Goal: Information Seeking & Learning: Learn about a topic

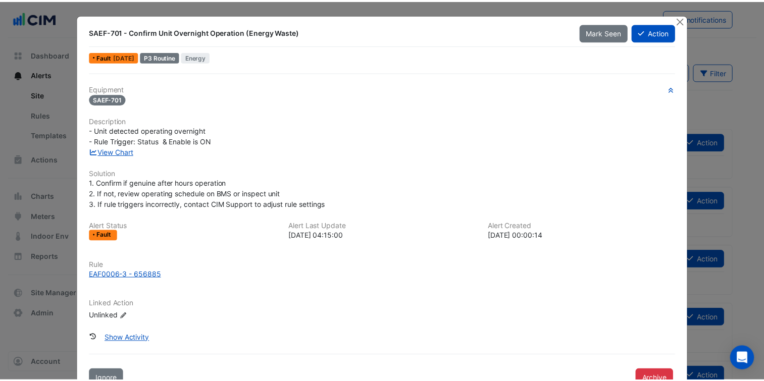
scroll to position [36, 0]
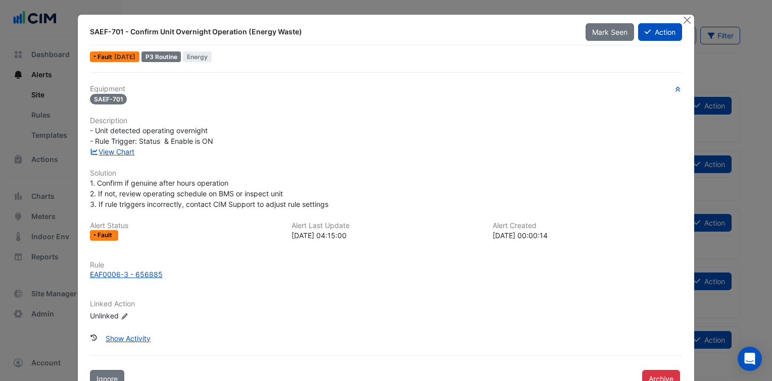
click at [220, 169] on h6 "Solution" at bounding box center [386, 173] width 592 height 9
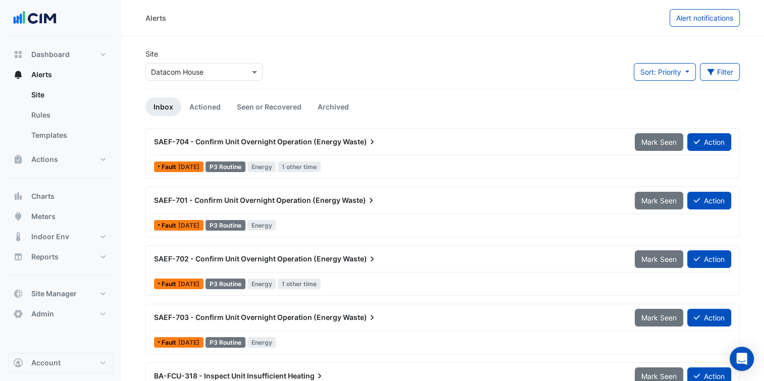
click at [213, 71] on input "text" at bounding box center [194, 72] width 86 height 11
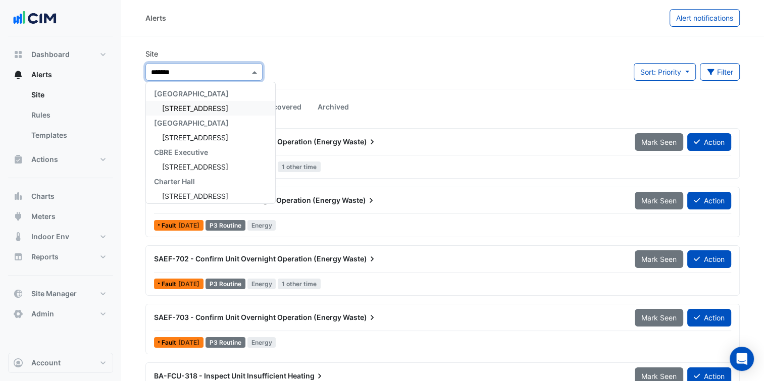
type input "********"
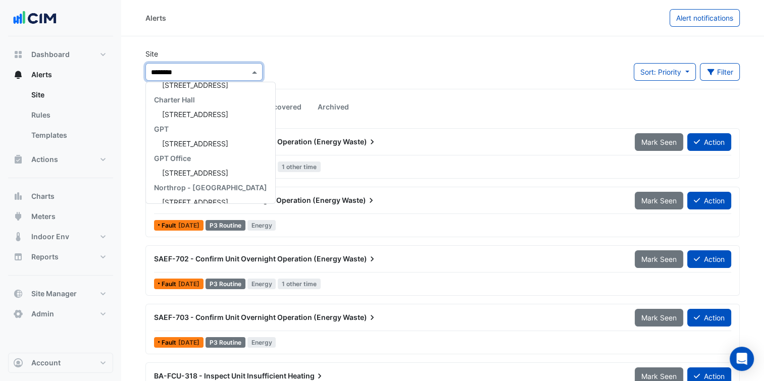
scroll to position [83, 0]
click at [213, 145] on span "7 Macquarie Place" at bounding box center [195, 142] width 66 height 9
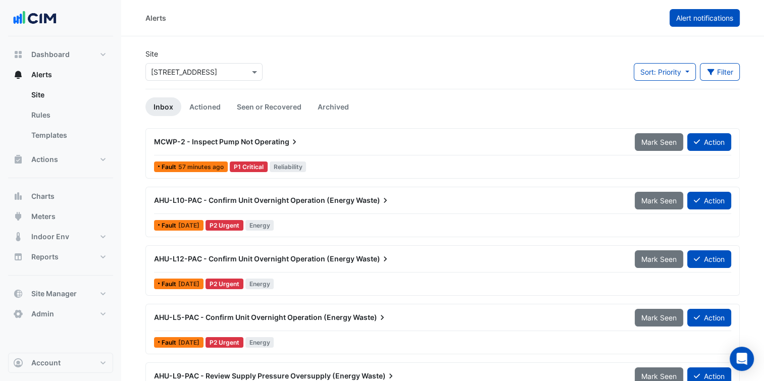
click at [684, 18] on span "Alert notifications" at bounding box center [704, 18] width 57 height 9
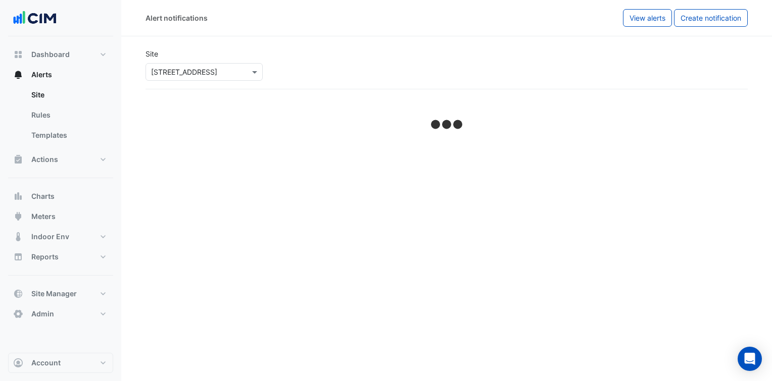
select select "******"
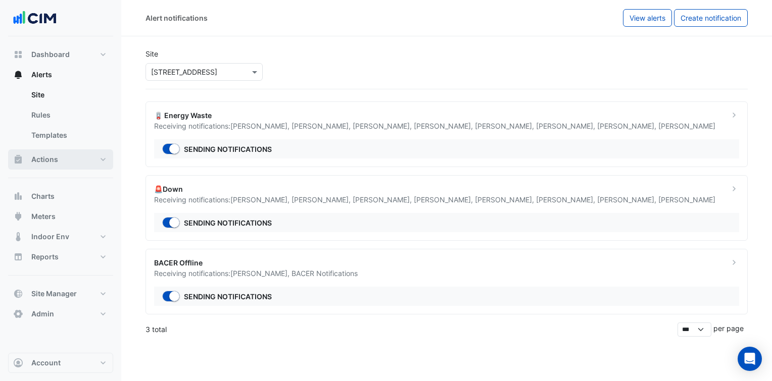
click at [83, 156] on button "Actions" at bounding box center [60, 160] width 105 height 20
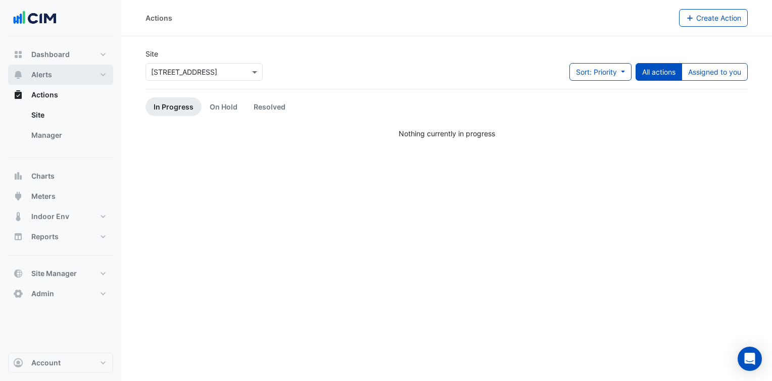
click at [88, 66] on button "Alerts" at bounding box center [60, 75] width 105 height 20
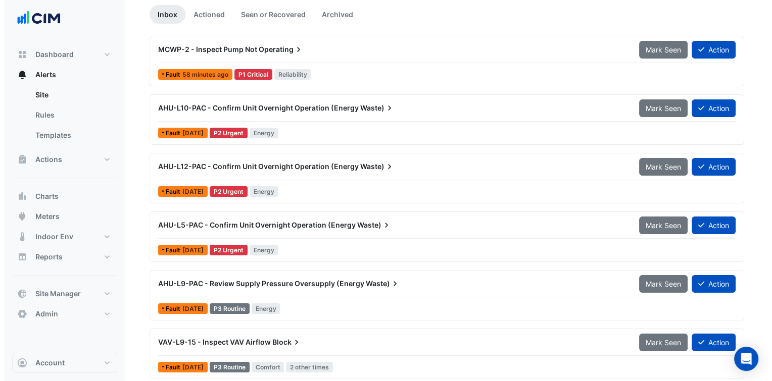
scroll to position [93, 0]
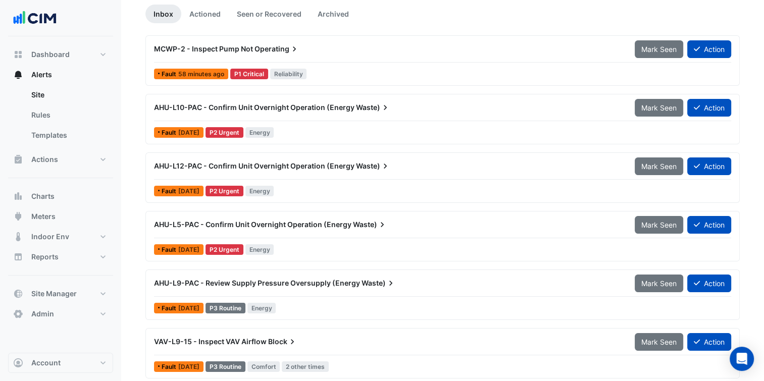
click at [322, 123] on div "AHU-L10-PAC - Confirm Unit Overnight Operation (Energy Waste) Mark Seen Action …" at bounding box center [442, 118] width 585 height 41
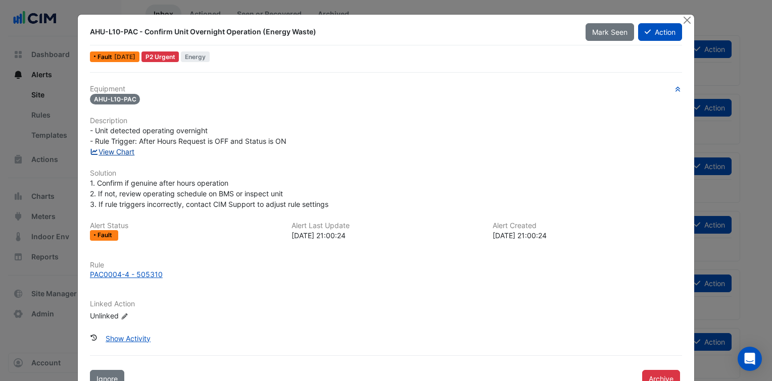
click at [119, 152] on link "View Chart" at bounding box center [112, 151] width 45 height 9
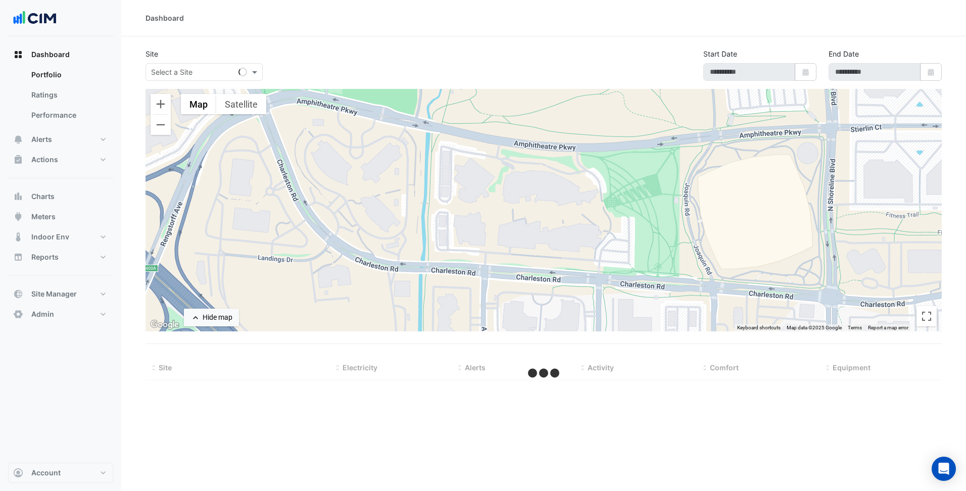
select select "***"
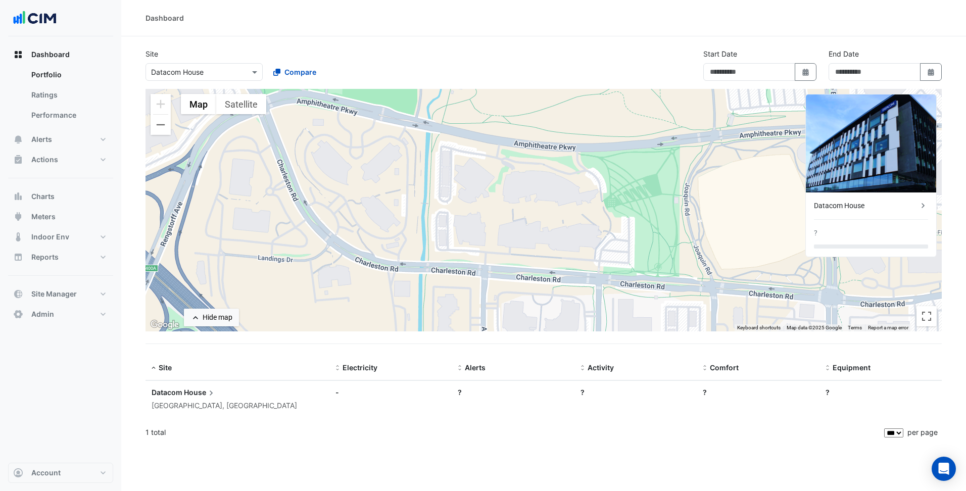
type input "**********"
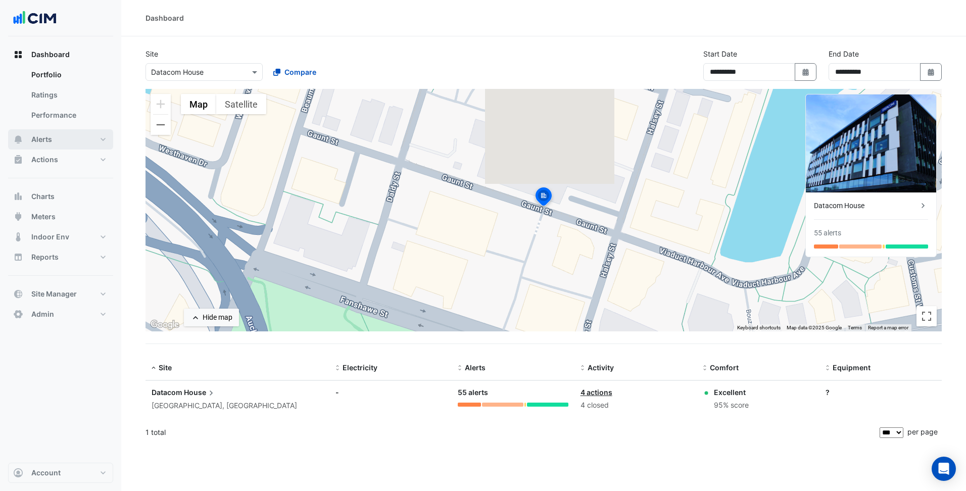
click at [78, 140] on button "Alerts" at bounding box center [60, 139] width 105 height 20
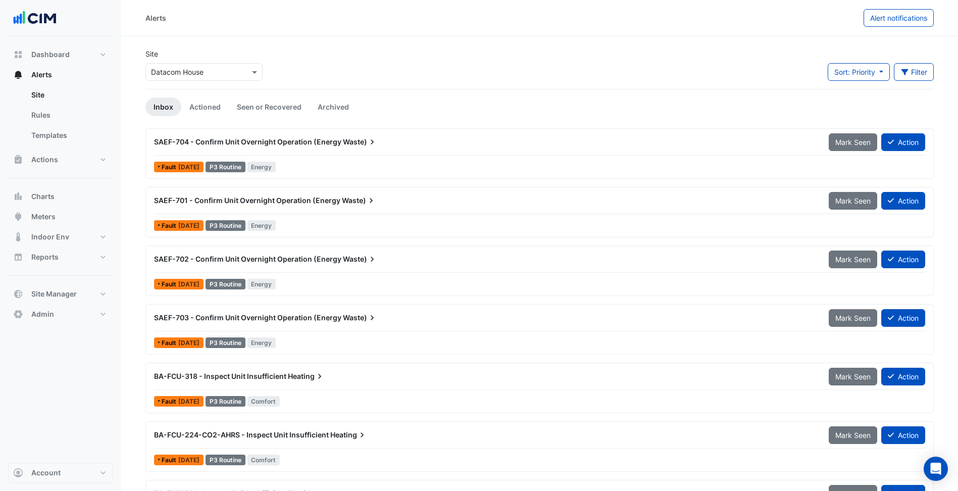
click at [207, 74] on input "text" at bounding box center [194, 72] width 86 height 11
type input "******"
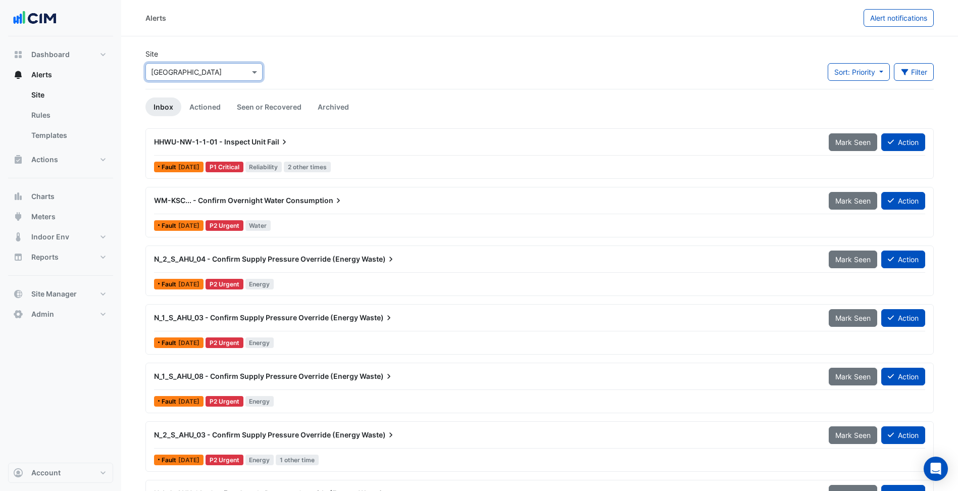
click at [353, 76] on div "Site Select a Site × Karrinyup Shopping Centre Sort: Priority Priority Updated …" at bounding box center [539, 68] width 801 height 40
click at [208, 72] on input "text" at bounding box center [194, 72] width 86 height 11
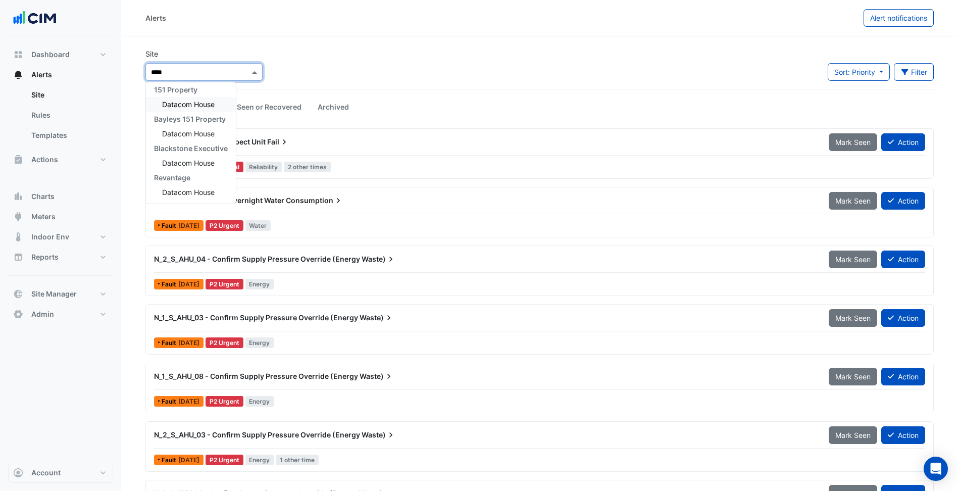
scroll to position [4, 0]
type input "*******"
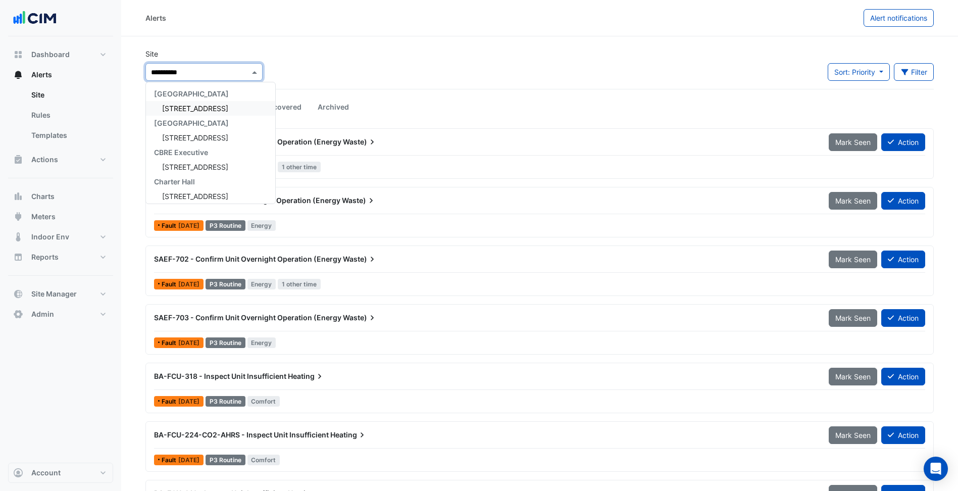
type input "**********"
drag, startPoint x: 203, startPoint y: 151, endPoint x: 298, endPoint y: 93, distance: 111.2
click at [203, 151] on span "7 Macquarie Place" at bounding box center [195, 155] width 66 height 9
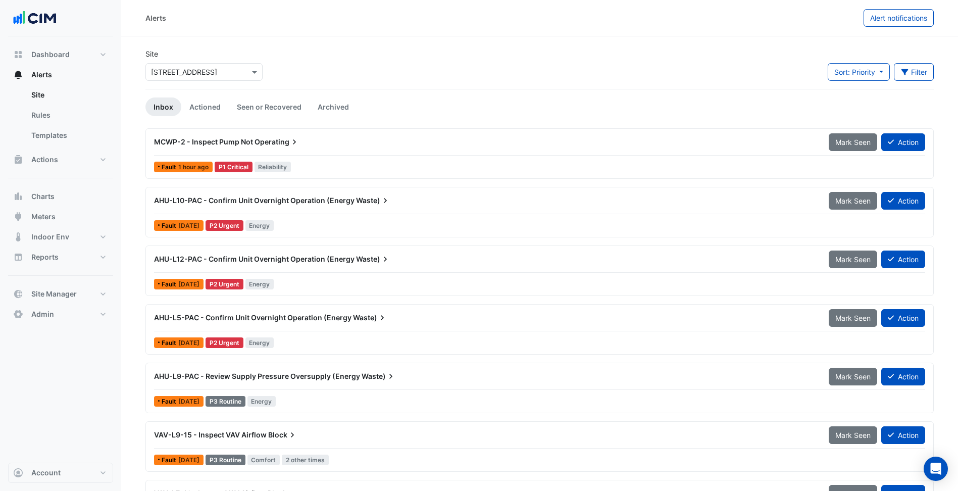
click at [201, 69] on input "text" at bounding box center [194, 72] width 86 height 11
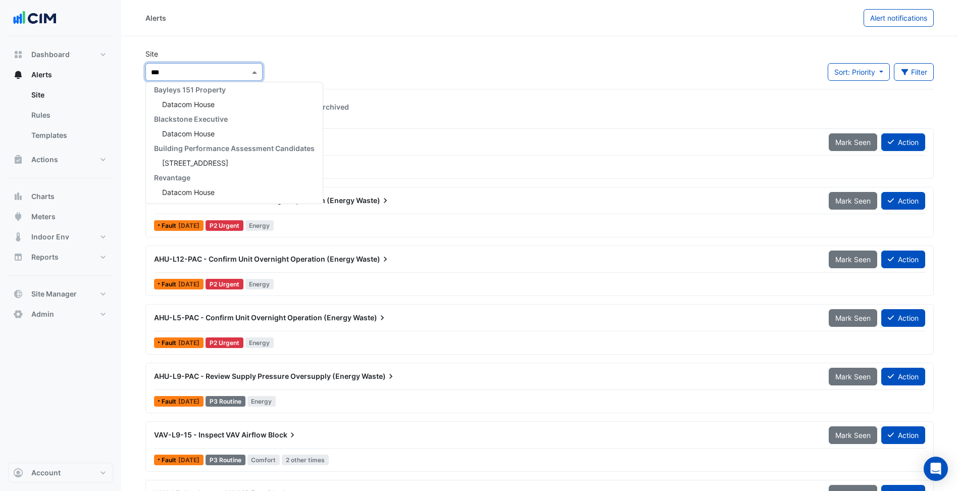
scroll to position [4, 0]
type input "*******"
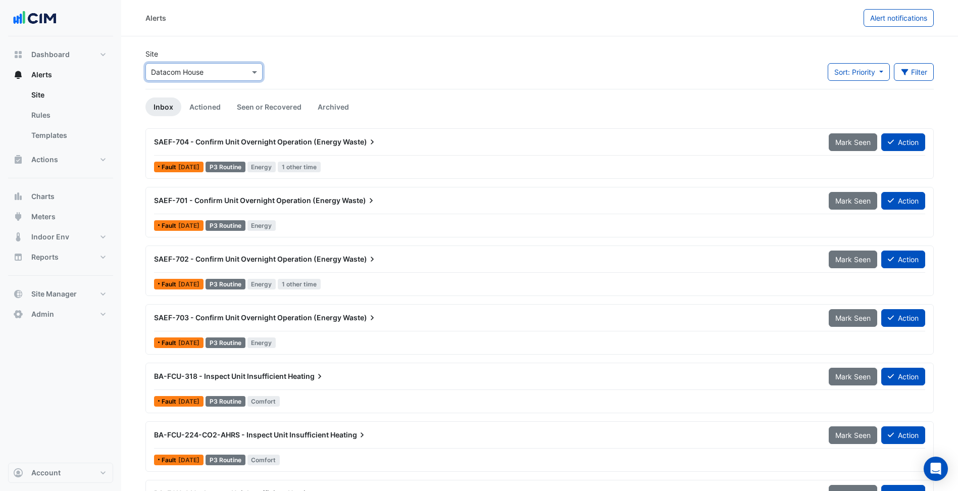
click at [381, 143] on div "SAEF-704 - Confirm Unit Overnight Operation (Energy Waste)" at bounding box center [485, 142] width 663 height 10
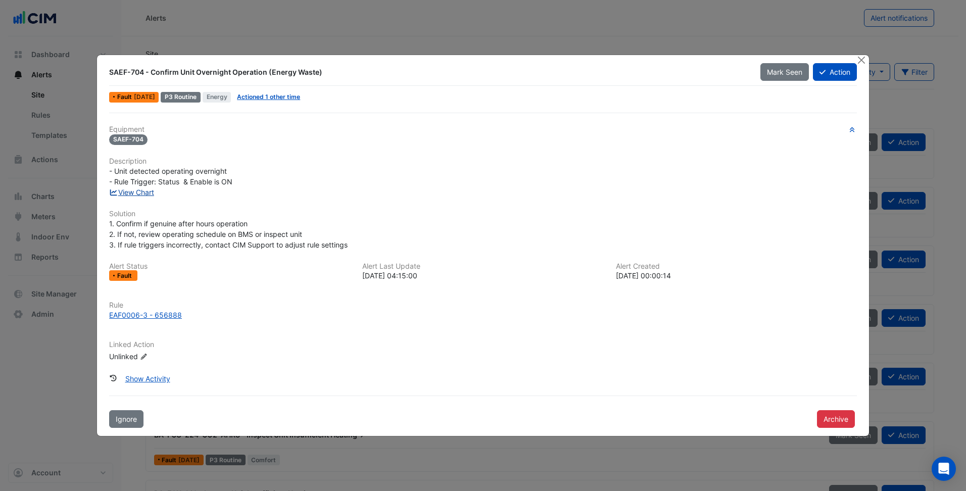
click at [142, 191] on link "View Chart" at bounding box center [131, 192] width 45 height 9
click at [611, 243] on div "1. Confirm if genuine after hours operation 2. If not, review operating schedul…" at bounding box center [483, 234] width 748 height 32
click at [423, 153] on div "Equipment SAEF-704 Description - Unit detected operating overnight - Rule Trigg…" at bounding box center [483, 247] width 748 height 245
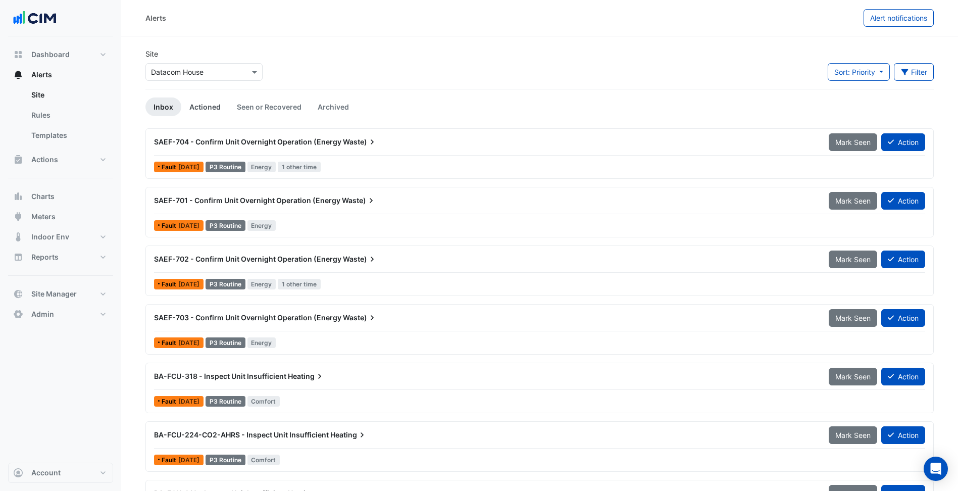
click at [202, 104] on link "Actioned" at bounding box center [204, 106] width 47 height 19
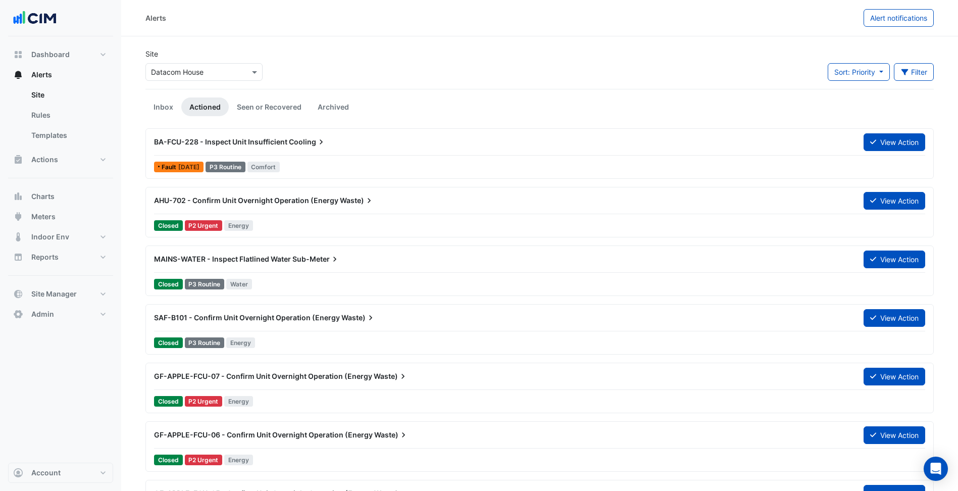
click at [408, 74] on div "Site Select a Site × Datacom House Sort: Priority Priority Updated Filter Title…" at bounding box center [539, 68] width 801 height 40
click at [170, 108] on link "Inbox" at bounding box center [163, 106] width 36 height 19
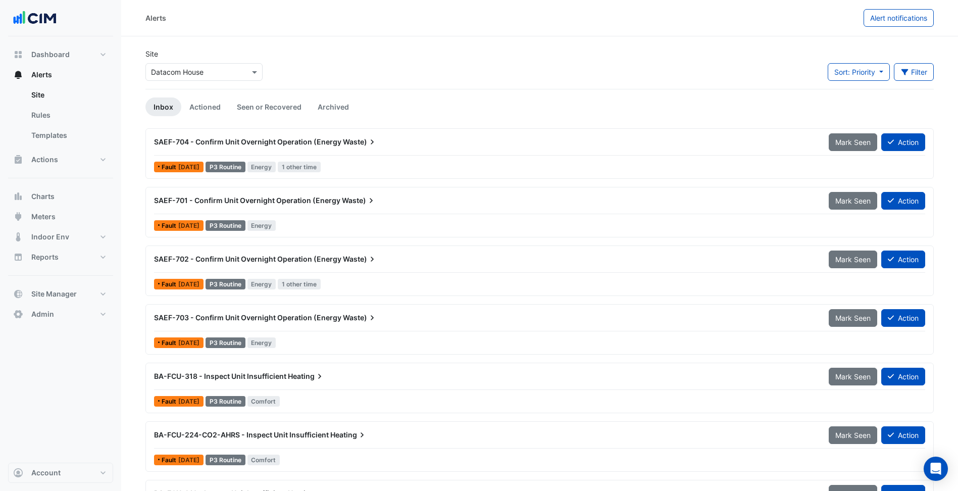
click at [394, 61] on div "Site Select a Site × Datacom House Sort: Priority Priority Updated Filter Title…" at bounding box center [539, 68] width 801 height 40
click at [428, 144] on div "SAEF-704 - Confirm Unit Overnight Operation (Energy Waste)" at bounding box center [485, 142] width 663 height 10
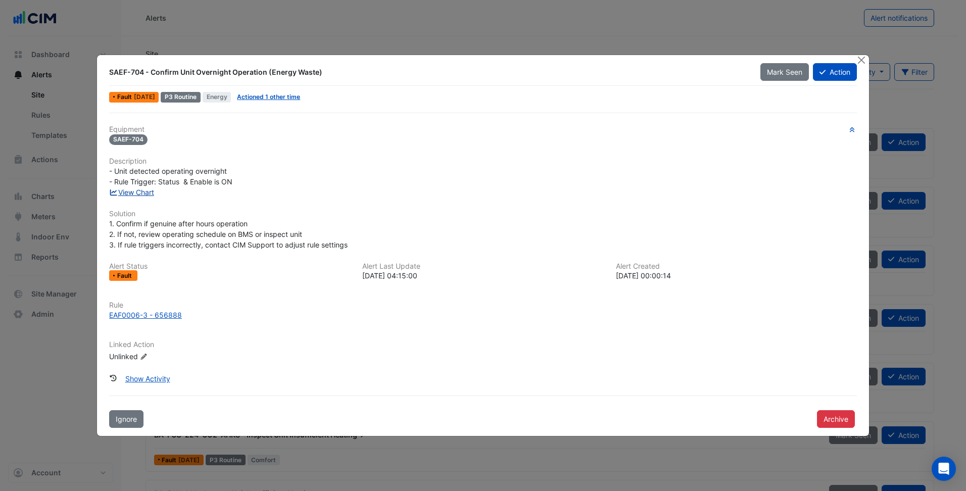
click at [142, 191] on link "View Chart" at bounding box center [131, 192] width 45 height 9
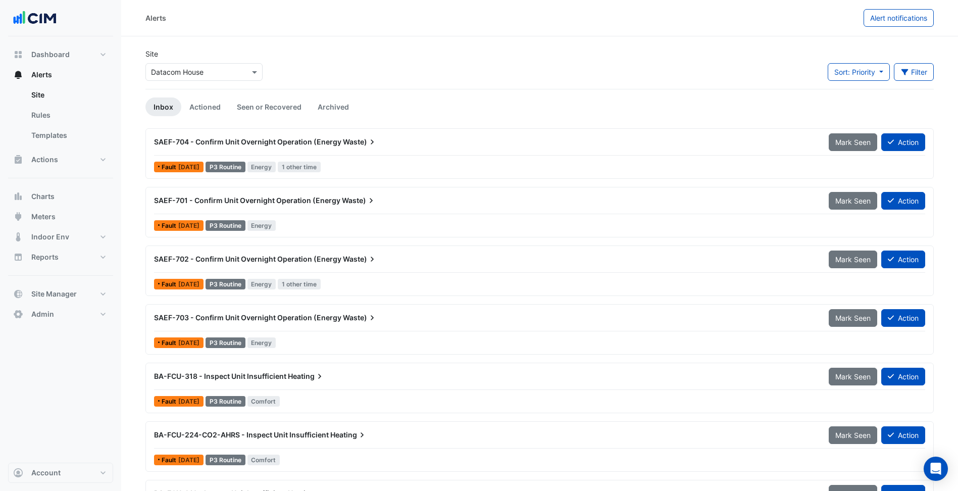
click at [428, 52] on div "Site Select a Site × Datacom House Sort: Priority Priority Updated Filter Title…" at bounding box center [539, 68] width 801 height 40
click at [922, 74] on button "Filter" at bounding box center [914, 72] width 40 height 18
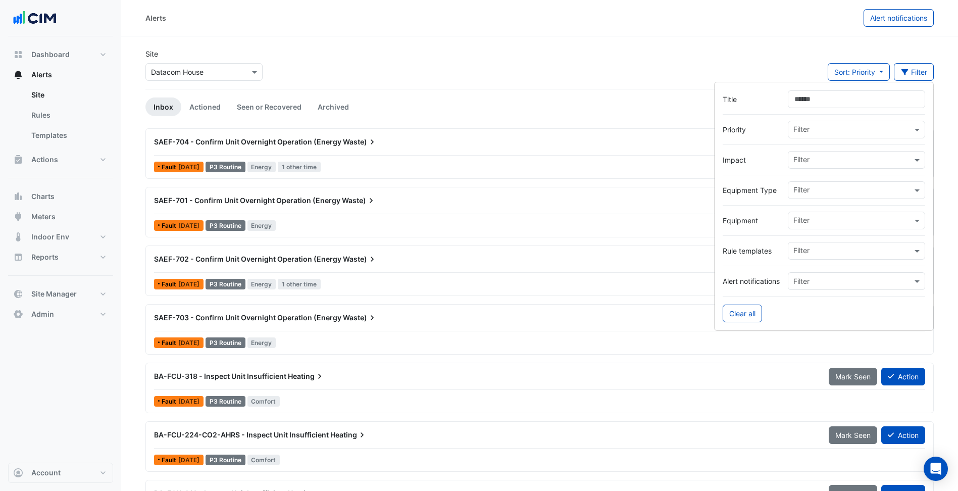
click at [866, 103] on input "Title" at bounding box center [856, 99] width 137 height 18
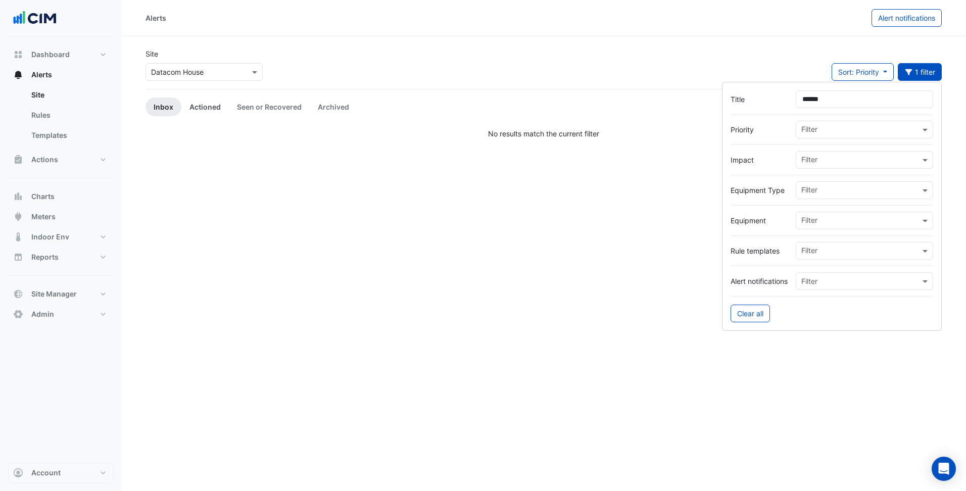
type input "******"
click at [199, 111] on link "Actioned" at bounding box center [204, 106] width 47 height 19
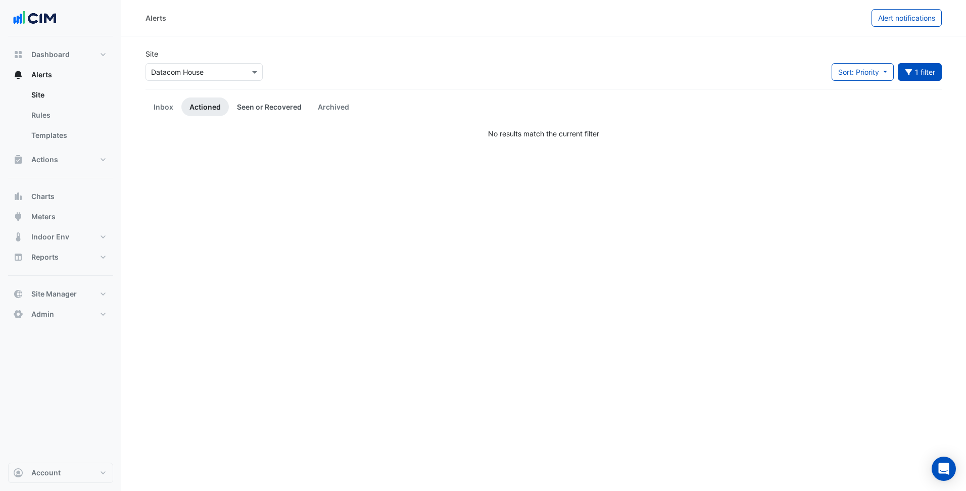
click at [255, 104] on link "Seen or Recovered" at bounding box center [269, 106] width 81 height 19
click at [333, 110] on link "Archived" at bounding box center [333, 106] width 47 height 19
click at [161, 108] on link "Inbox" at bounding box center [163, 106] width 36 height 19
click at [928, 80] on div "Sort: Priority Priority Updated 1 filter Title ****** Priority Filter Impact Fi…" at bounding box center [886, 76] width 110 height 26
click at [914, 79] on button "1 filter" at bounding box center [920, 72] width 44 height 18
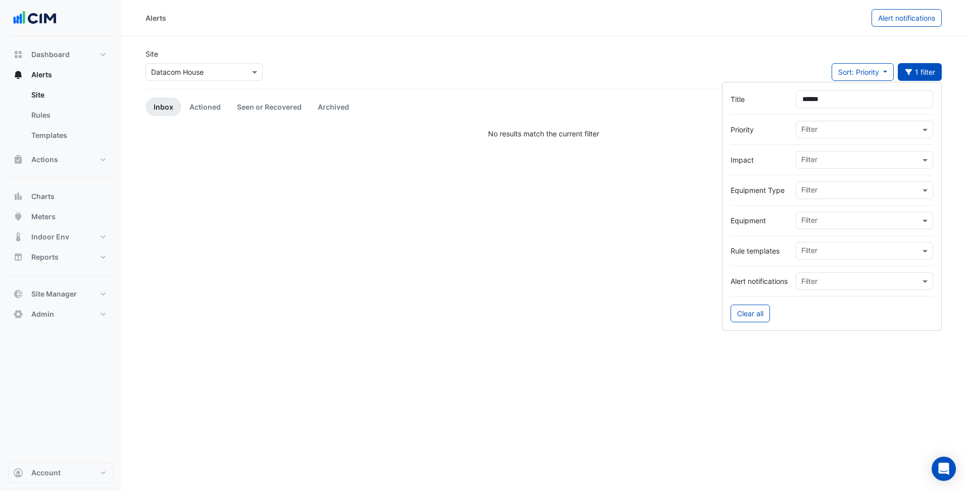
click at [802, 101] on input "******" at bounding box center [864, 99] width 137 height 18
drag, startPoint x: 857, startPoint y: 94, endPoint x: 751, endPoint y: 97, distance: 106.1
click at [751, 97] on div "Title *********" at bounding box center [831, 99] width 203 height 18
paste input "******"
type input "**********"
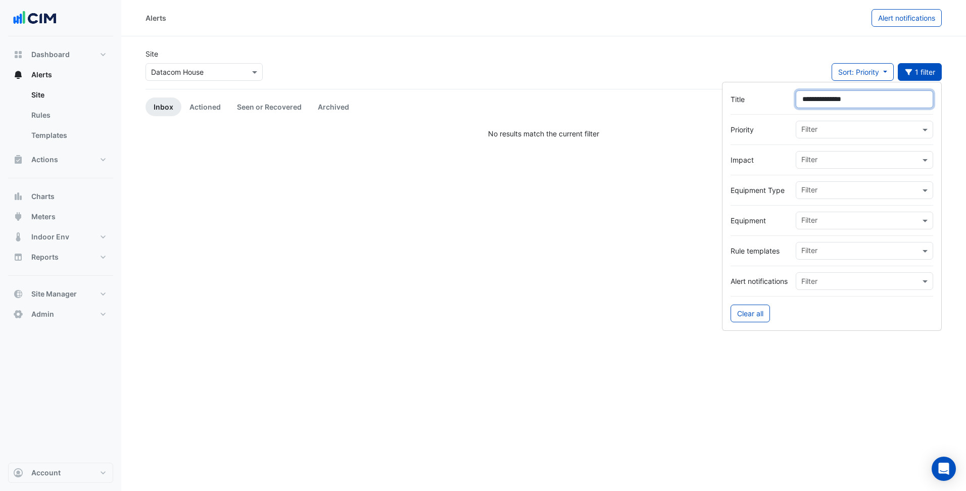
drag, startPoint x: 885, startPoint y: 107, endPoint x: 768, endPoint y: 109, distance: 117.7
click at [768, 109] on form "**********" at bounding box center [832, 206] width 220 height 249
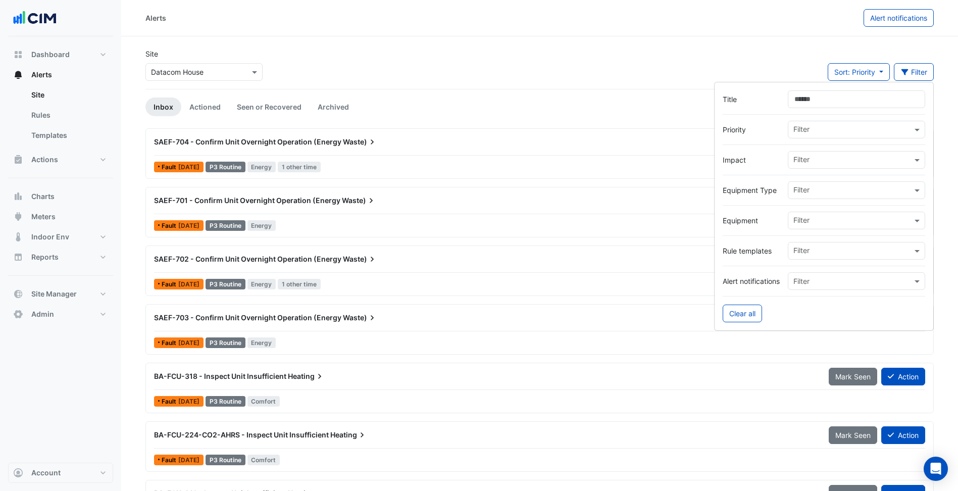
click at [809, 232] on div at bounding box center [824, 235] width 203 height 13
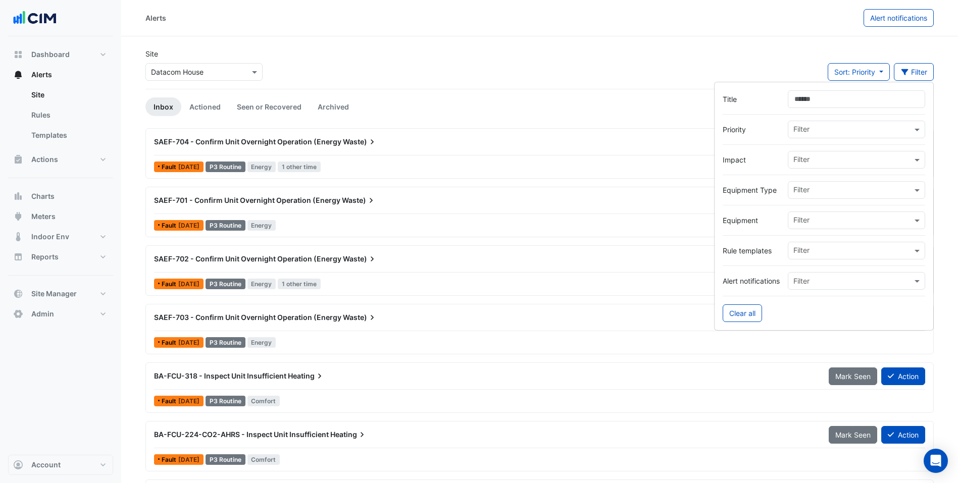
click at [819, 225] on input "text" at bounding box center [853, 221] width 119 height 11
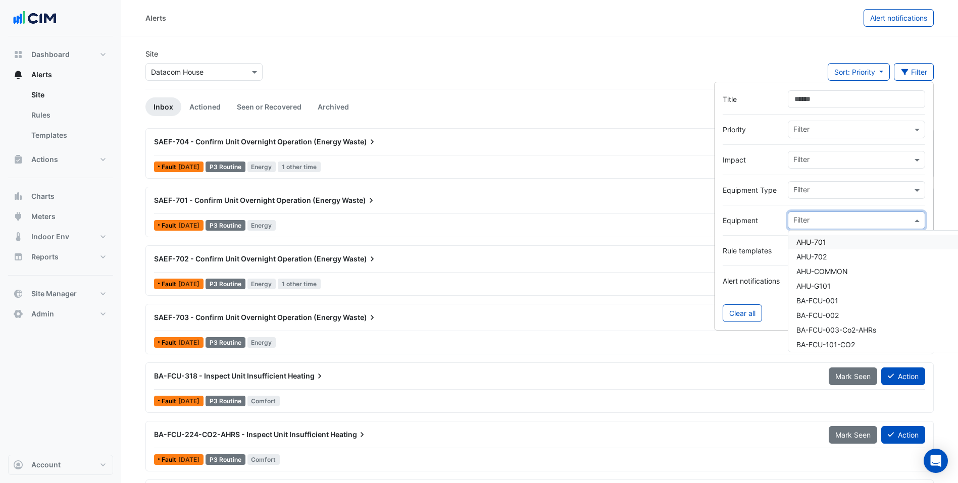
paste input "**********"
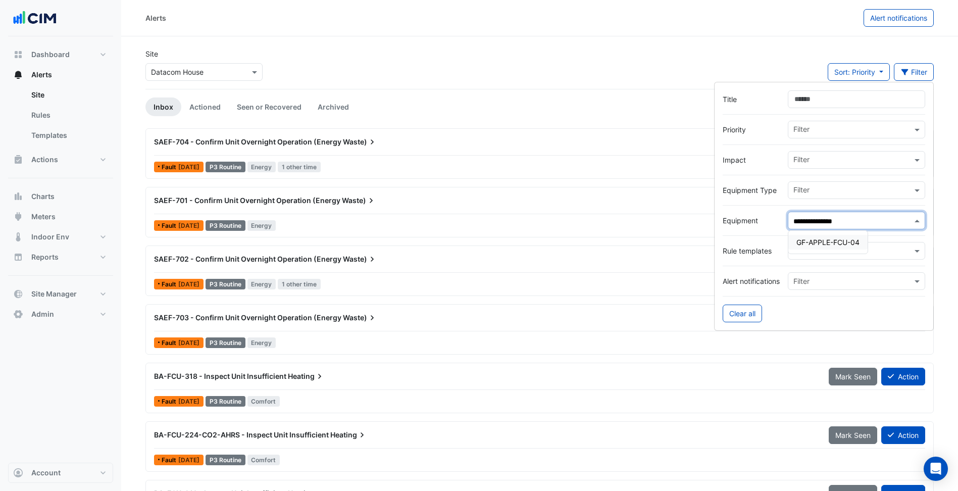
click at [824, 241] on span "GF-APPLE-FCU-04" at bounding box center [828, 242] width 63 height 9
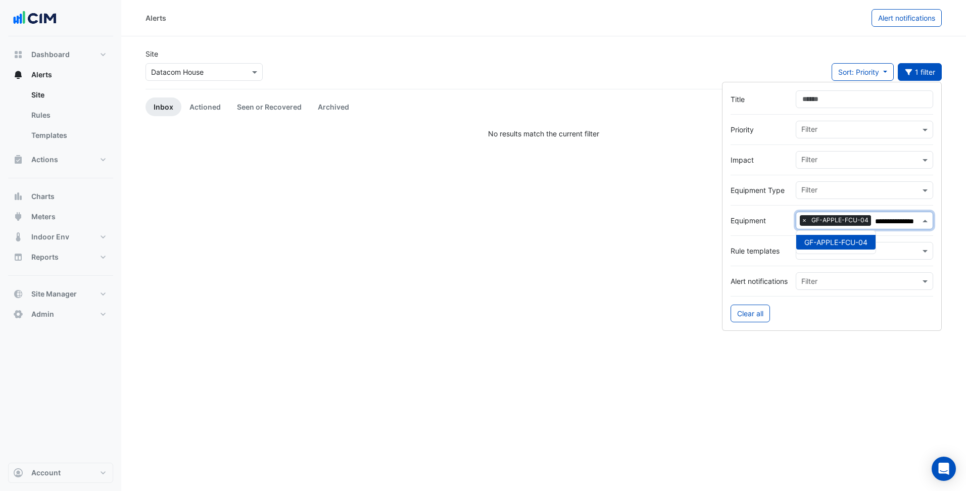
type input "**********"
click at [773, 244] on div "Rule templates Filter" at bounding box center [831, 251] width 203 height 18
click at [301, 178] on div "Alerts Alert notifications Site Select a Site × Datacom House Sort: Priority Pr…" at bounding box center [543, 245] width 845 height 491
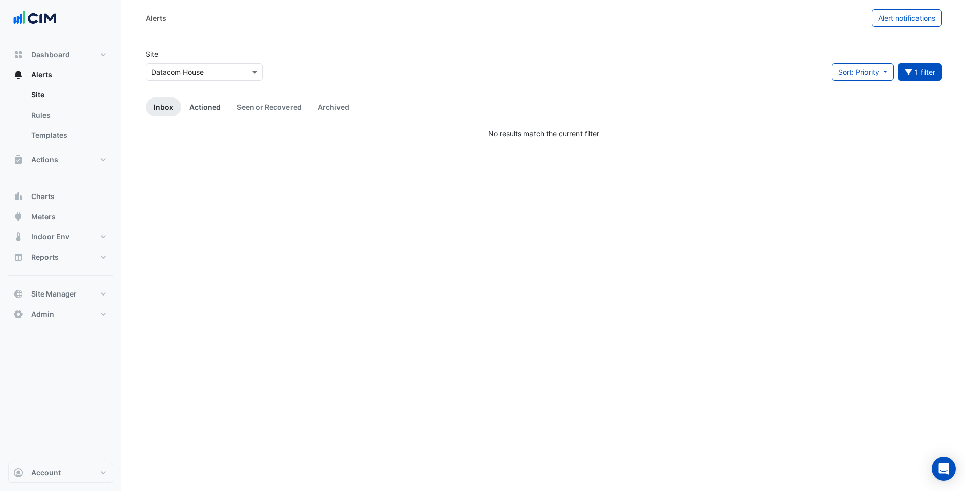
click at [187, 103] on link "Actioned" at bounding box center [204, 106] width 47 height 19
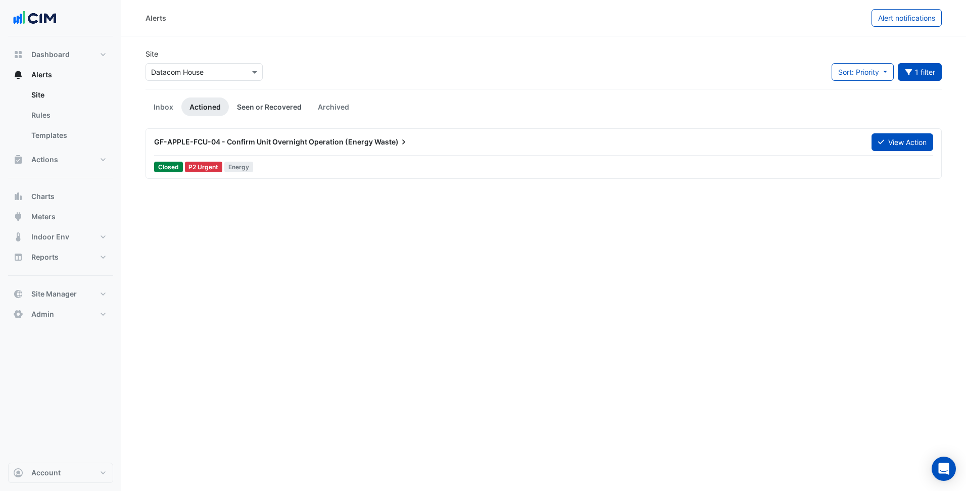
click at [241, 102] on link "Seen or Recovered" at bounding box center [269, 106] width 81 height 19
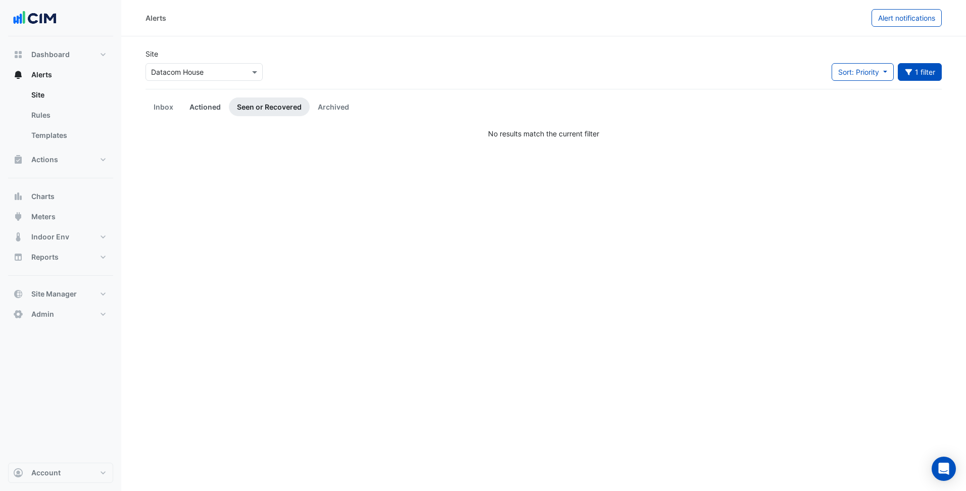
click at [211, 106] on link "Actioned" at bounding box center [204, 106] width 47 height 19
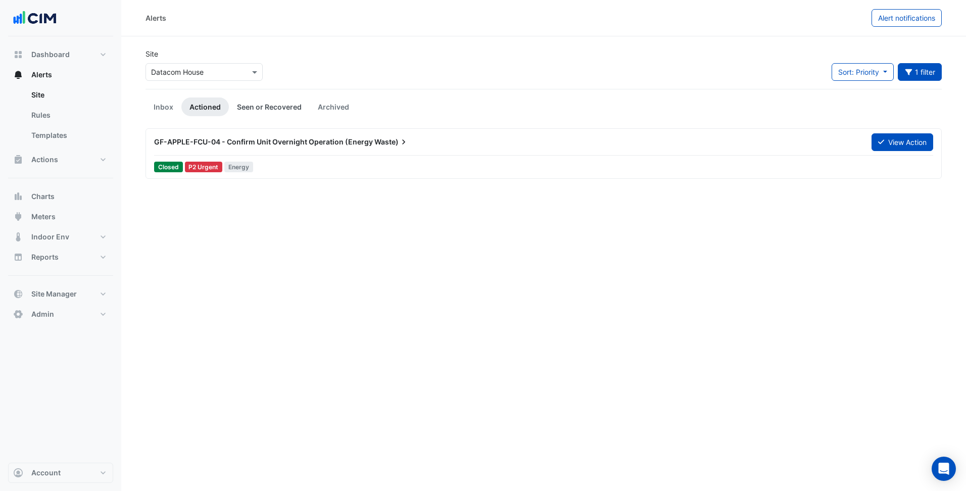
click at [274, 103] on link "Seen or Recovered" at bounding box center [269, 106] width 81 height 19
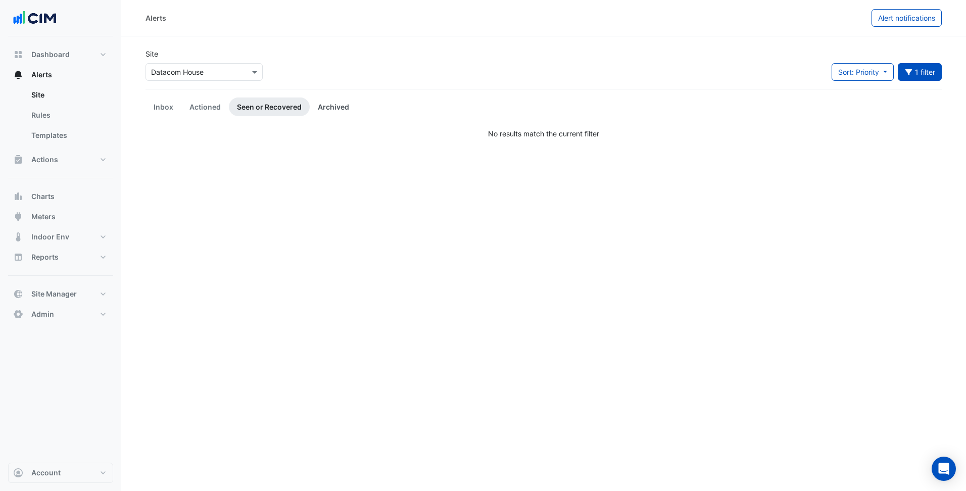
click at [326, 107] on link "Archived" at bounding box center [333, 106] width 47 height 19
click at [152, 108] on link "Inbox" at bounding box center [163, 106] width 36 height 19
click at [73, 119] on link "Rules" at bounding box center [68, 115] width 90 height 20
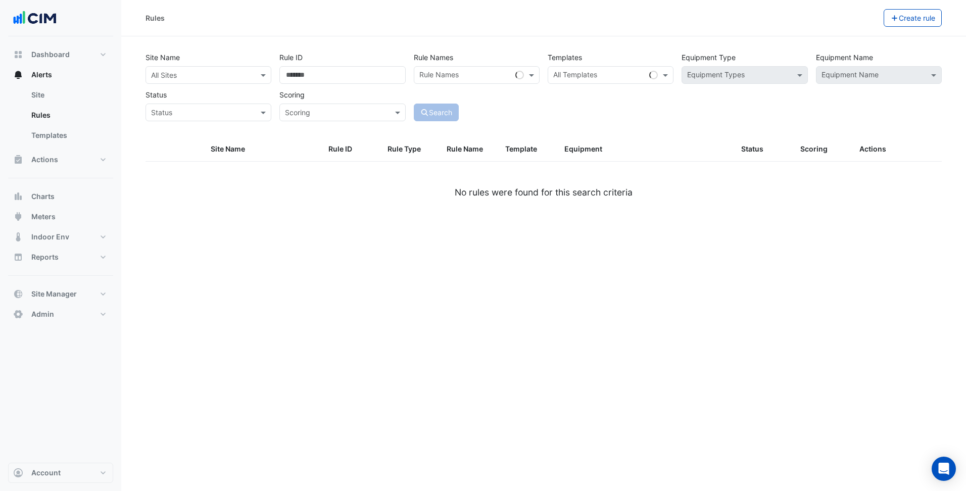
click at [189, 74] on input "text" at bounding box center [198, 75] width 94 height 11
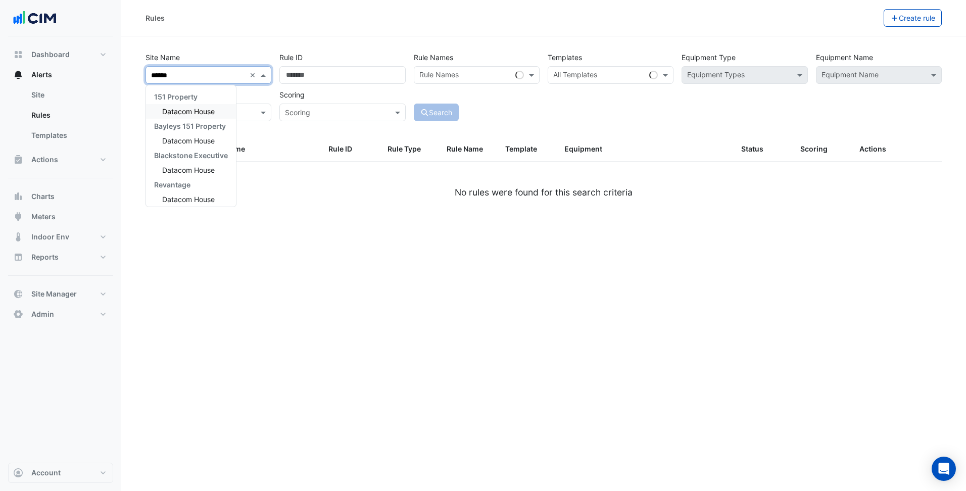
type input "*******"
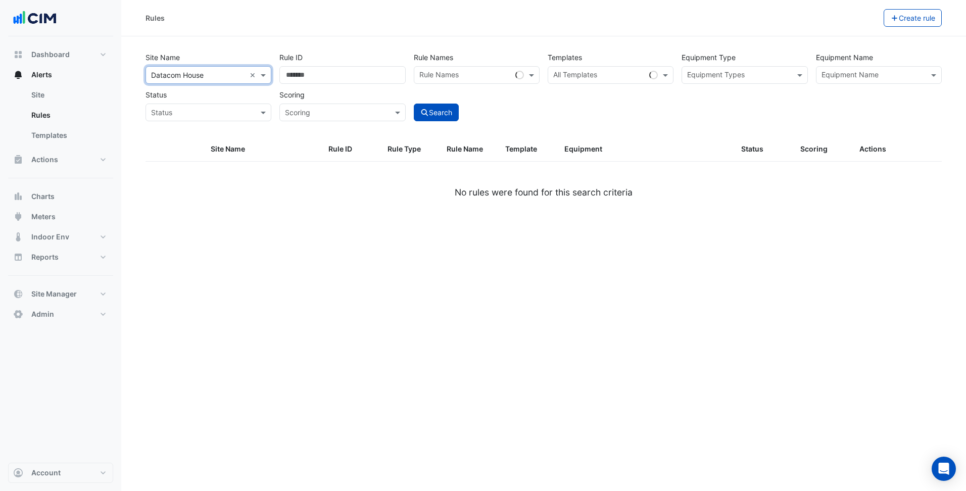
click at [829, 111] on div "Site Name All Sites × Datacom House × Rule ID Rule Names Rule Names Templates A…" at bounding box center [543, 83] width 804 height 75
click at [863, 81] on div at bounding box center [872, 76] width 105 height 13
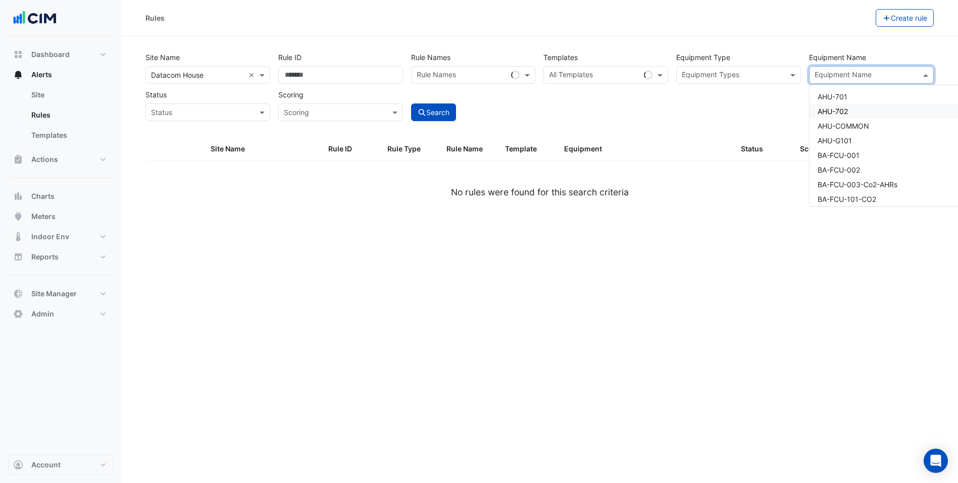
paste input "**********"
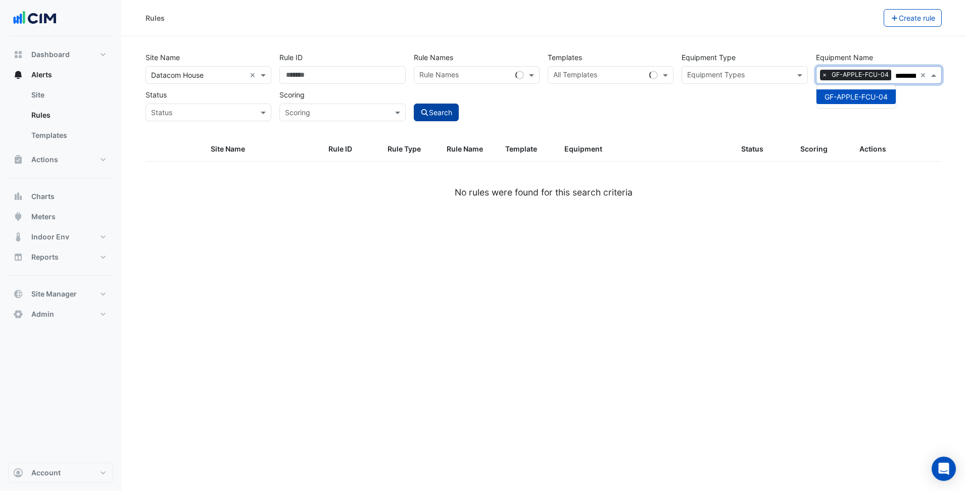
type input "**********"
click at [445, 119] on button "Search" at bounding box center [436, 113] width 45 height 18
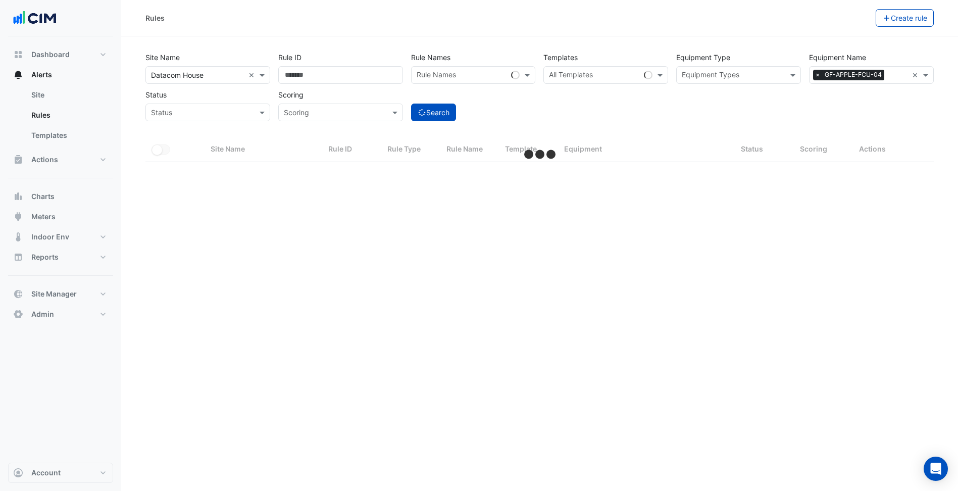
select select "***"
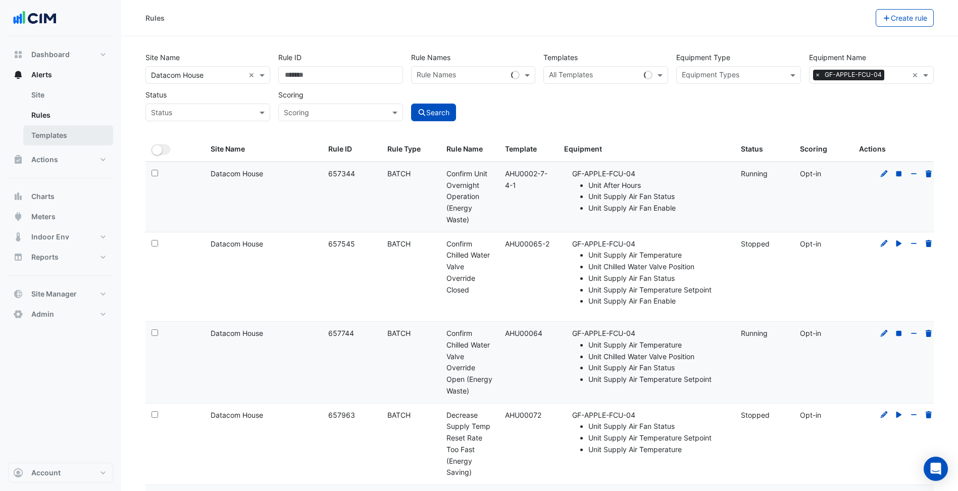
click at [103, 137] on link "Templates" at bounding box center [68, 135] width 90 height 20
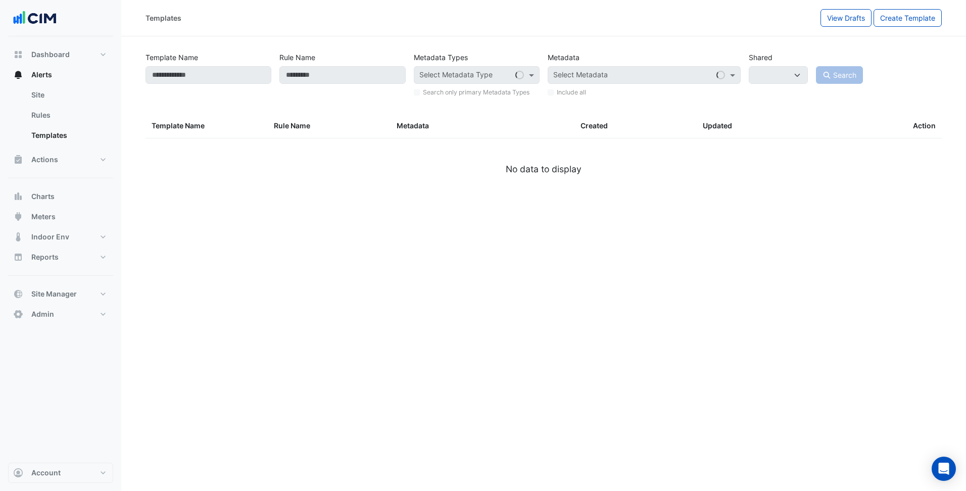
select select
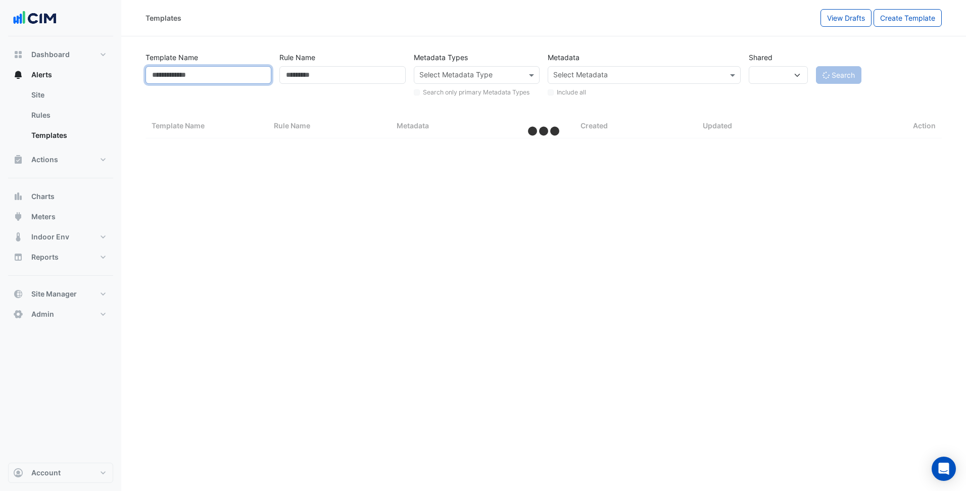
select select "***"
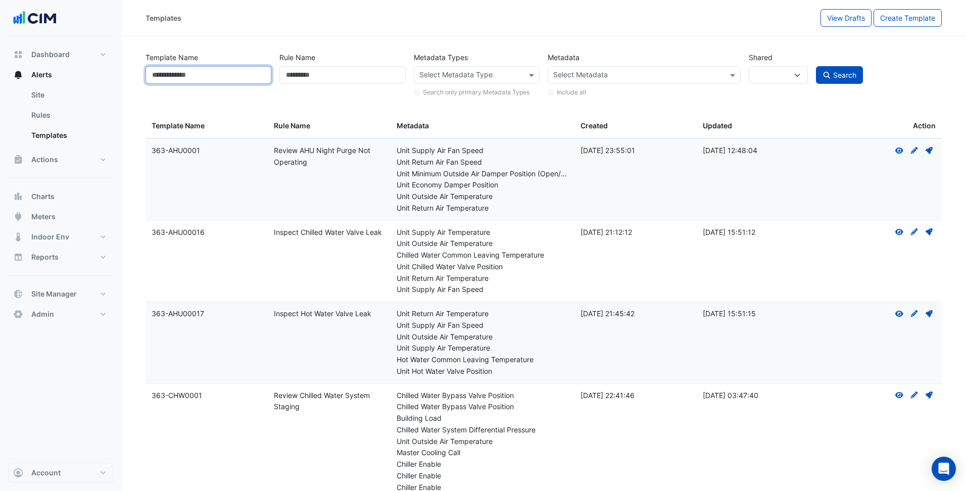
click at [223, 72] on input "Template Name" at bounding box center [208, 75] width 126 height 18
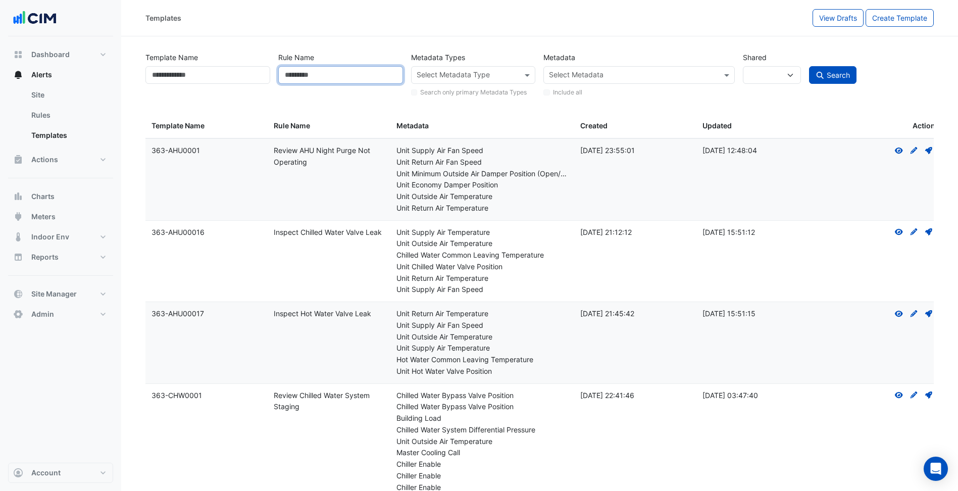
click at [305, 73] on input "Rule Name" at bounding box center [340, 75] width 125 height 18
click at [218, 79] on input "Template Name" at bounding box center [207, 75] width 125 height 18
type input "******"
type input "**********"
click at [809, 66] on button "Search" at bounding box center [832, 75] width 47 height 18
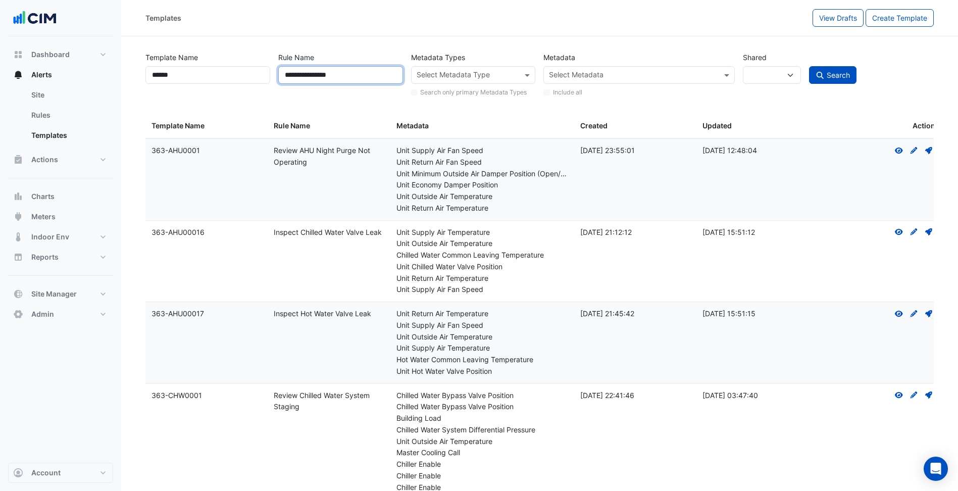
select select
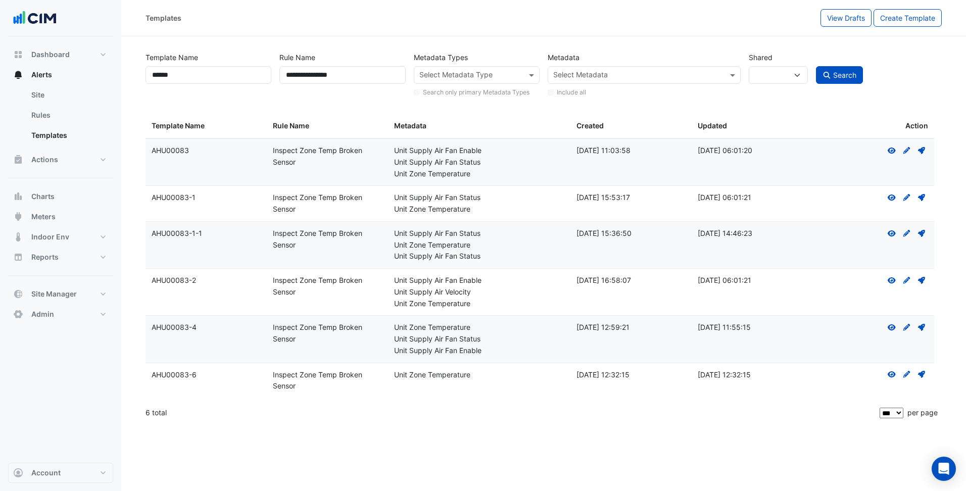
drag, startPoint x: 307, startPoint y: 164, endPoint x: 275, endPoint y: 152, distance: 34.5
click at [275, 152] on div "Rule Name: Inspect Zone Temp Broken Sensor" at bounding box center [327, 156] width 109 height 23
drag, startPoint x: 275, startPoint y: 152, endPoint x: 152, endPoint y: 150, distance: 122.7
click at [152, 150] on div "Template Name: AHU00083" at bounding box center [206, 151] width 109 height 12
copy div "AHU00083"
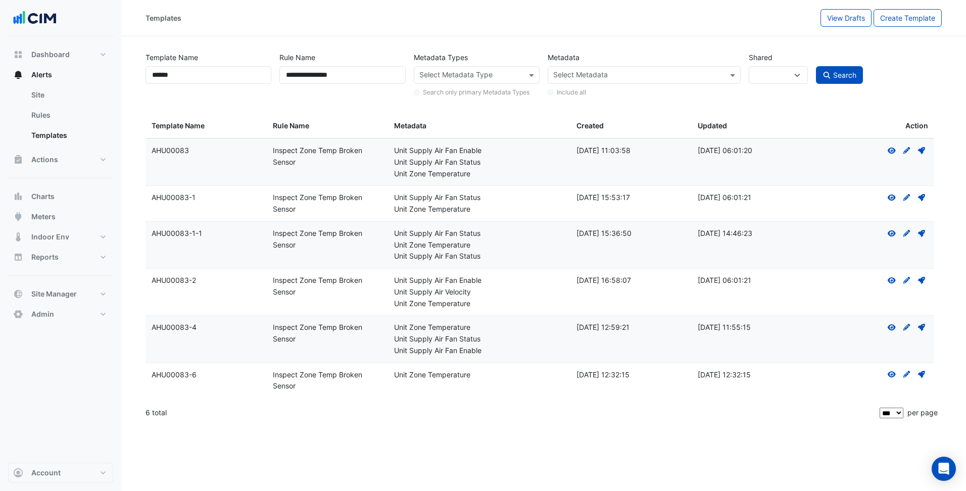
click at [250, 186] on datatable-body-cell "Template Name: AHU00083-1" at bounding box center [205, 203] width 121 height 35
click at [168, 148] on div "Template Name: AHU00083" at bounding box center [206, 151] width 109 height 12
copy div "AHU00083"
select select
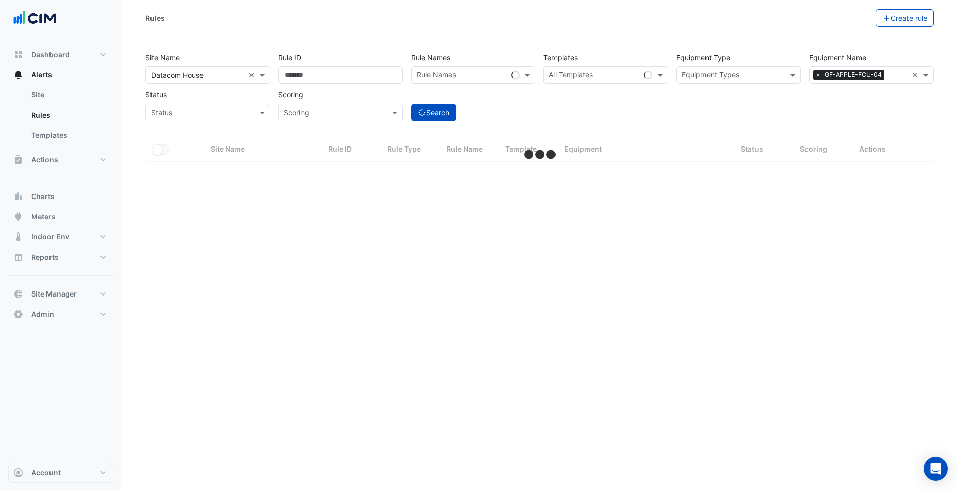
select select "***"
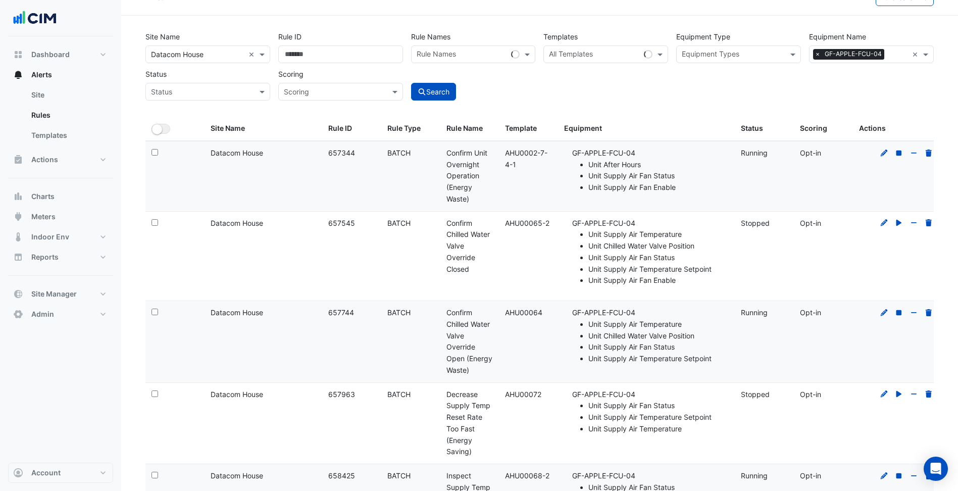
scroll to position [21, 0]
click at [883, 154] on icon at bounding box center [884, 151] width 7 height 7
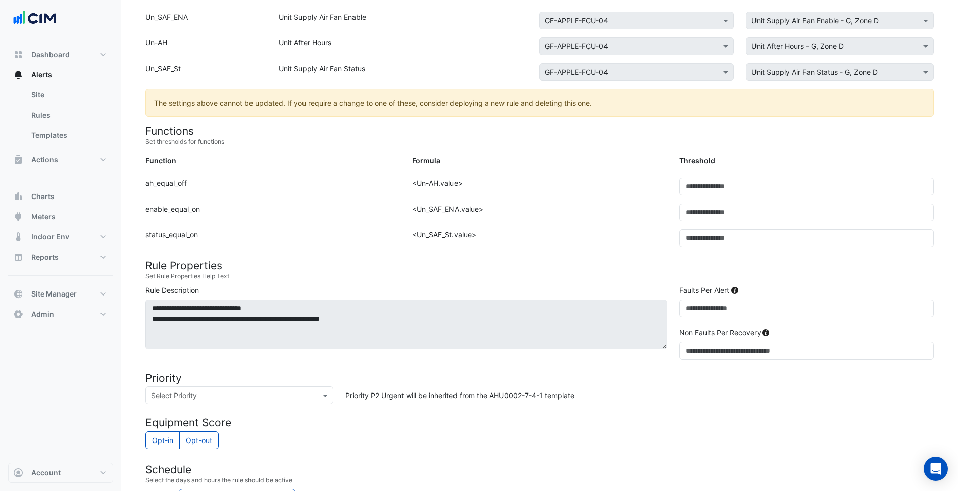
scroll to position [182, 0]
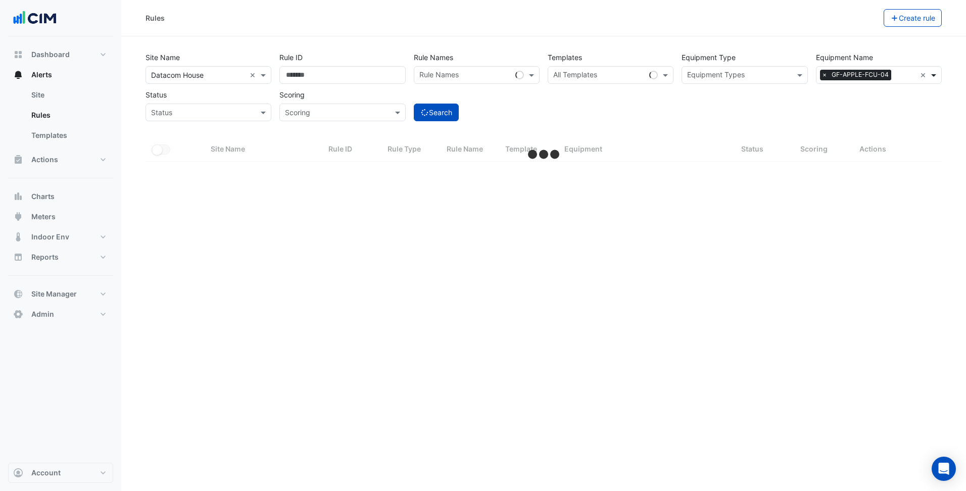
select select "***"
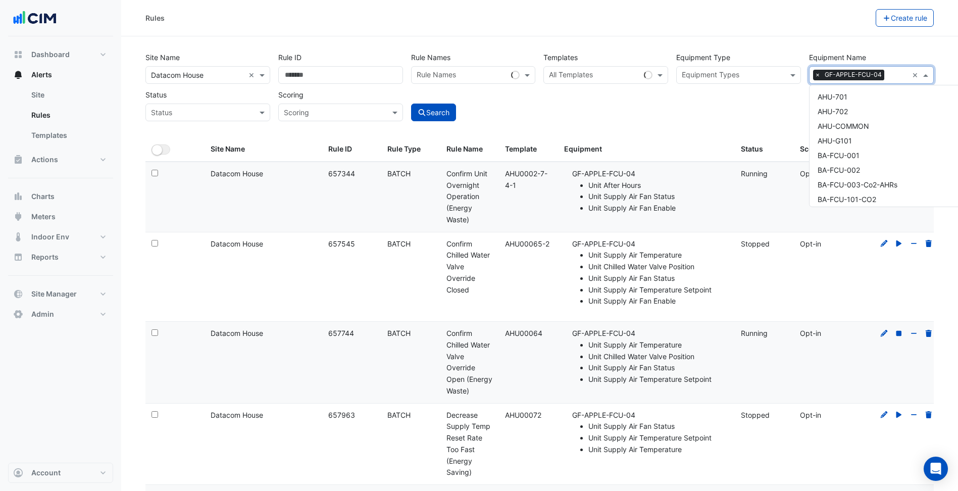
click at [922, 75] on span at bounding box center [927, 75] width 13 height 11
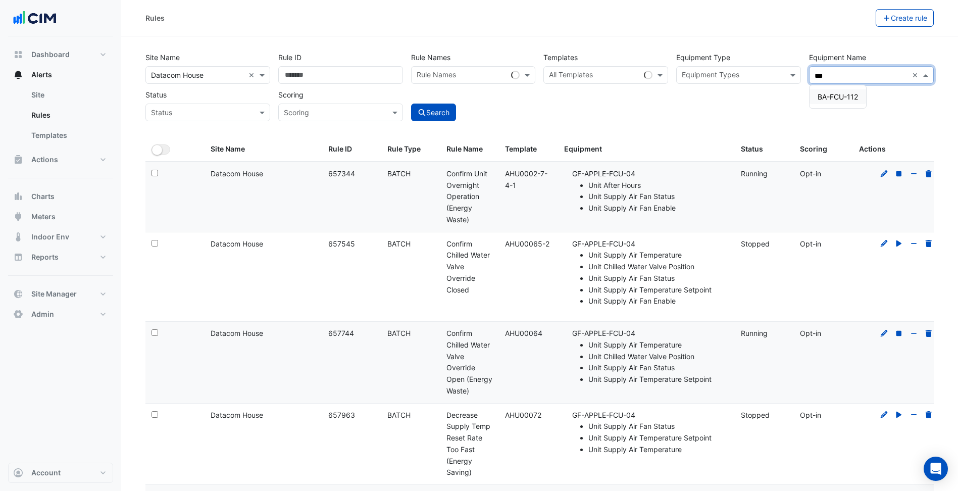
click at [851, 89] on div "BA-FCU-112" at bounding box center [838, 96] width 57 height 23
click at [841, 95] on span "BA-FCU-112" at bounding box center [838, 96] width 40 height 9
type input "***"
click at [540, 168] on div "Template: AHU0002-7-4-1" at bounding box center [528, 179] width 47 height 23
click at [442, 115] on button "Search" at bounding box center [433, 113] width 45 height 18
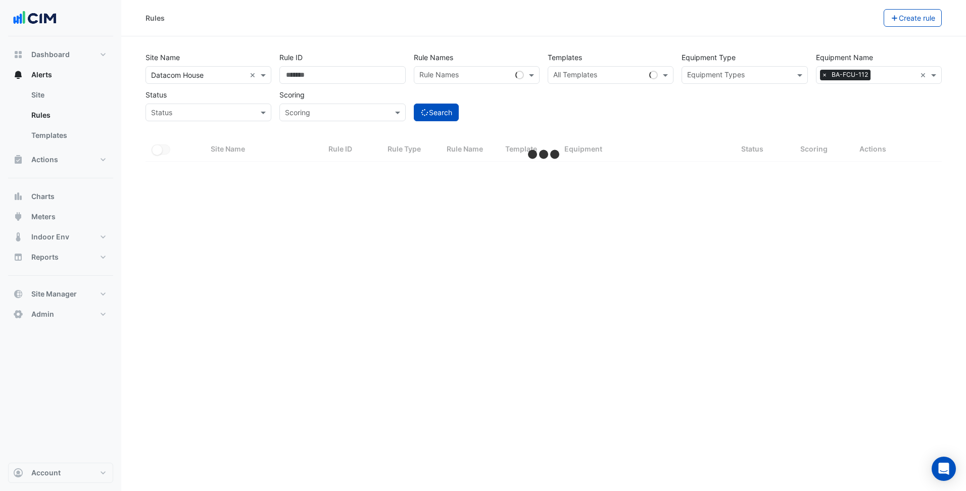
select select "***"
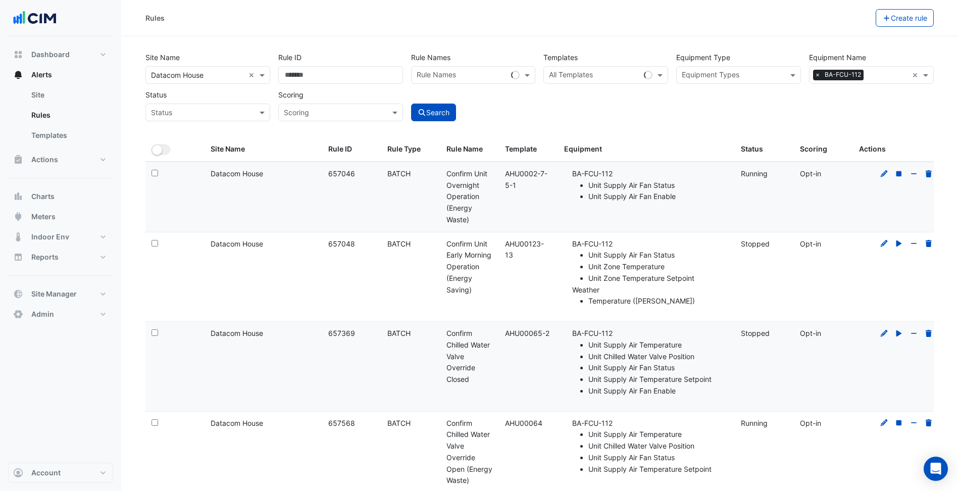
click at [879, 173] on div at bounding box center [907, 174] width 58 height 12
click at [884, 173] on icon at bounding box center [884, 173] width 9 height 7
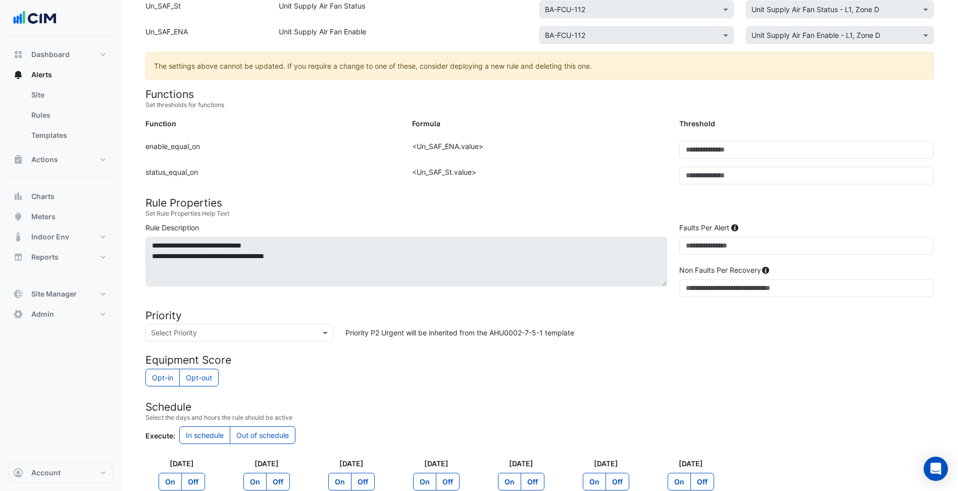
scroll to position [316, 0]
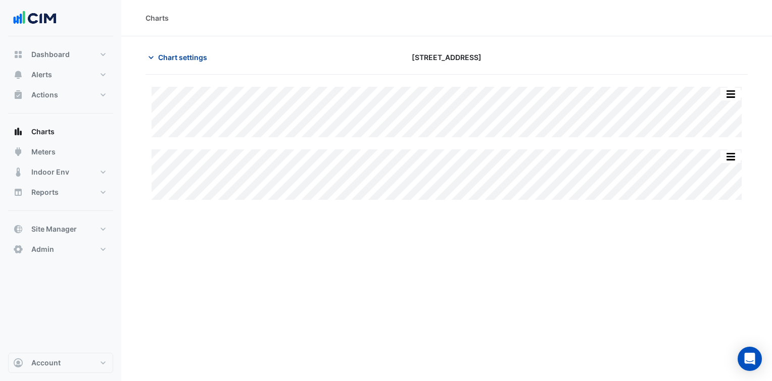
click at [170, 53] on span "Chart settings" at bounding box center [182, 57] width 49 height 11
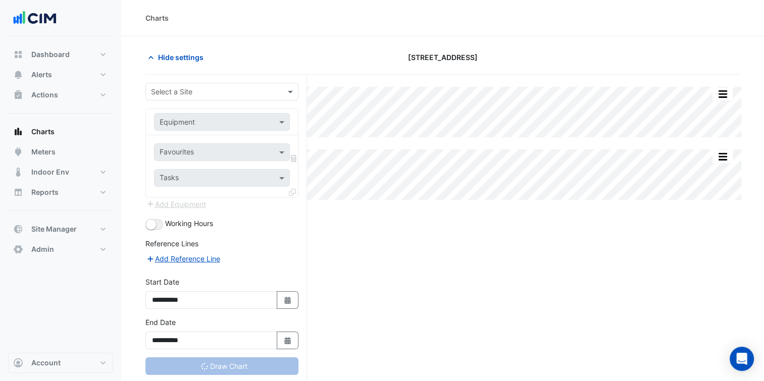
type input "**********"
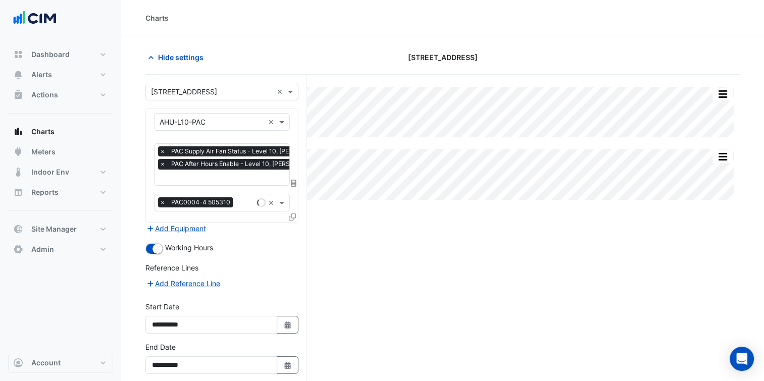
click at [224, 173] on input "text" at bounding box center [247, 178] width 174 height 11
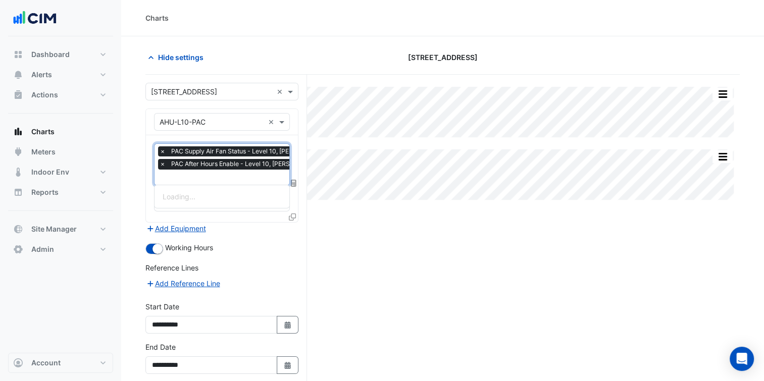
scroll to position [0, 5]
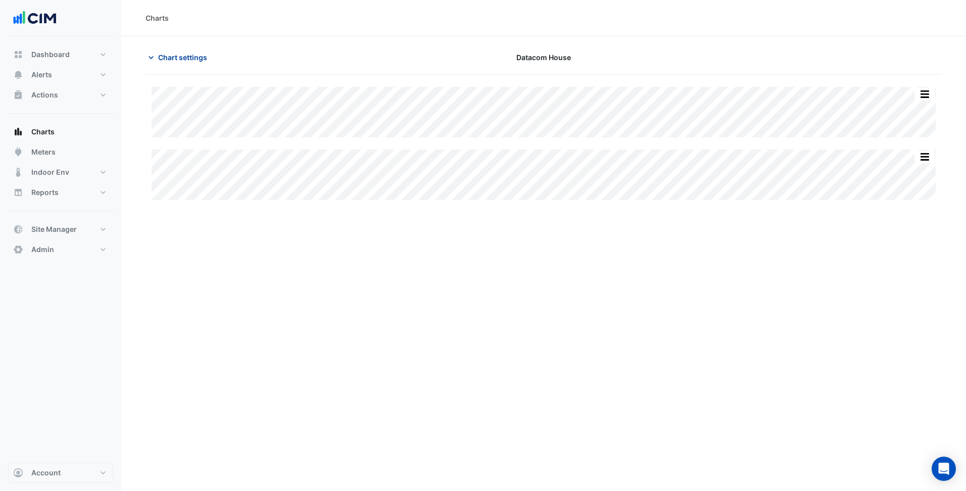
click at [194, 57] on span "Chart settings" at bounding box center [182, 57] width 49 height 11
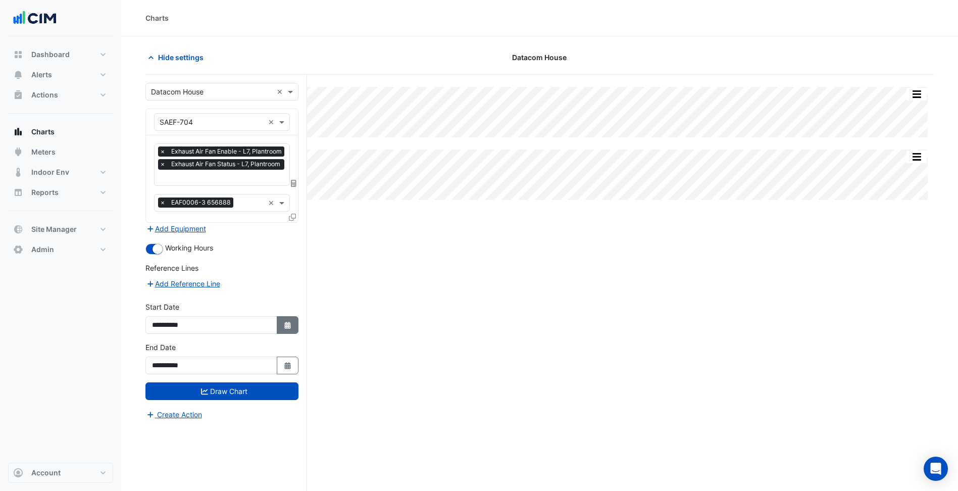
click at [290, 329] on button "Select Date" at bounding box center [288, 325] width 22 height 18
select select "*"
select select "****"
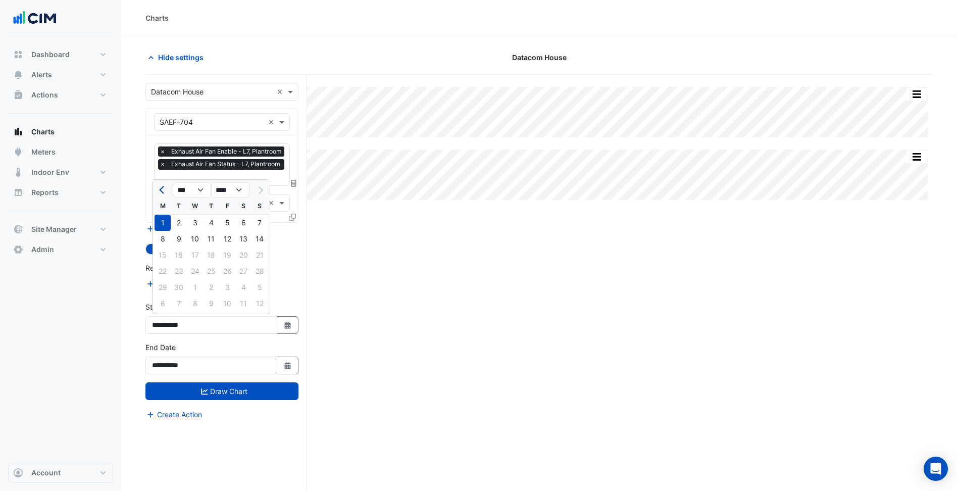
click at [163, 192] on span "Previous month" at bounding box center [163, 190] width 8 height 8
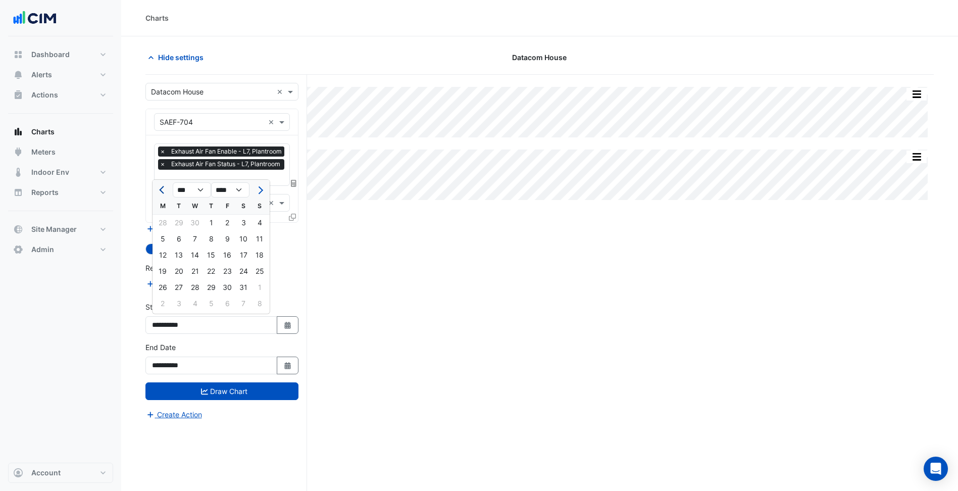
select select "*"
click at [185, 225] on div "1" at bounding box center [179, 223] width 16 height 16
type input "**********"
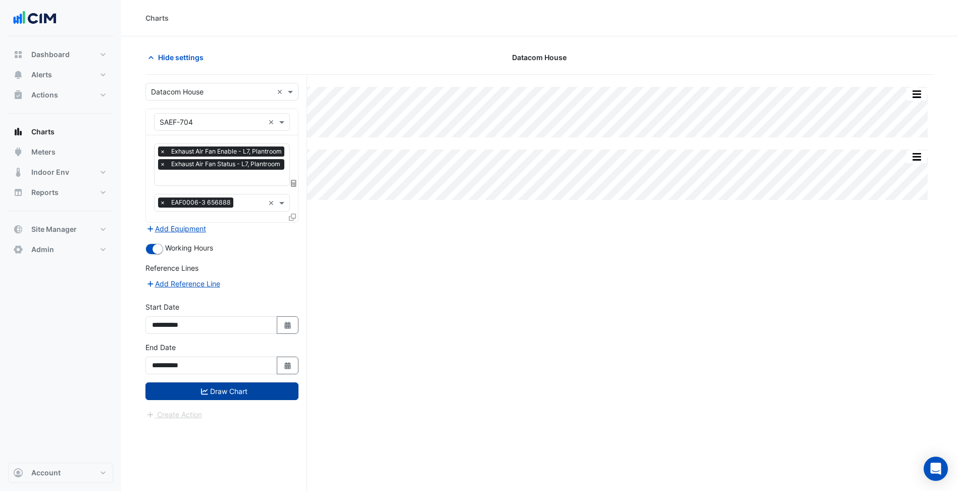
click at [254, 385] on button "Draw Chart" at bounding box center [221, 391] width 153 height 18
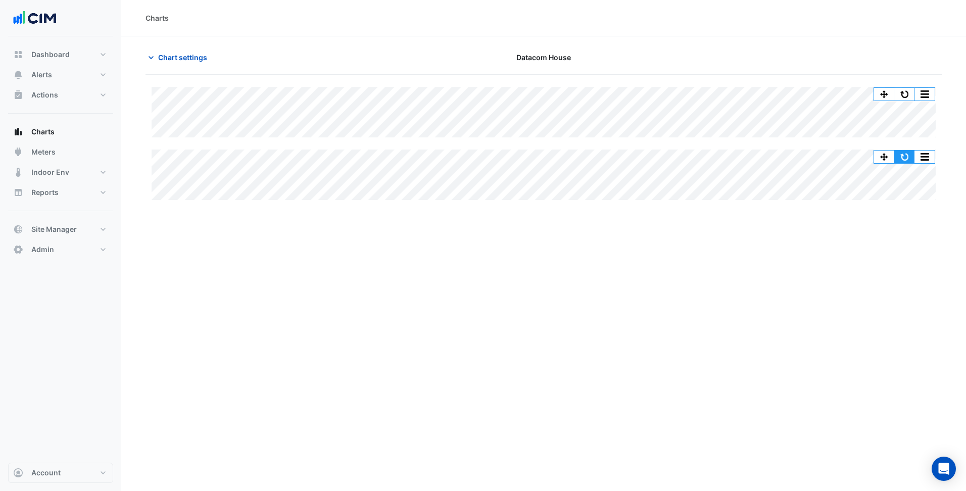
click at [912, 155] on button "button" at bounding box center [904, 157] width 20 height 13
click at [189, 58] on span "Chart settings" at bounding box center [182, 57] width 49 height 11
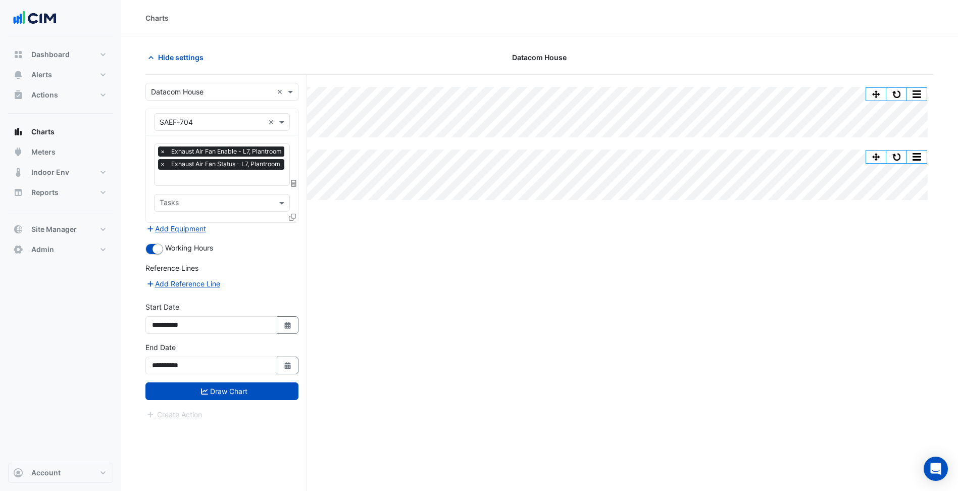
click at [292, 214] on icon at bounding box center [292, 217] width 7 height 7
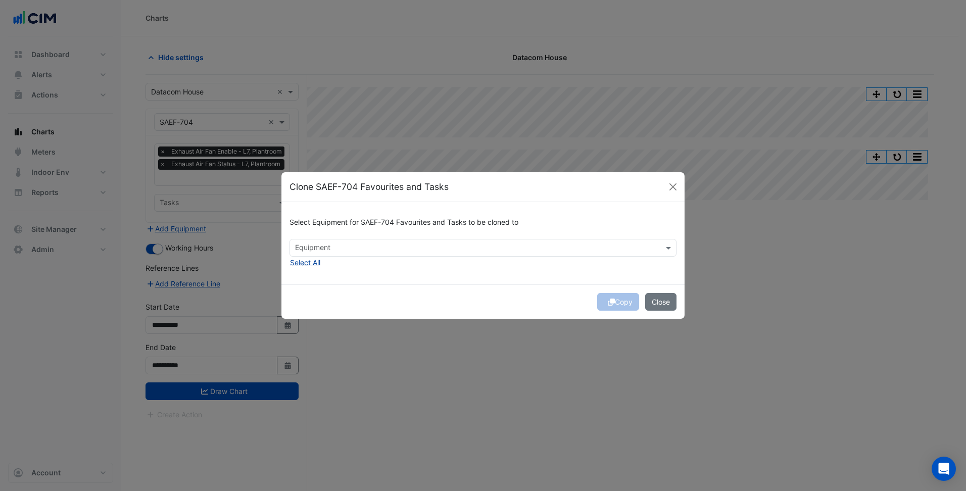
click at [316, 266] on button "Select All" at bounding box center [304, 263] width 31 height 12
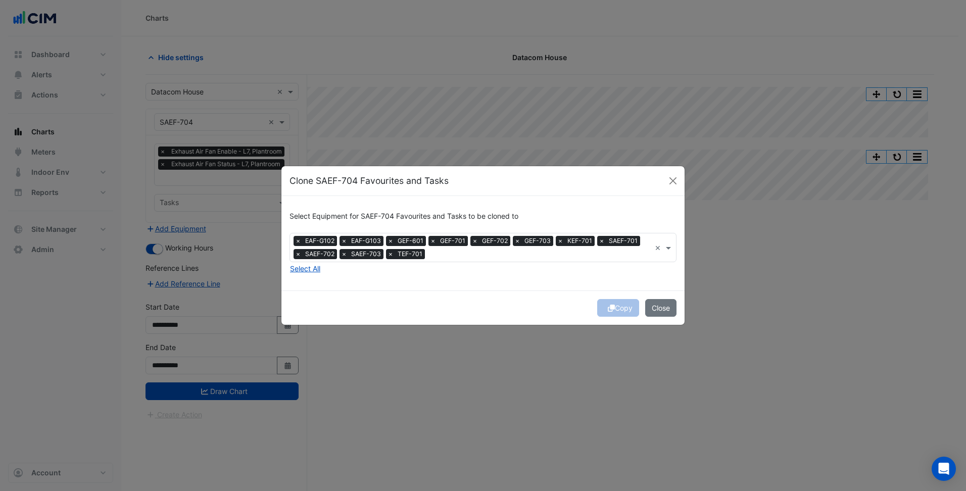
click at [399, 287] on div "Select Equipment for SAEF-704 Favourites and Tasks to be cloned to Equipment × …" at bounding box center [482, 243] width 403 height 94
click at [617, 306] on button "Copy" at bounding box center [618, 308] width 42 height 18
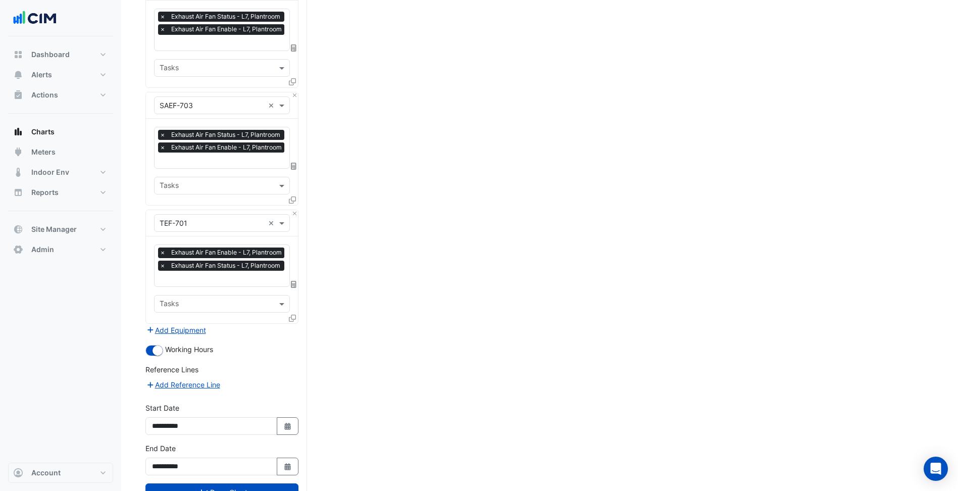
scroll to position [1224, 0]
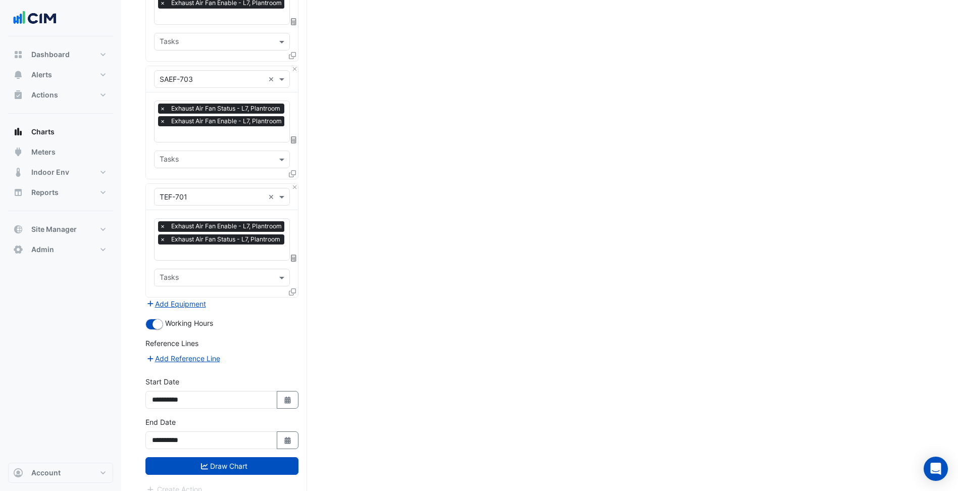
click at [256, 457] on button "Draw Chart" at bounding box center [221, 466] width 153 height 18
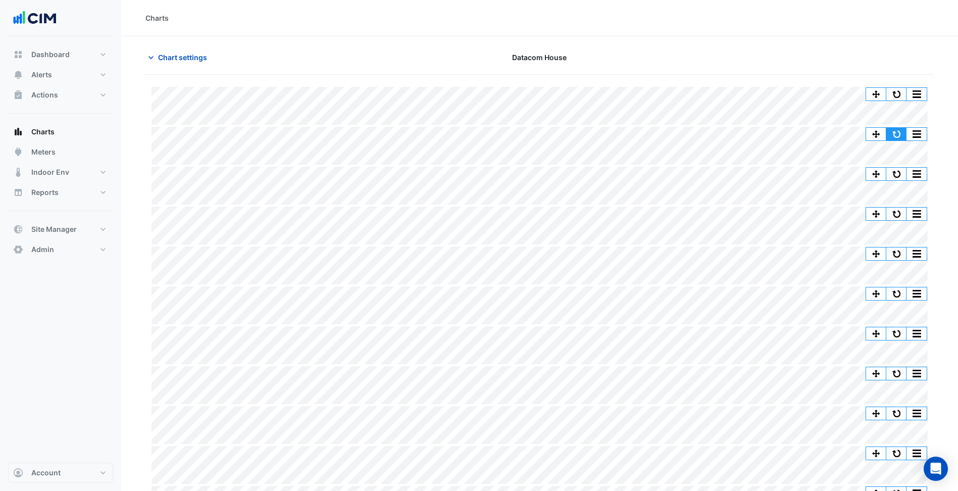
click at [901, 130] on button "button" at bounding box center [896, 134] width 20 height 13
click at [94, 175] on button "Indoor Env" at bounding box center [60, 172] width 105 height 20
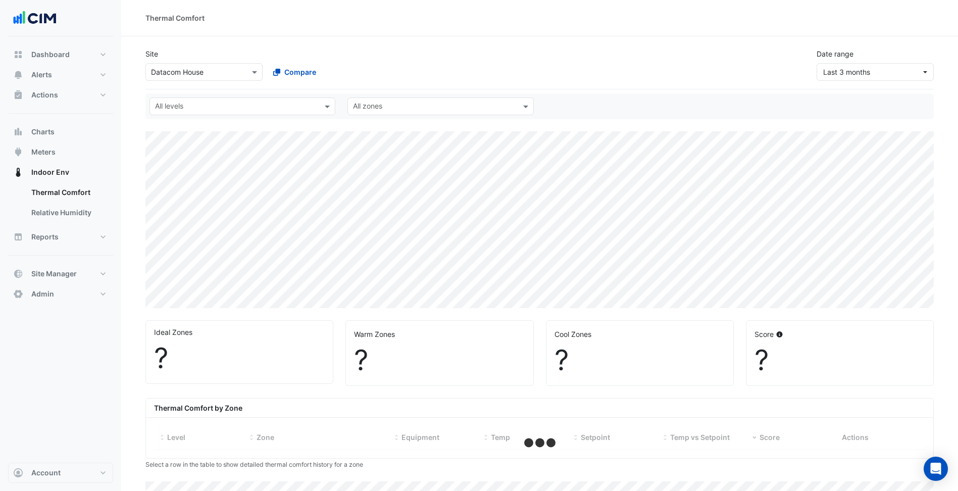
select select "***"
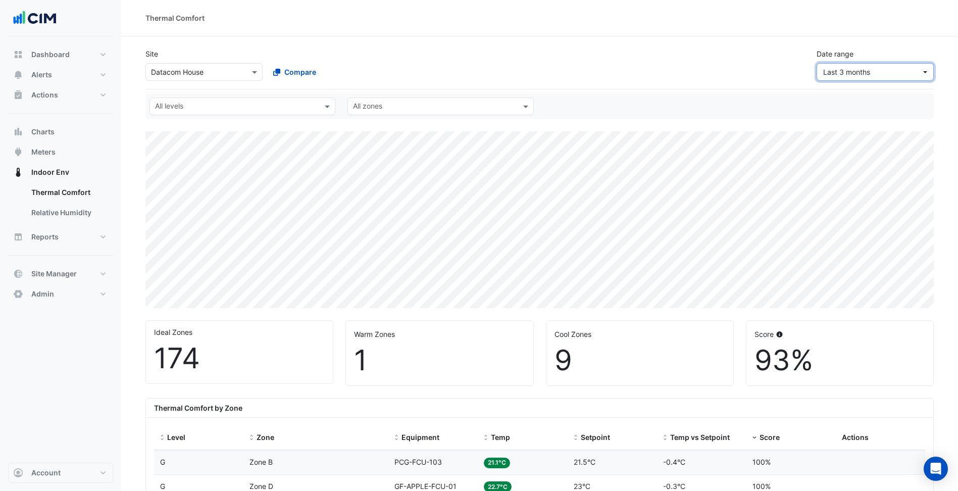
click at [883, 70] on span "Last 3 months" at bounding box center [872, 72] width 98 height 11
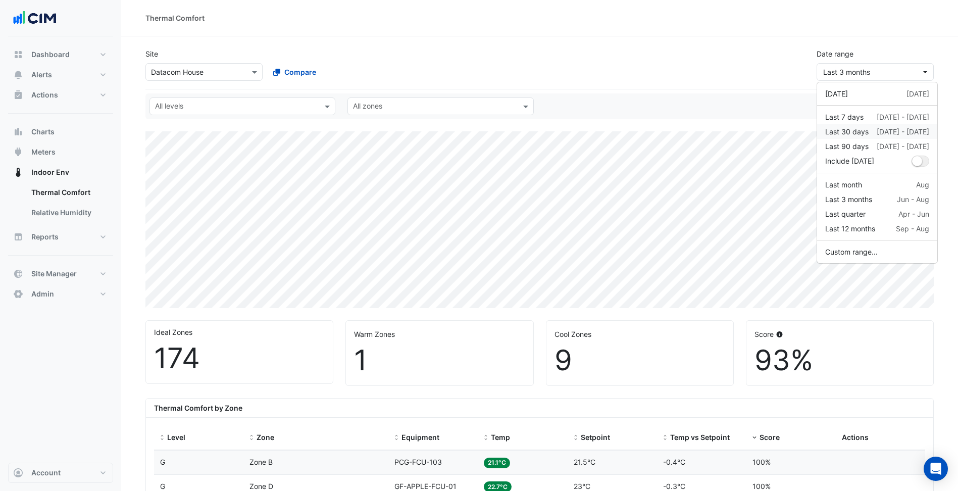
click at [879, 131] on div "12 Aug - 10 Sep" at bounding box center [903, 131] width 53 height 11
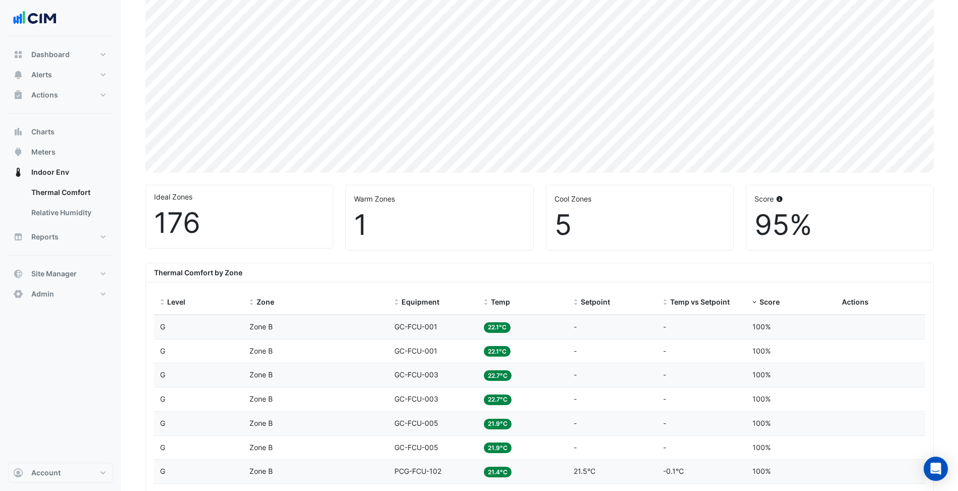
scroll to position [136, 0]
click at [764, 300] on span "Score" at bounding box center [770, 300] width 20 height 9
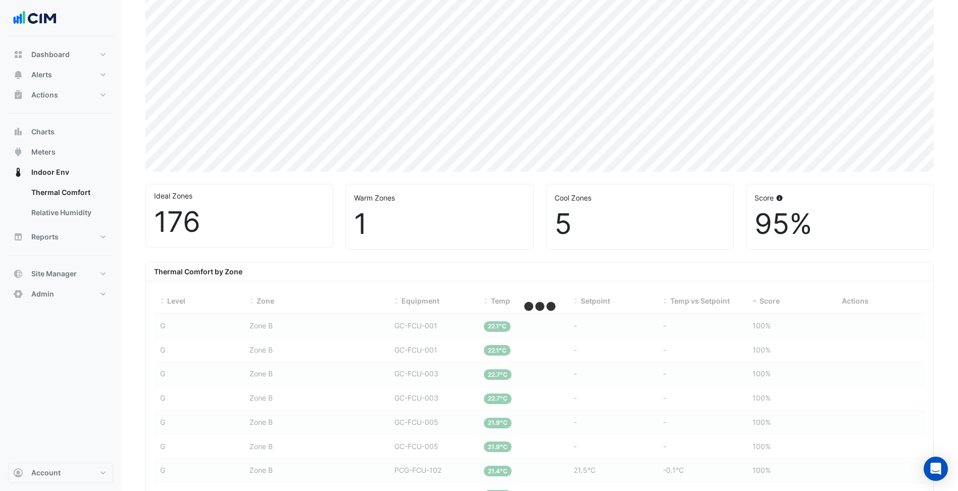
click at [681, 270] on div "Thermal Comfort by Zone" at bounding box center [539, 271] width 787 height 19
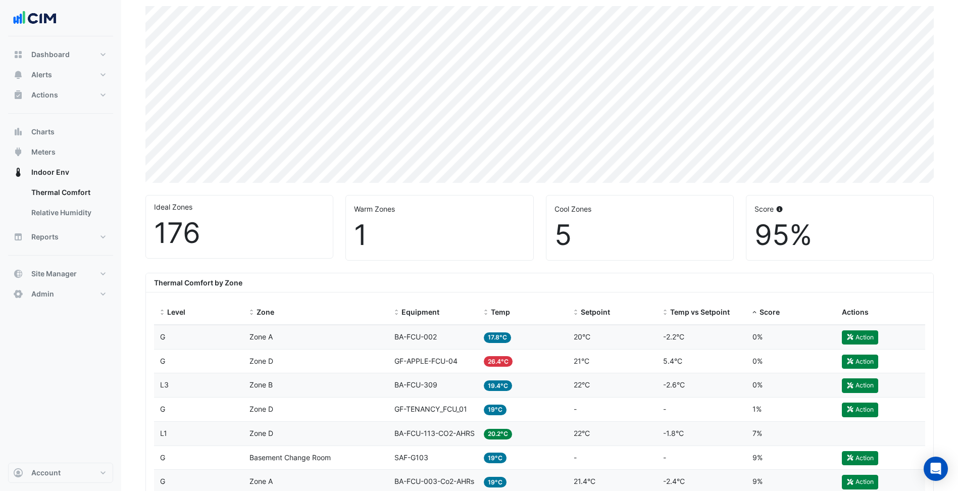
scroll to position [125, 0]
click at [92, 77] on button "Alerts" at bounding box center [60, 75] width 105 height 20
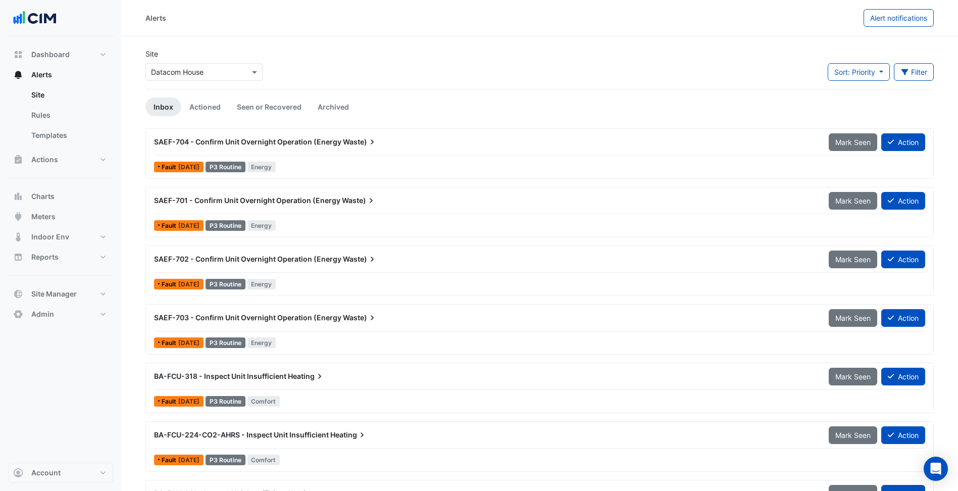
click at [276, 223] on span "Energy" at bounding box center [261, 225] width 29 height 11
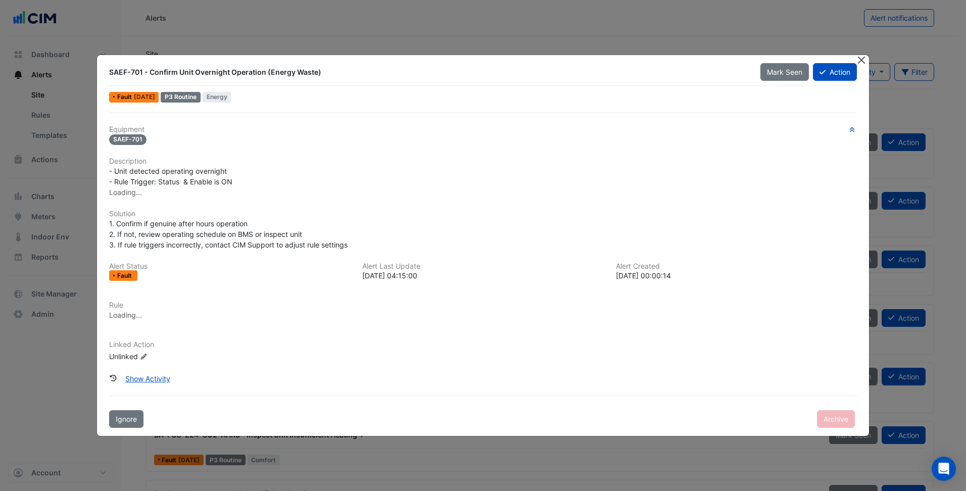
click at [860, 61] on button "Close" at bounding box center [861, 60] width 11 height 11
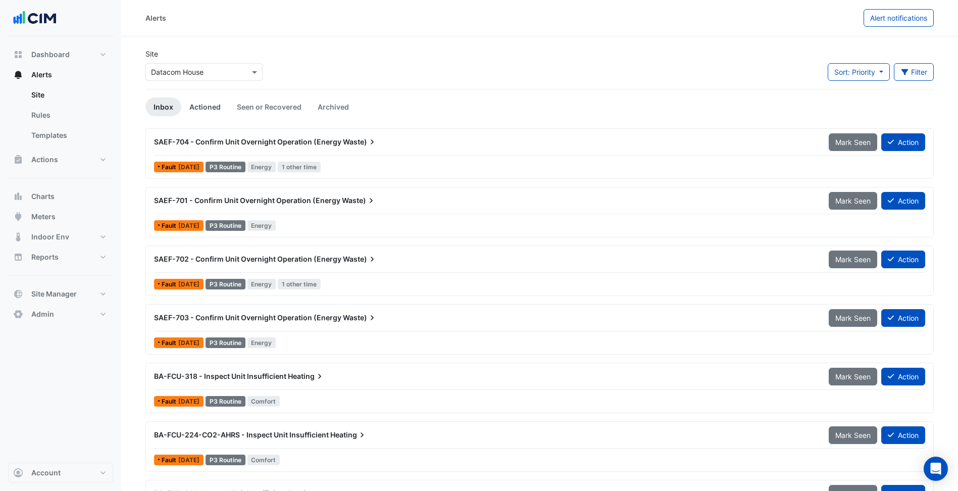
click at [203, 104] on link "Actioned" at bounding box center [204, 106] width 47 height 19
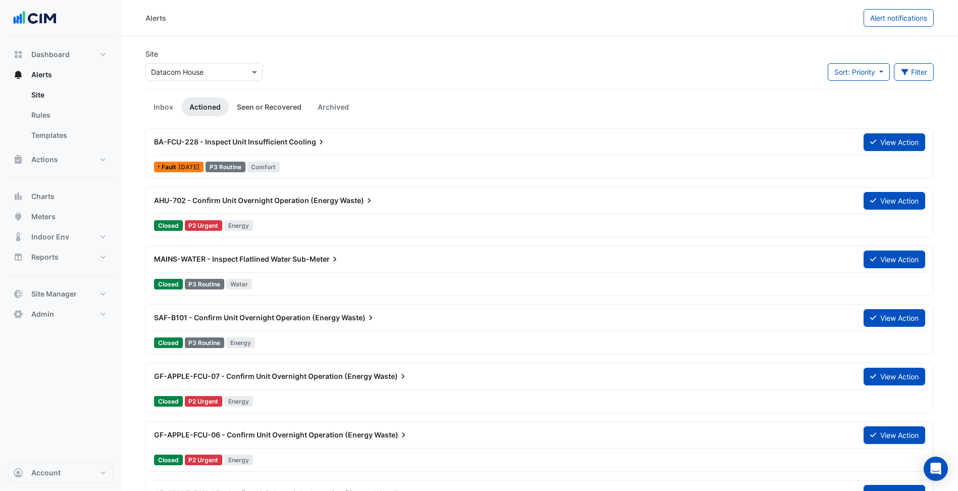
click at [275, 106] on link "Seen or Recovered" at bounding box center [269, 106] width 81 height 19
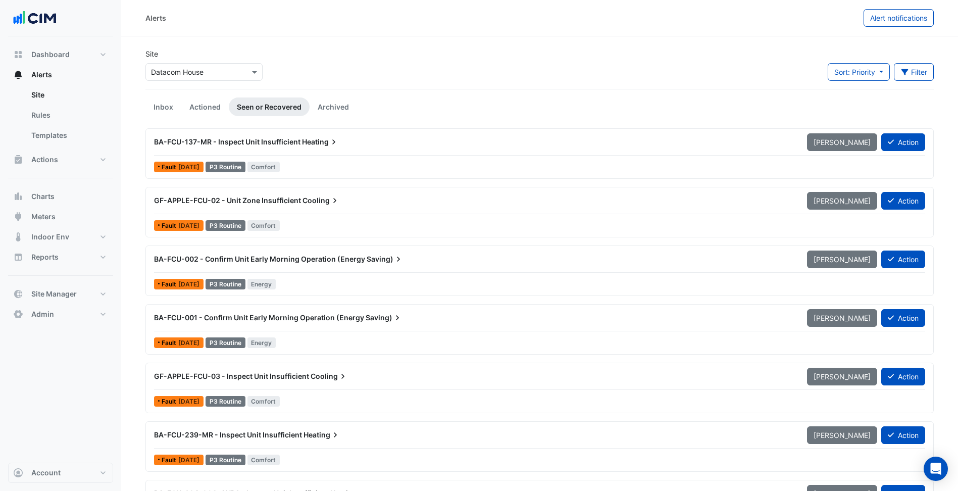
scroll to position [1, 0]
click at [335, 151] on div "BA-FCU-137-MR - Inspect Unit Insufficient Heating Mark Unseen Action" at bounding box center [539, 143] width 771 height 23
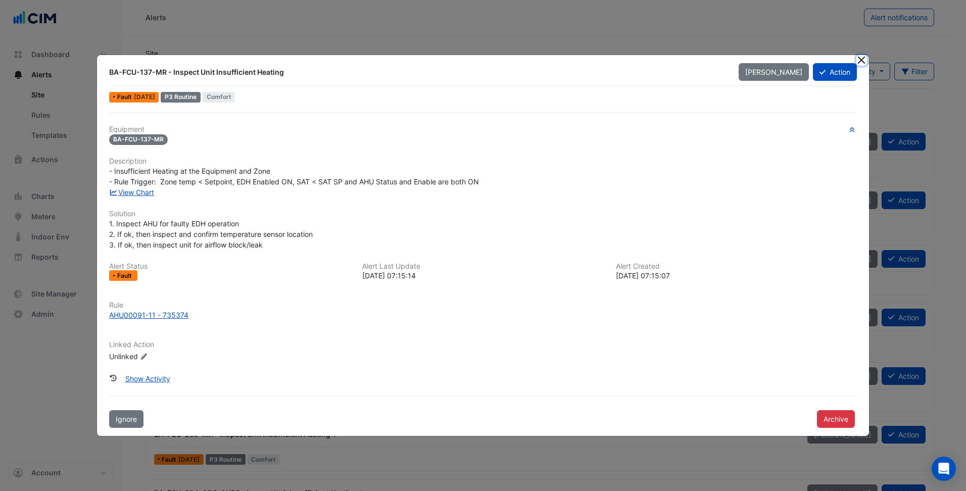
click at [862, 58] on button "Close" at bounding box center [861, 60] width 11 height 11
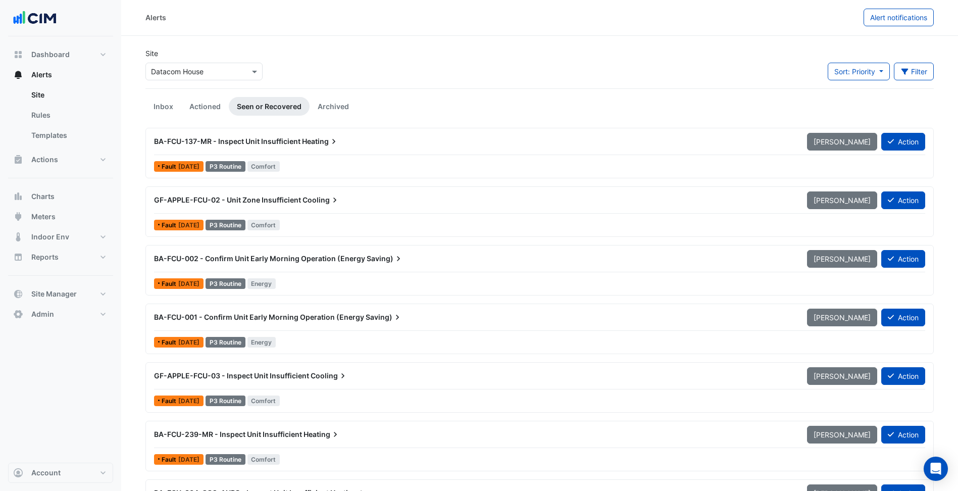
click at [330, 67] on div "Site Select a Site × Datacom House Sort: Priority Priority Updated Filter Title…" at bounding box center [539, 68] width 801 height 40
click at [167, 105] on link "Inbox" at bounding box center [163, 106] width 36 height 19
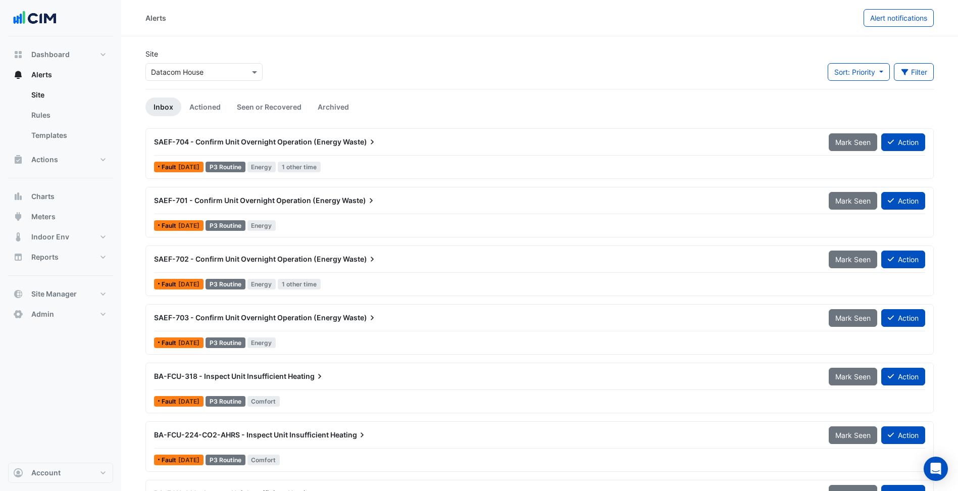
click at [691, 32] on div "Alerts Alert notifications" at bounding box center [539, 18] width 837 height 36
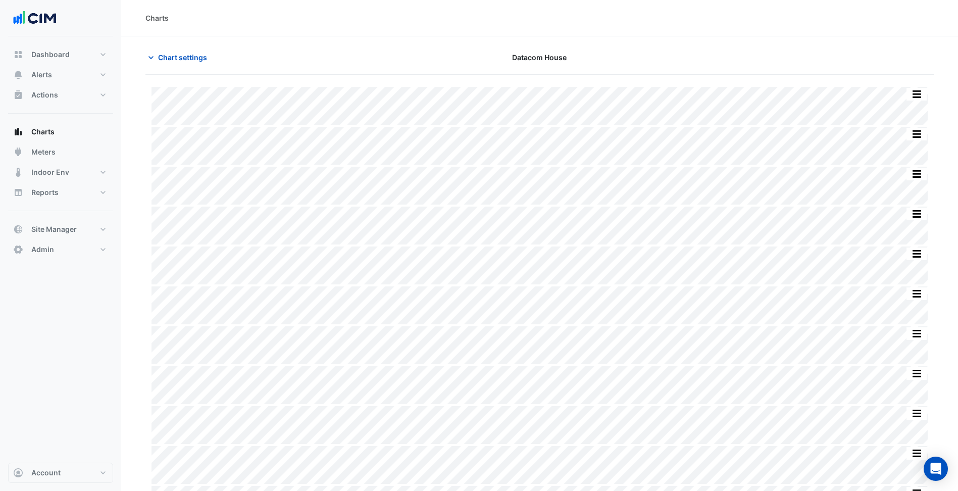
type input "**********"
click at [194, 59] on span "Chart settings" at bounding box center [182, 57] width 49 height 11
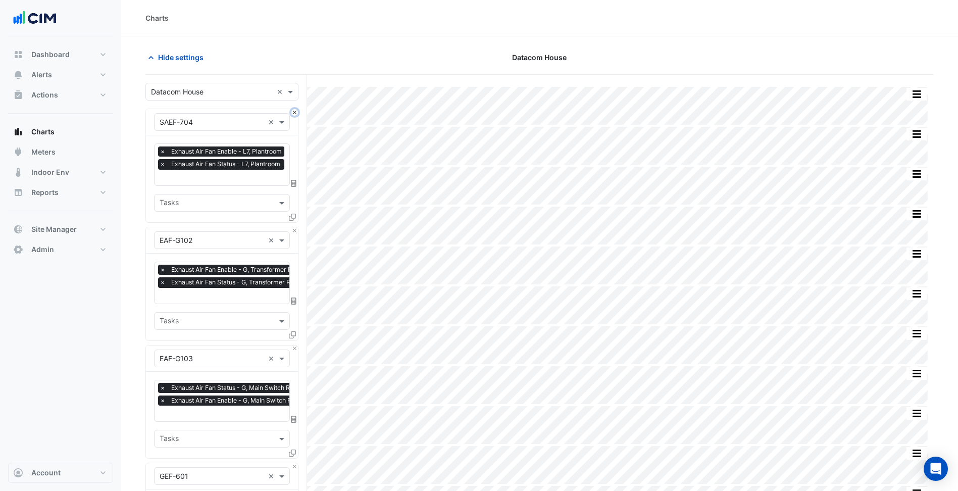
click at [294, 115] on button "Close" at bounding box center [294, 112] width 7 height 7
click at [294, 227] on button "Close" at bounding box center [294, 230] width 7 height 7
click at [294, 345] on button "Close" at bounding box center [294, 348] width 7 height 7
click at [294, 463] on button "Close" at bounding box center [294, 466] width 7 height 7
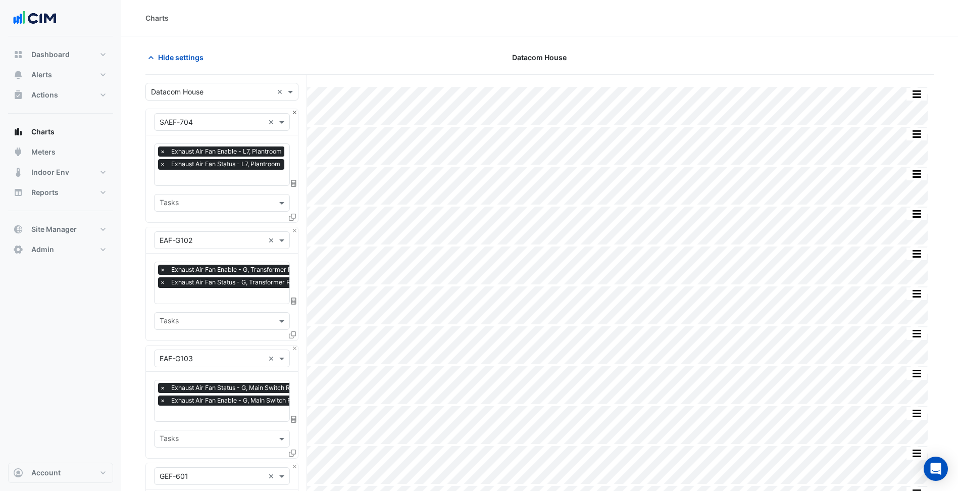
click at [294, 115] on button "Close" at bounding box center [294, 112] width 7 height 7
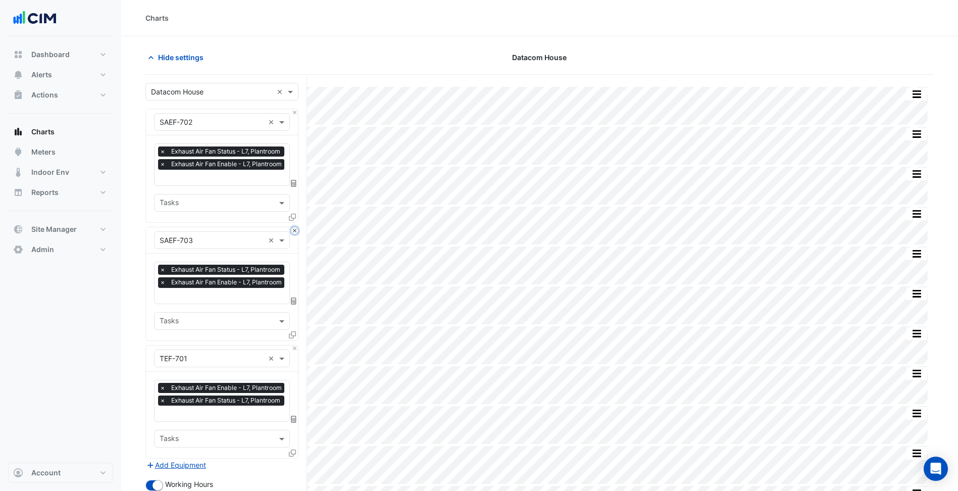
click at [294, 227] on button "Close" at bounding box center [294, 230] width 7 height 7
click at [294, 345] on div "Equipment × TEF-701 ×" at bounding box center [222, 358] width 152 height 26
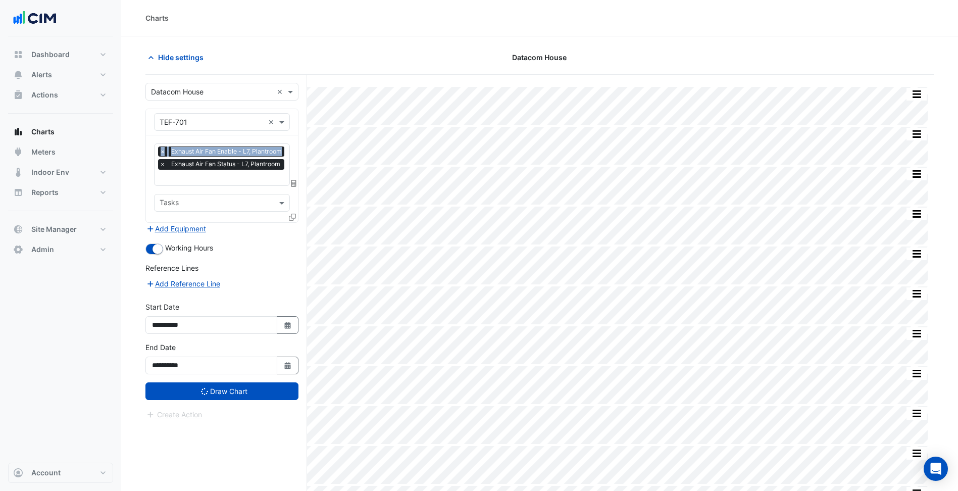
drag, startPoint x: 294, startPoint y: 115, endPoint x: 227, endPoint y: 121, distance: 67.5
click at [227, 121] on input "text" at bounding box center [212, 122] width 105 height 11
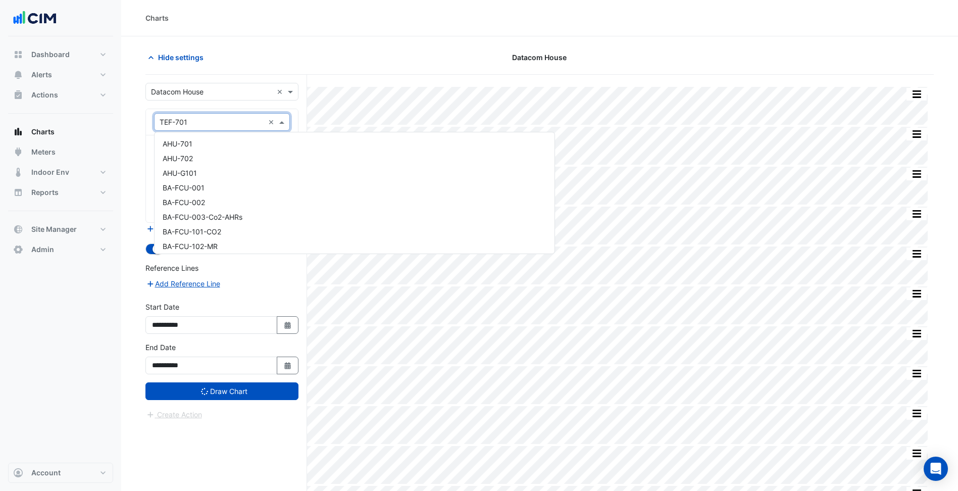
paste input "**********"
type input "**********"
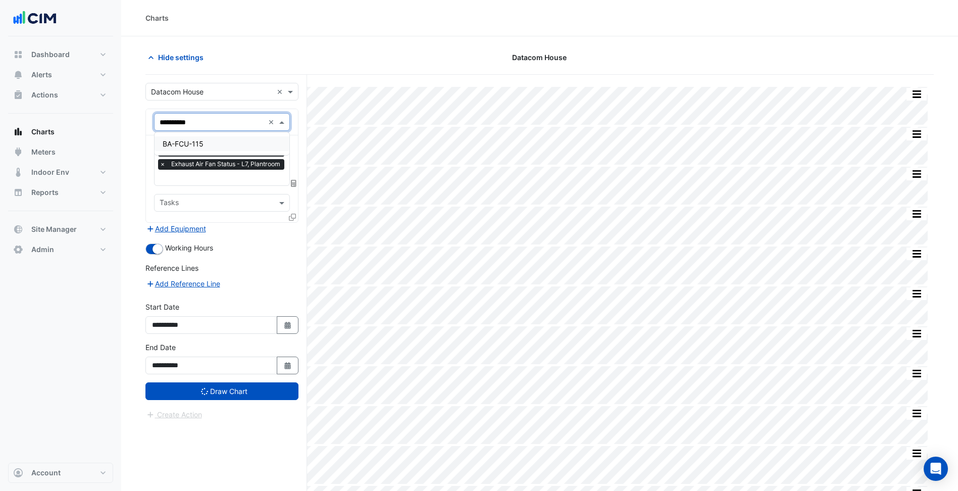
click at [208, 143] on div "BA-FCU-115" at bounding box center [222, 143] width 135 height 15
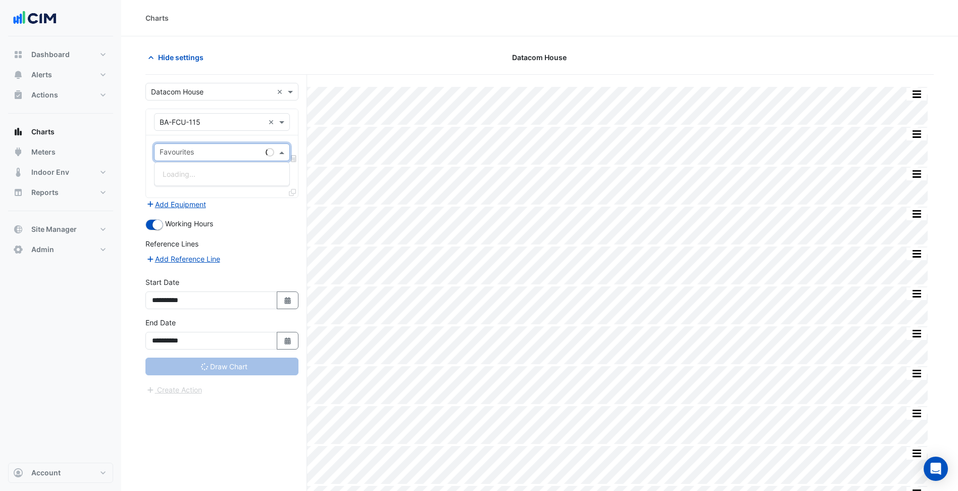
click at [209, 153] on input "text" at bounding box center [211, 153] width 102 height 11
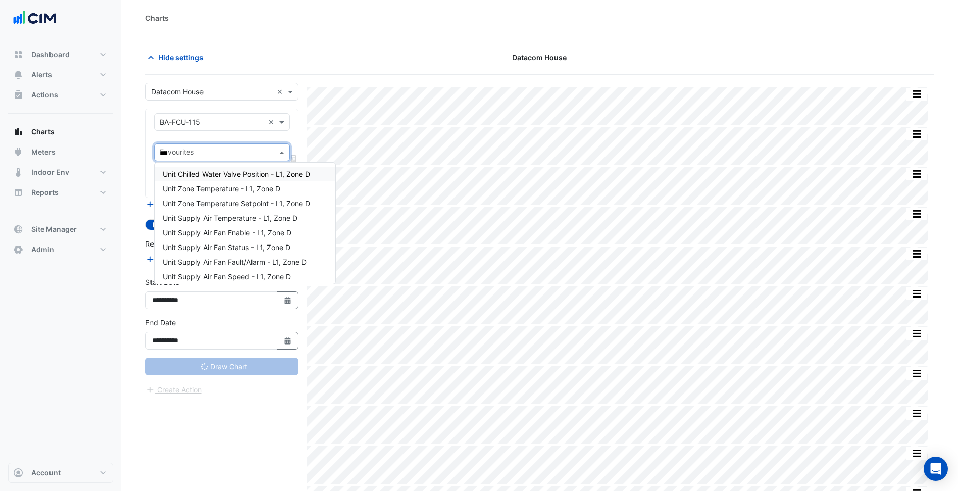
type input "****"
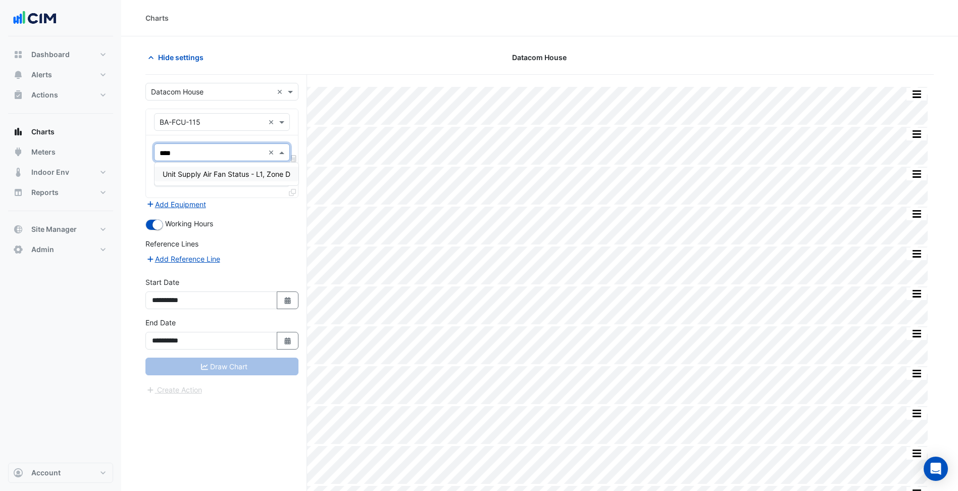
click at [195, 172] on span "Unit Supply Air Fan Status - L1, Zone D" at bounding box center [227, 174] width 128 height 9
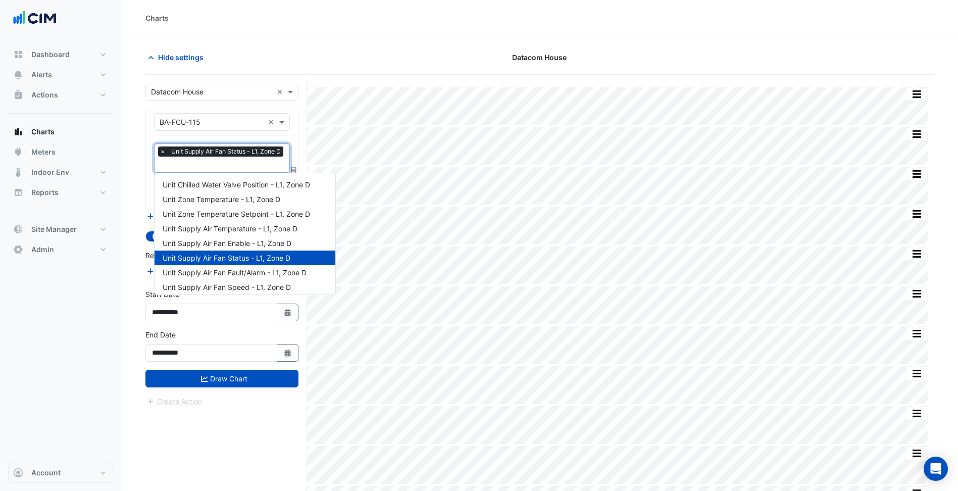
click at [220, 158] on div "× Unit Supply Air Fan Status - L1, Zone D" at bounding box center [222, 152] width 128 height 13
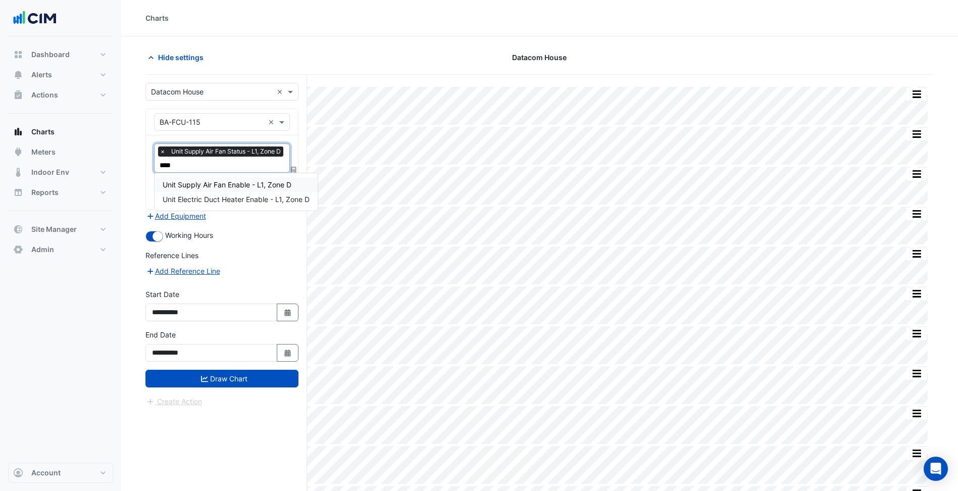
type input "*****"
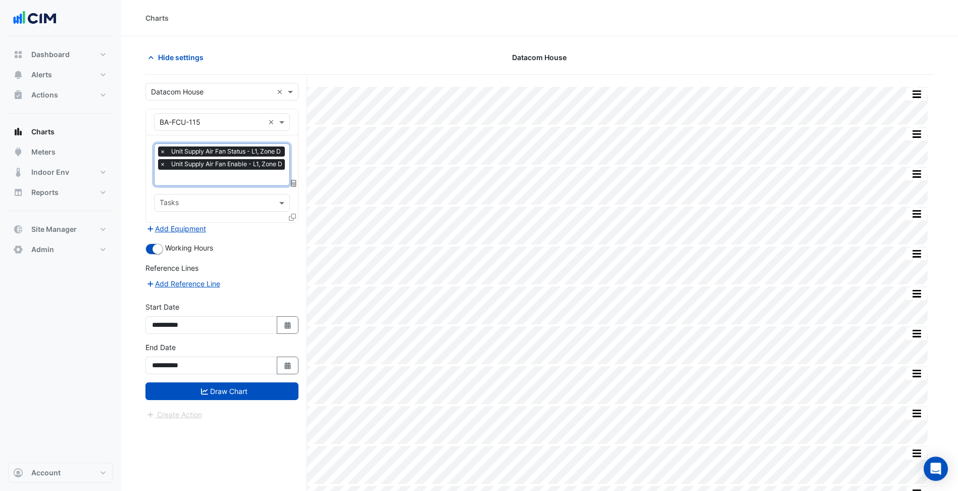
click at [293, 216] on icon at bounding box center [292, 217] width 7 height 7
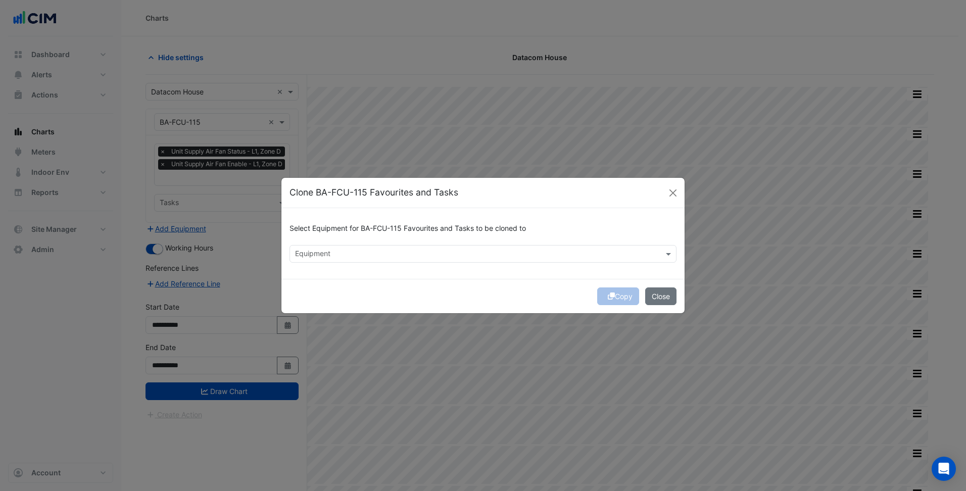
click at [337, 251] on input "text" at bounding box center [477, 255] width 364 height 11
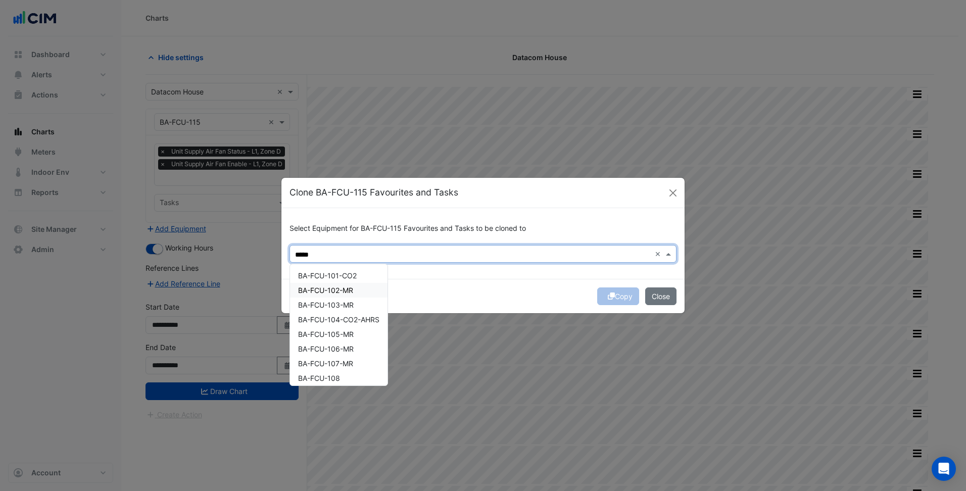
click at [352, 285] on div "BA-FCU-102-MR" at bounding box center [338, 290] width 97 height 15
click at [351, 302] on span "BA-FCU-103-MR" at bounding box center [326, 305] width 56 height 9
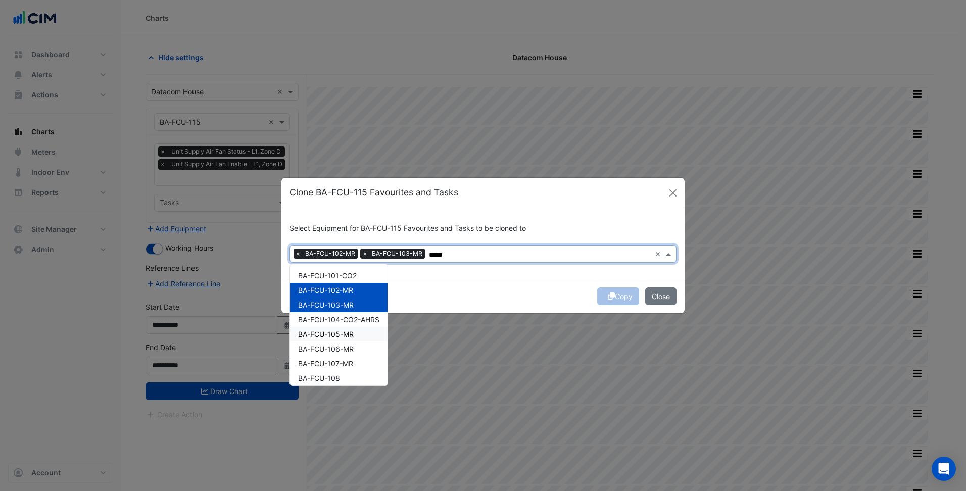
drag, startPoint x: 354, startPoint y: 335, endPoint x: 354, endPoint y: 343, distance: 8.1
click at [354, 336] on span "BA-FCU-105-MR" at bounding box center [326, 334] width 56 height 9
drag, startPoint x: 353, startPoint y: 355, endPoint x: 351, endPoint y: 361, distance: 5.8
click at [351, 364] on span "BA-FCU-107-MR" at bounding box center [325, 363] width 55 height 9
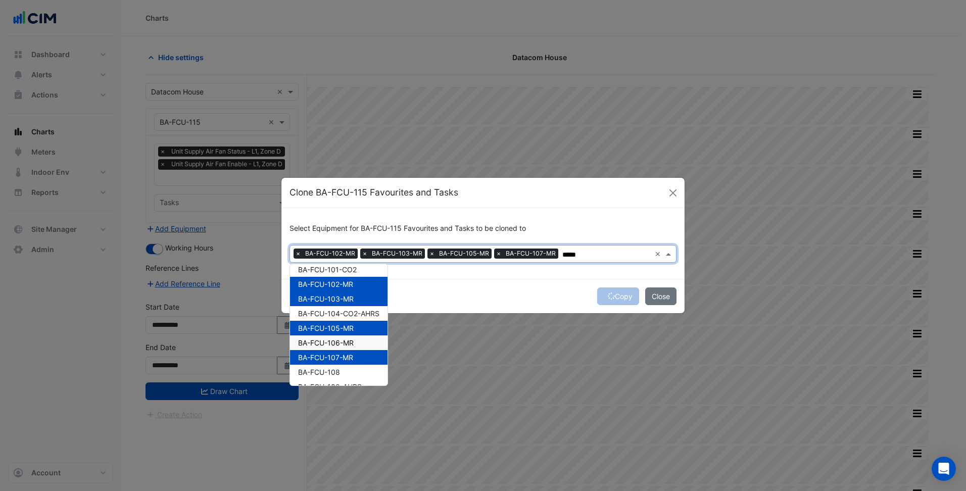
click at [359, 345] on div "BA-FCU-106-MR" at bounding box center [338, 342] width 97 height 15
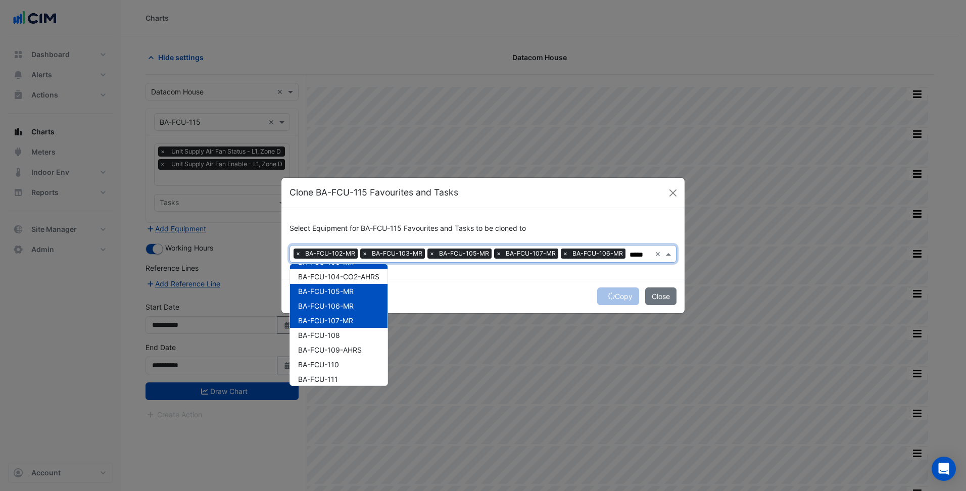
click at [359, 345] on span "BA-FCU-109-AHRS" at bounding box center [330, 349] width 64 height 9
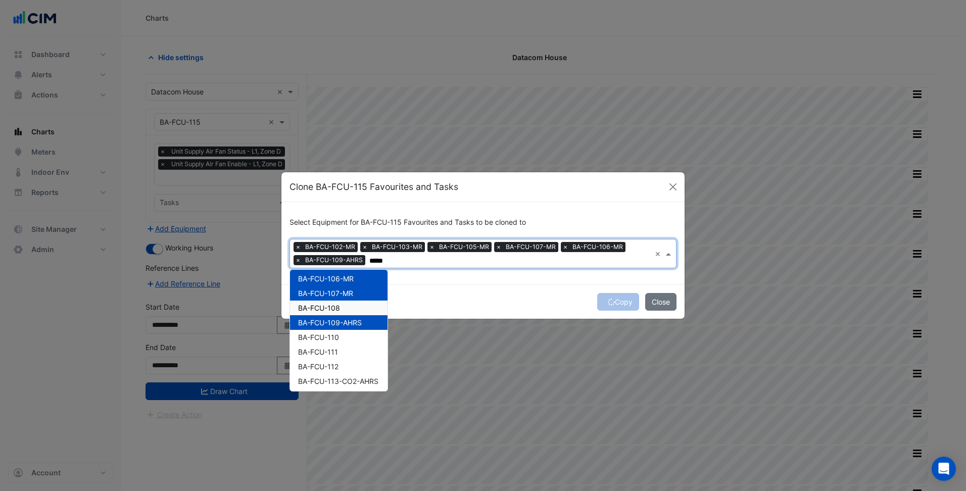
click at [359, 345] on div "BA-FCU-111" at bounding box center [338, 351] width 97 height 15
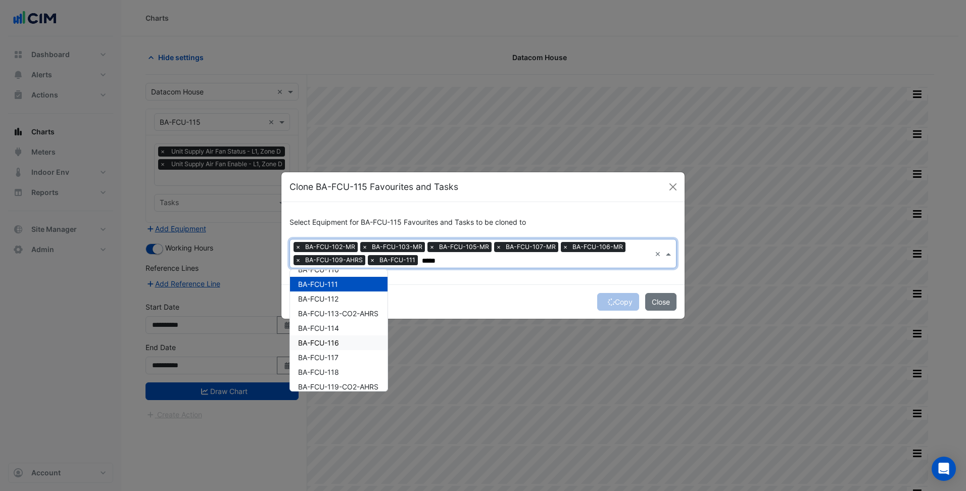
click at [359, 345] on div "BA-FCU-116" at bounding box center [338, 342] width 97 height 15
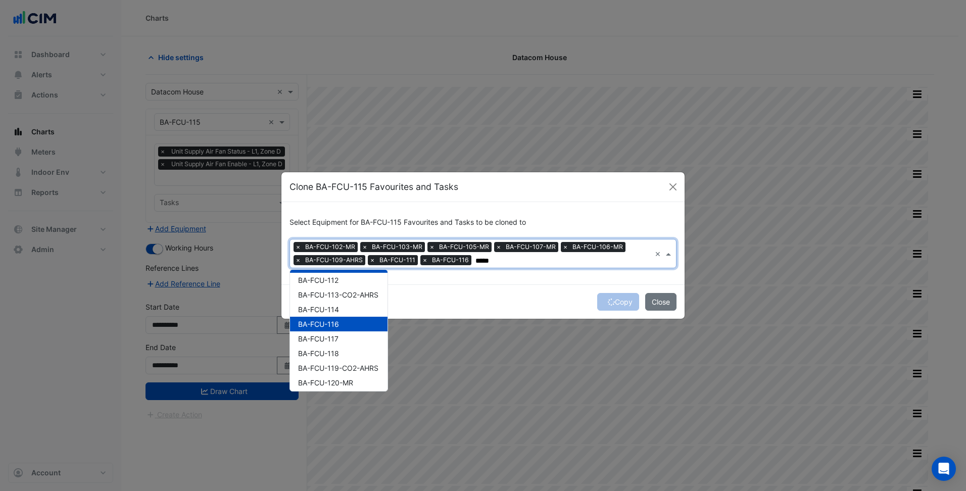
click at [359, 345] on div "BA-FCU-117" at bounding box center [338, 338] width 97 height 15
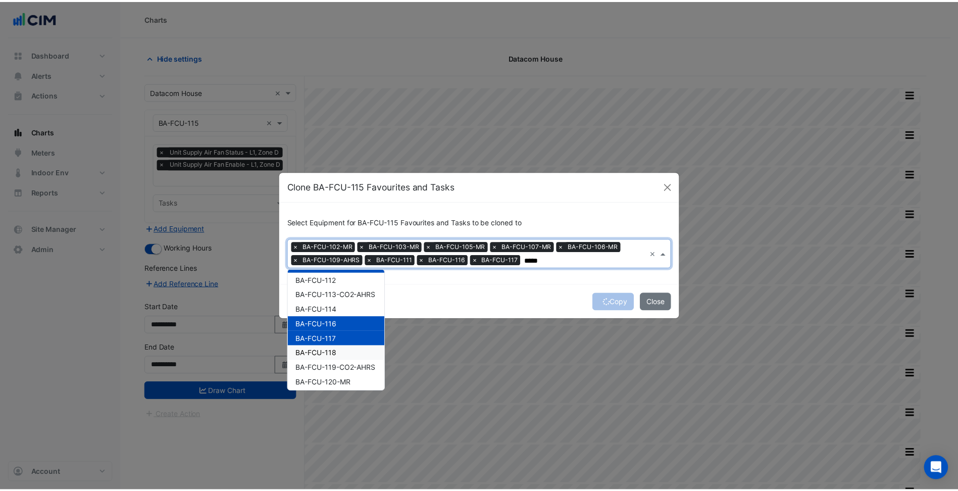
scroll to position [163, 0]
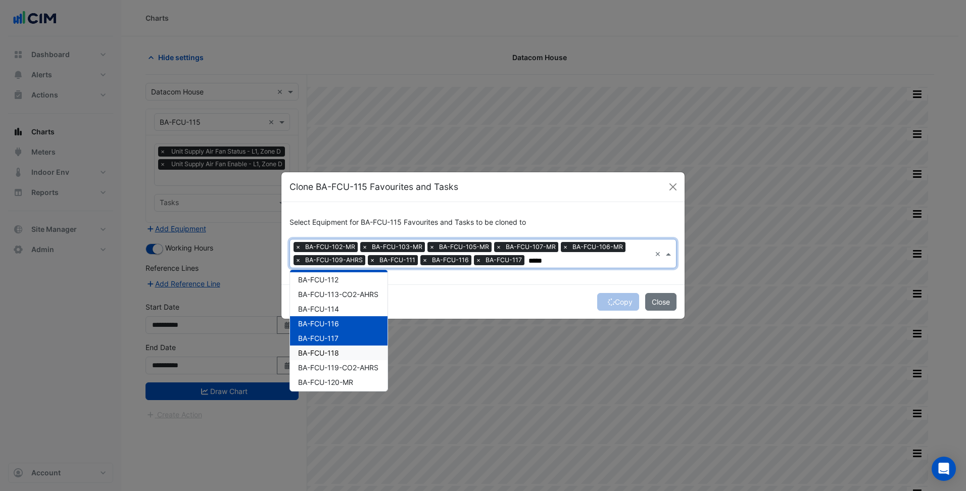
click at [350, 352] on div "BA-FCU-118" at bounding box center [338, 352] width 97 height 15
click at [342, 308] on div "BA-FCU-114" at bounding box center [338, 309] width 97 height 15
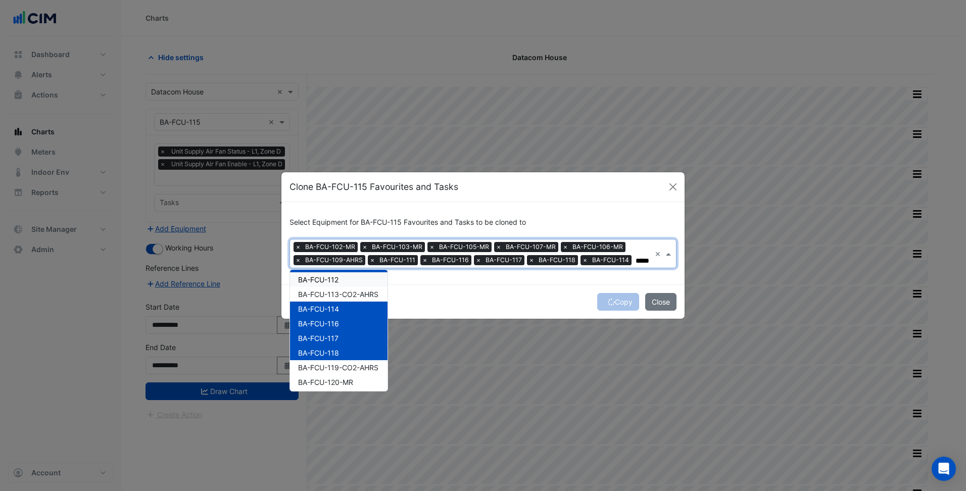
click at [336, 279] on span "BA-FCU-112" at bounding box center [318, 279] width 40 height 9
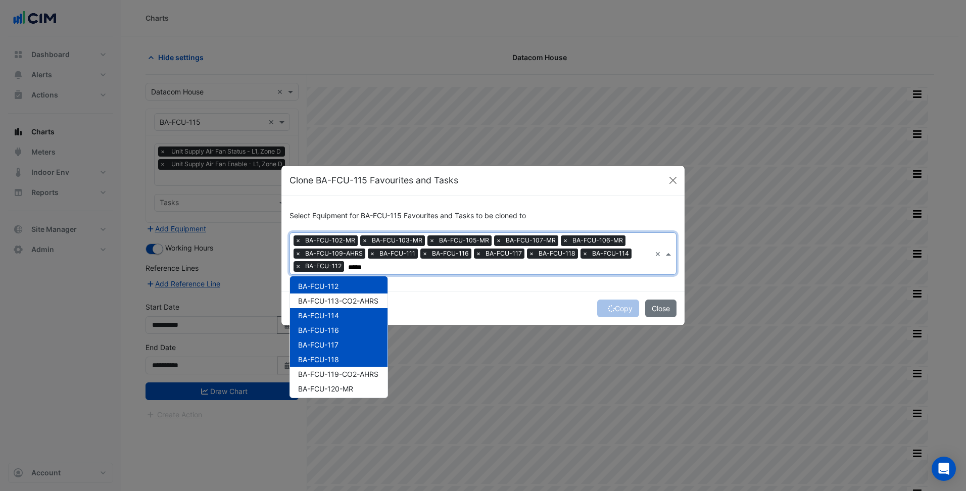
type input "*****"
click at [482, 282] on div "Select Equipment for BA-FCU-115 Favourites and Tasks to be cloned to Equipment …" at bounding box center [482, 242] width 403 height 95
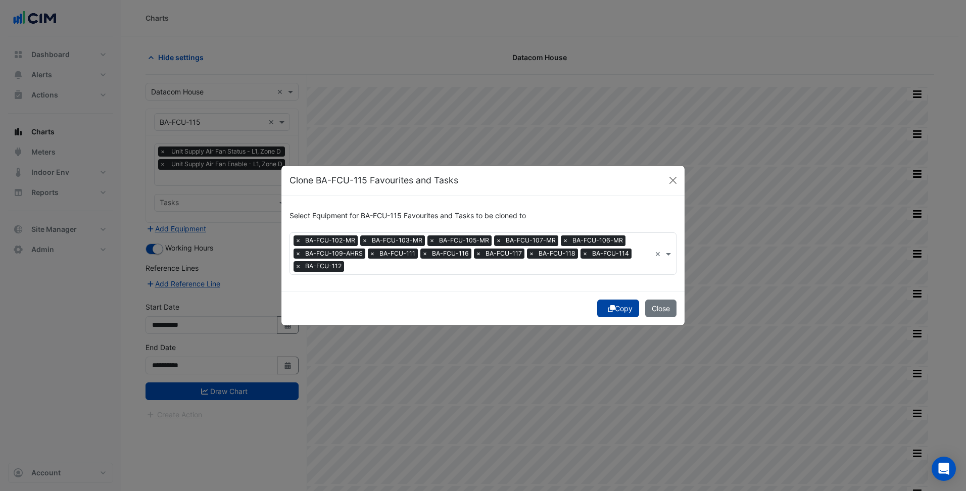
click at [627, 306] on button "Copy" at bounding box center [618, 309] width 42 height 18
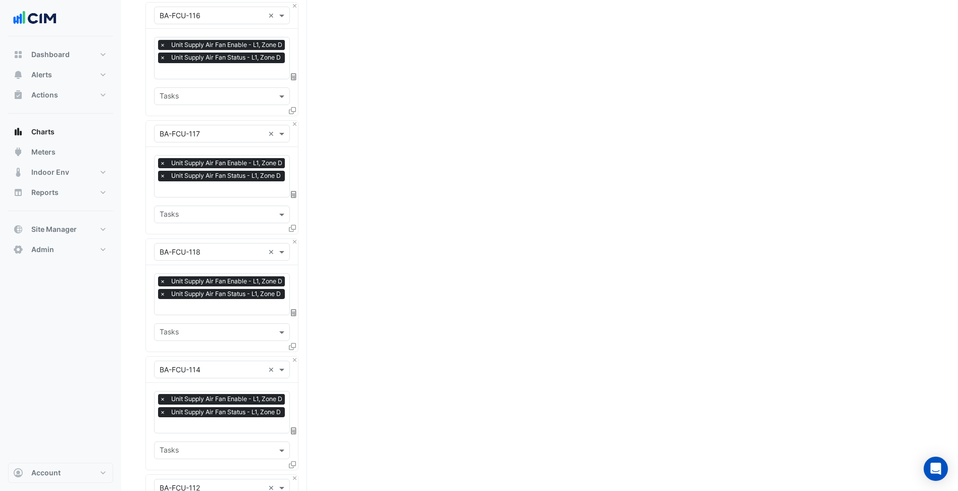
scroll to position [1341, 0]
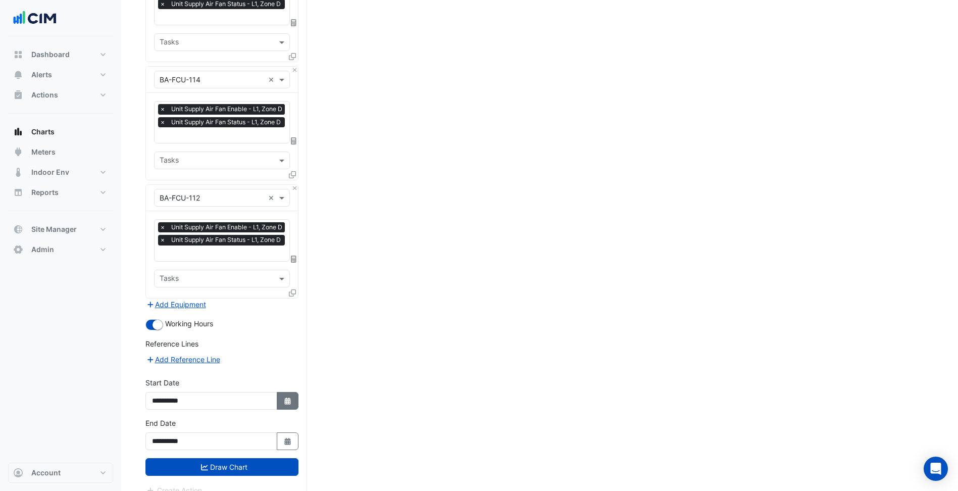
click at [294, 392] on button "Select Date" at bounding box center [288, 401] width 22 height 18
select select "*"
select select "****"
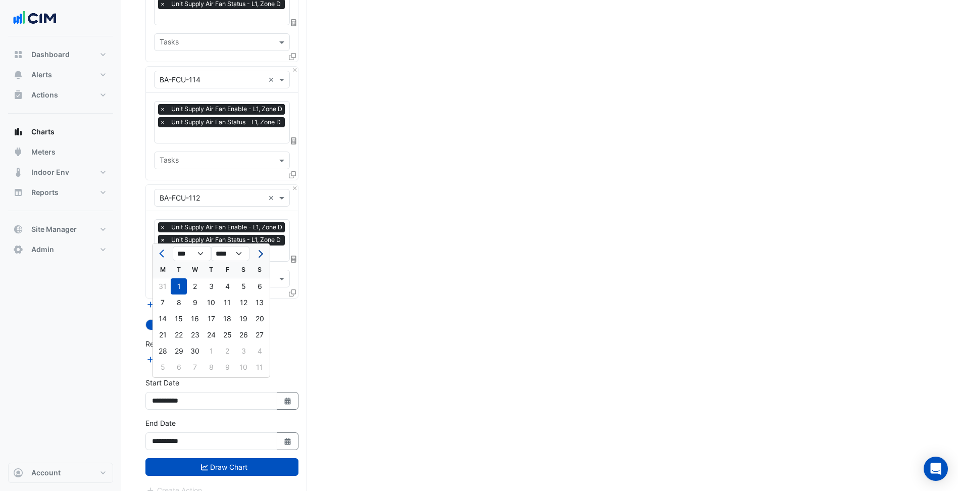
click at [261, 255] on button "Next month" at bounding box center [260, 253] width 12 height 16
click at [261, 255] on span "Next month" at bounding box center [260, 254] width 8 height 8
click at [260, 255] on span "Next month" at bounding box center [260, 254] width 8 height 8
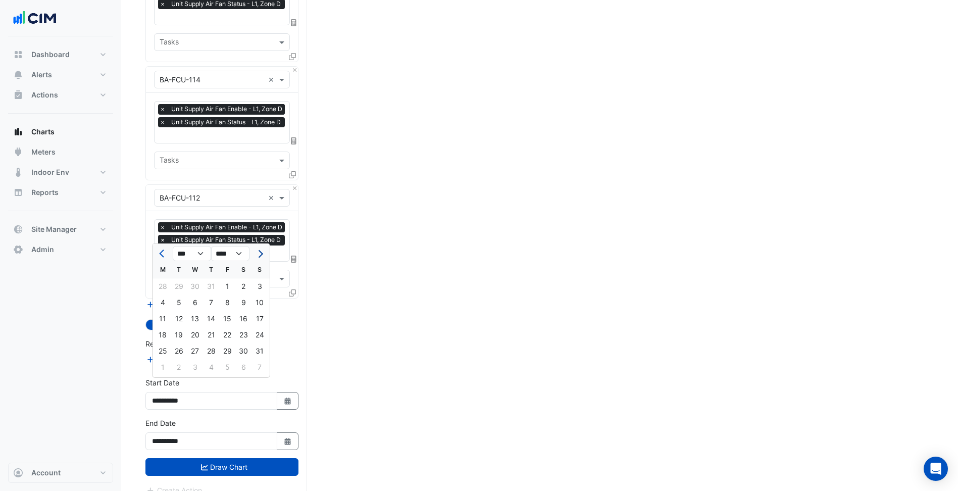
select select "*"
click at [167, 290] on div "1" at bounding box center [163, 286] width 16 height 16
type input "**********"
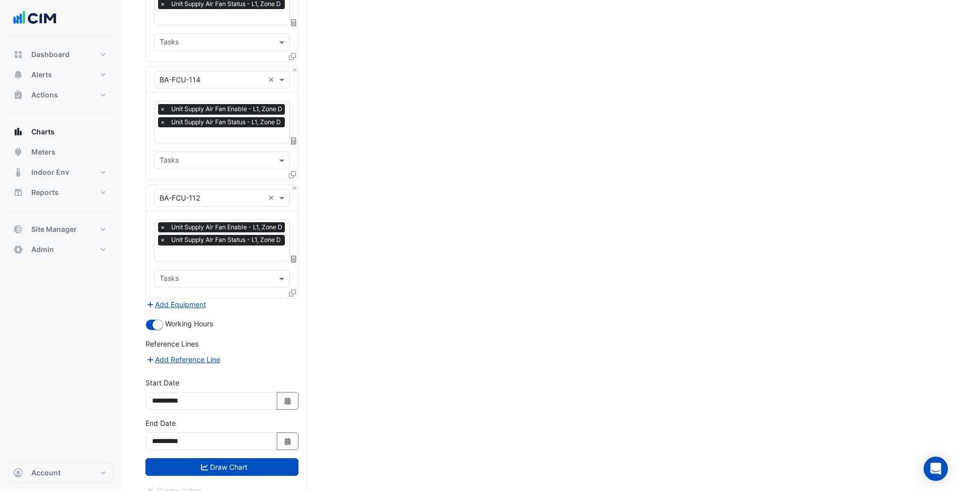
drag, startPoint x: 248, startPoint y: 458, endPoint x: 911, endPoint y: 381, distance: 667.6
click at [249, 458] on button "Draw Chart" at bounding box center [221, 467] width 153 height 18
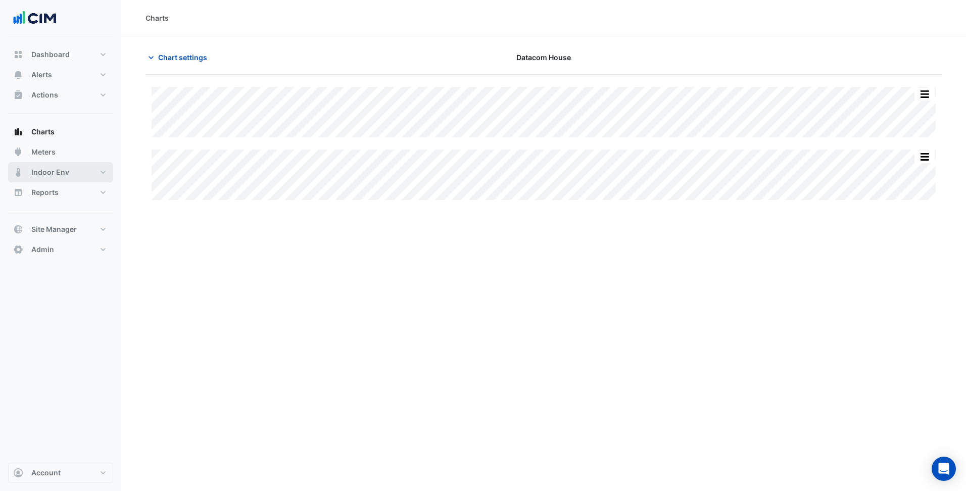
click at [68, 167] on button "Indoor Env" at bounding box center [60, 172] width 105 height 20
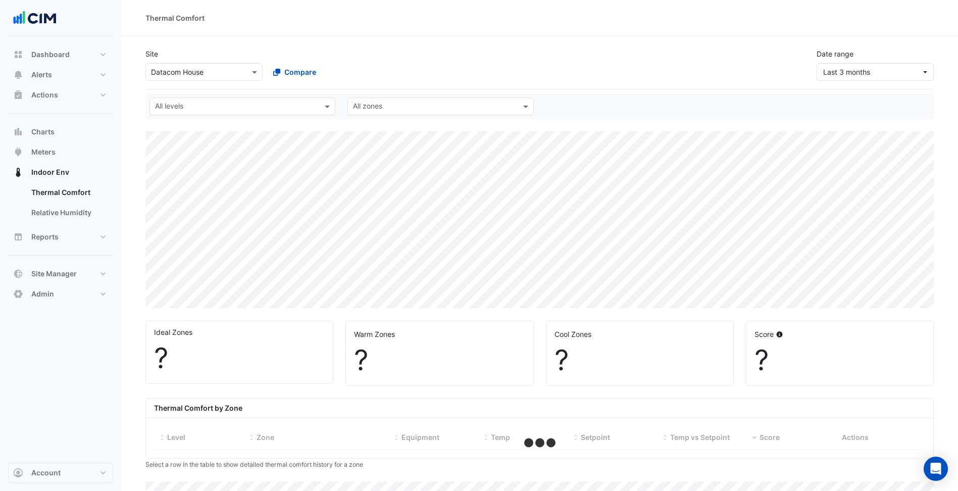
select select "***"
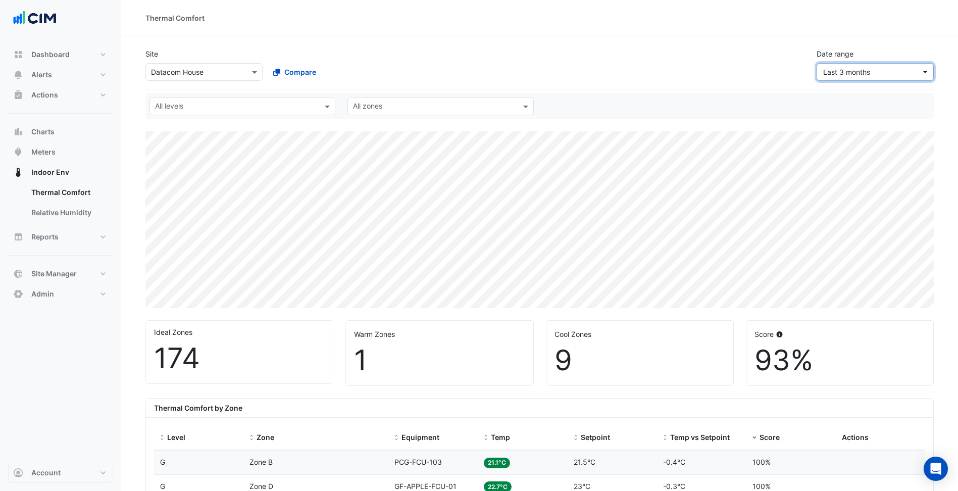
click at [898, 70] on span "Last 3 months" at bounding box center [872, 72] width 98 height 11
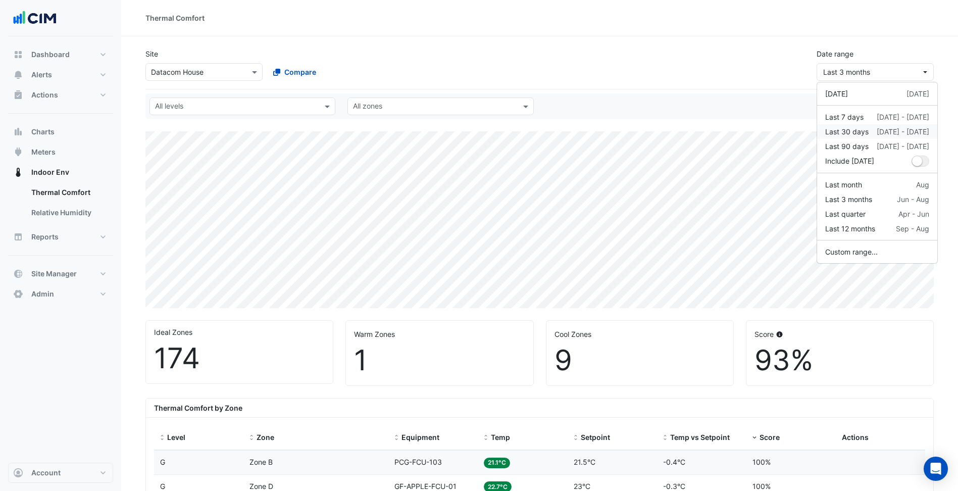
click at [885, 133] on div "[DATE] - [DATE]" at bounding box center [903, 131] width 53 height 11
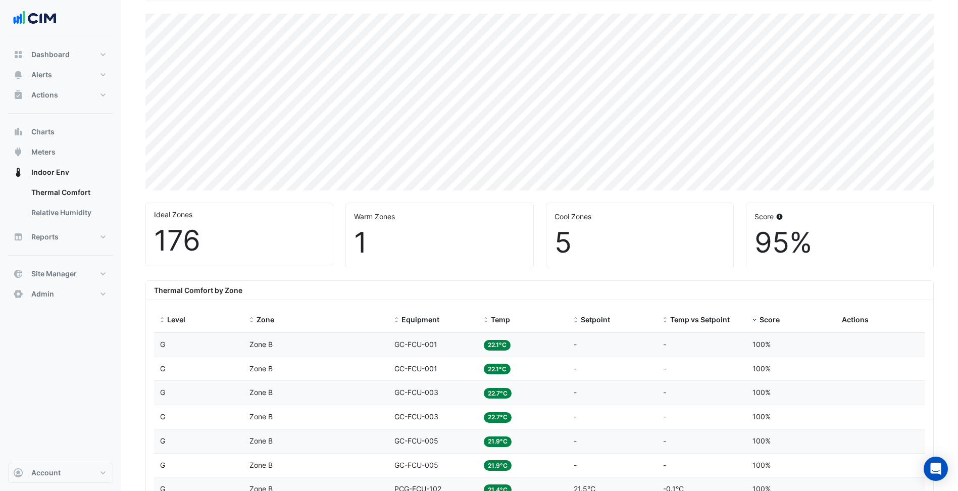
scroll to position [119, 0]
click at [757, 317] on span at bounding box center [754, 319] width 7 height 8
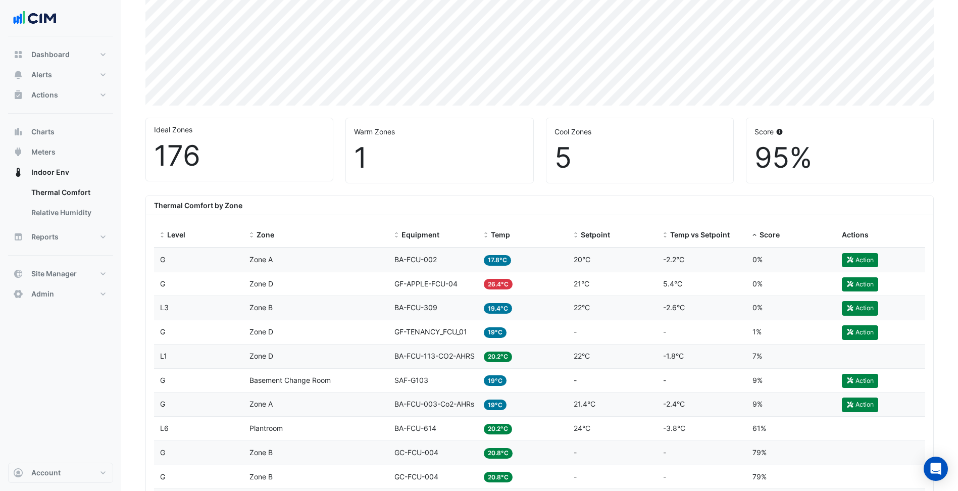
scroll to position [241, 0]
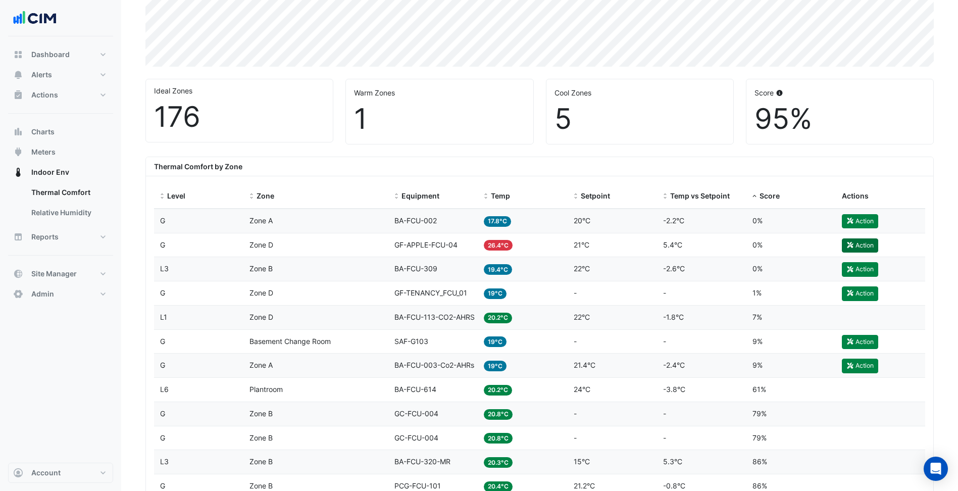
click at [854, 243] on icon "button" at bounding box center [851, 245] width 8 height 6
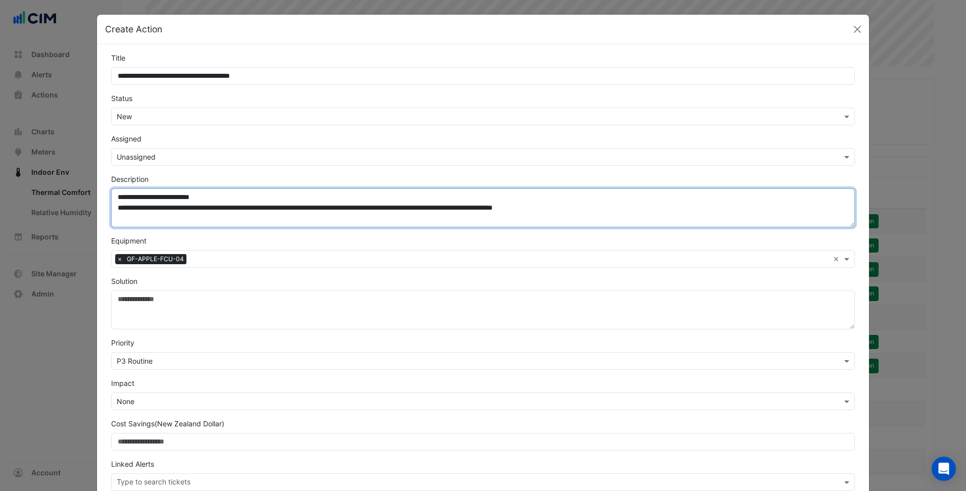
drag, startPoint x: 716, startPoint y: 213, endPoint x: 120, endPoint y: 208, distance: 596.0
click at [120, 208] on textarea "**********" at bounding box center [483, 207] width 744 height 39
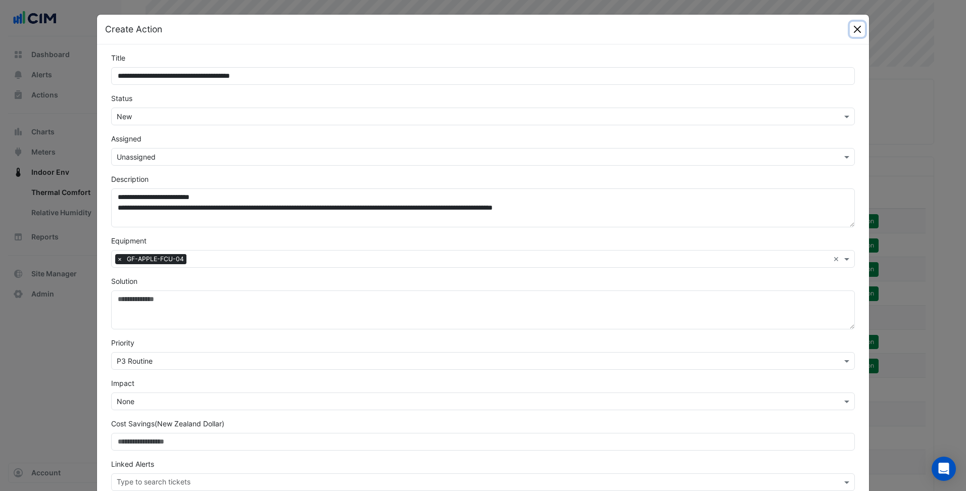
click at [851, 34] on button "Close" at bounding box center [857, 29] width 15 height 15
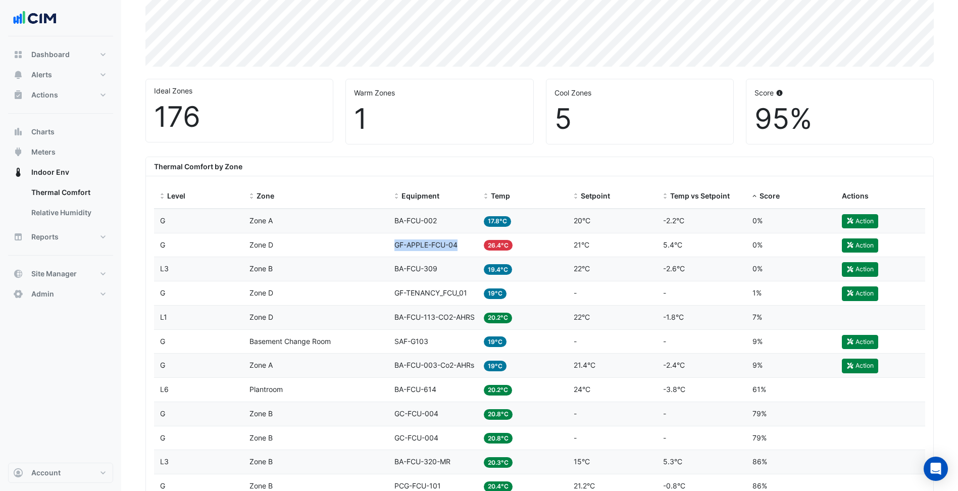
drag, startPoint x: 460, startPoint y: 243, endPoint x: 394, endPoint y: 247, distance: 66.3
click at [394, 247] on datatable-body-cell "Equipment GF-APPLE-FCU-04" at bounding box center [432, 245] width 89 height 24
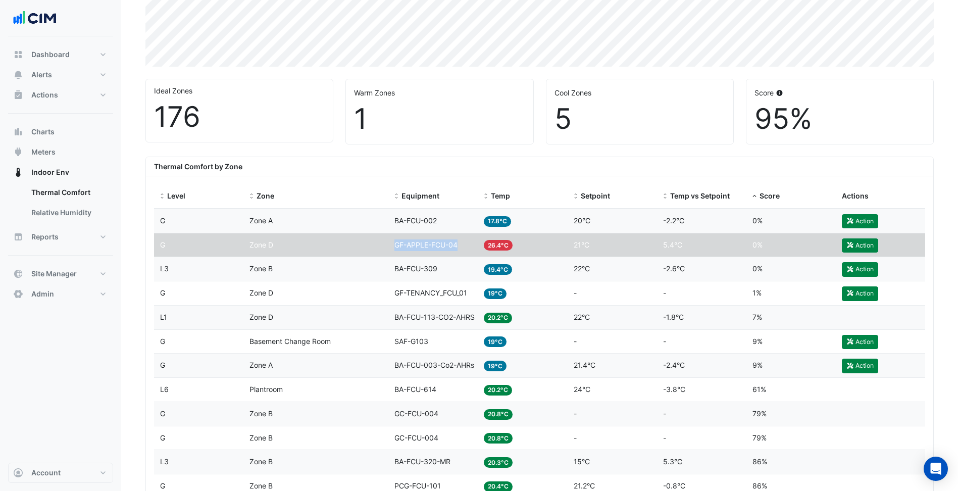
copy span "GF-APPLE-FCU-04"
click at [77, 274] on button "Site Manager" at bounding box center [60, 274] width 105 height 20
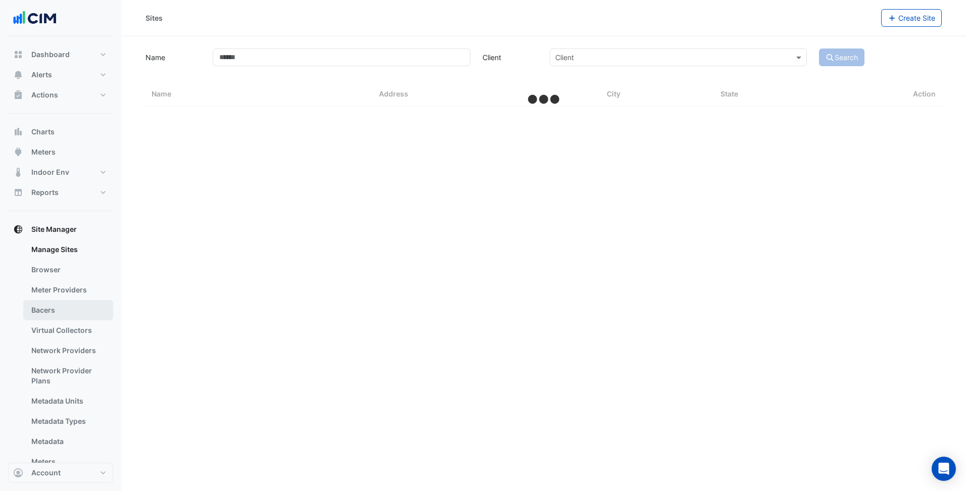
click at [63, 308] on link "Bacers" at bounding box center [68, 310] width 90 height 20
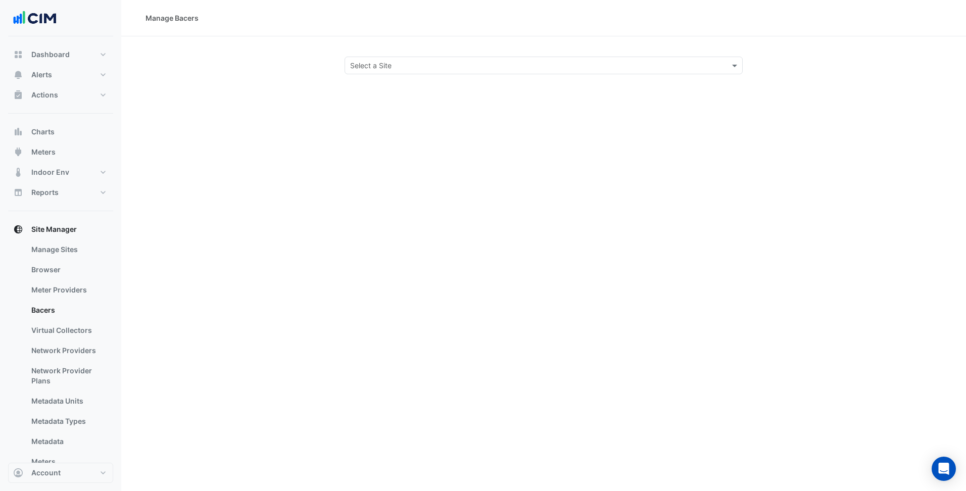
click at [370, 85] on div "Manage Bacers Select a Site" at bounding box center [543, 245] width 845 height 491
click at [391, 63] on input "text" at bounding box center [533, 66] width 367 height 11
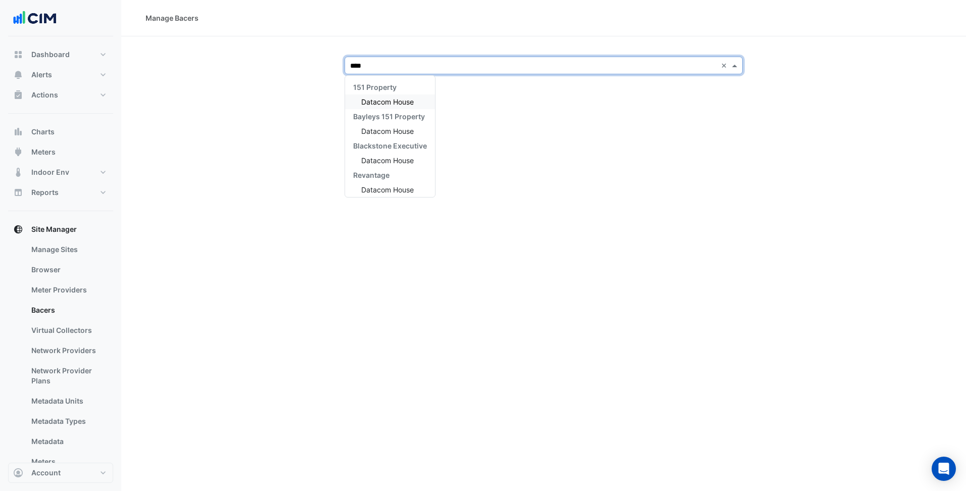
type input "*****"
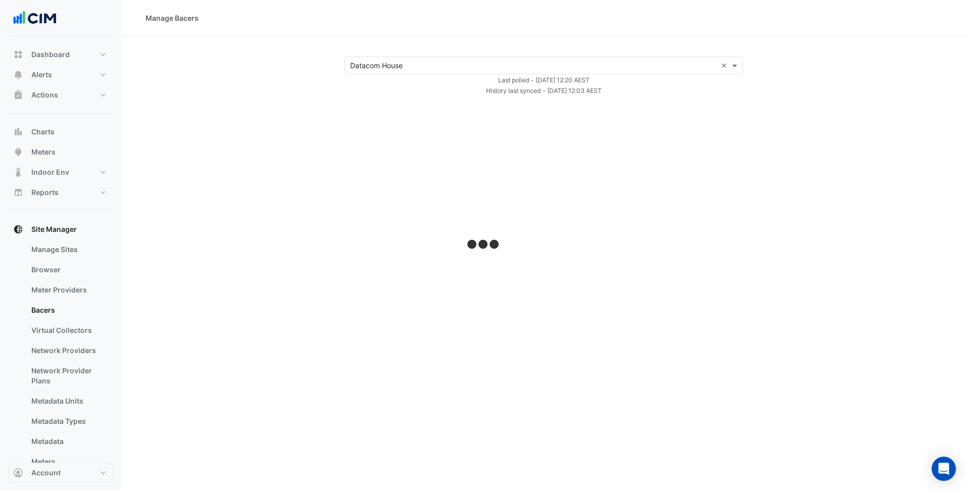
click at [290, 70] on div "Select a Site × Datacom House × Last polled - Thu 11-Sep-2025 12:20 AEST Histor…" at bounding box center [543, 76] width 820 height 39
select select "***"
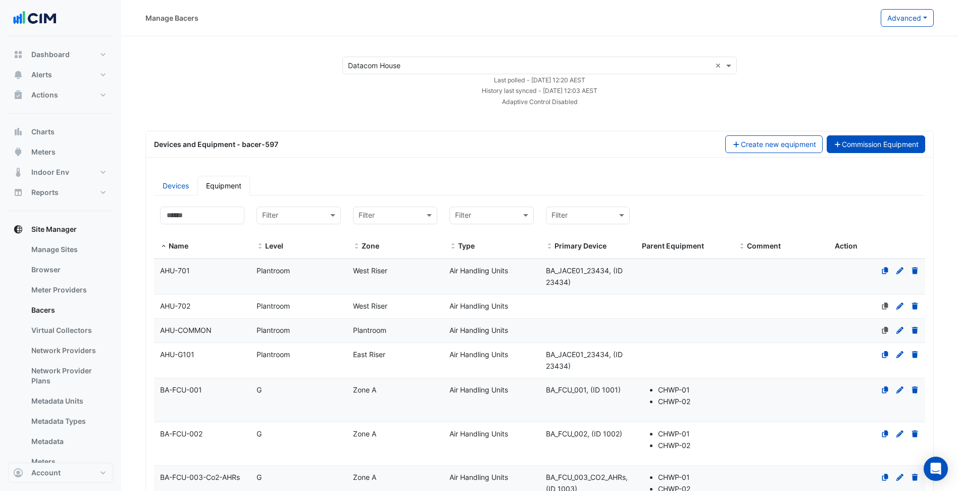
click at [856, 143] on button "Commission Equipment" at bounding box center [876, 144] width 99 height 18
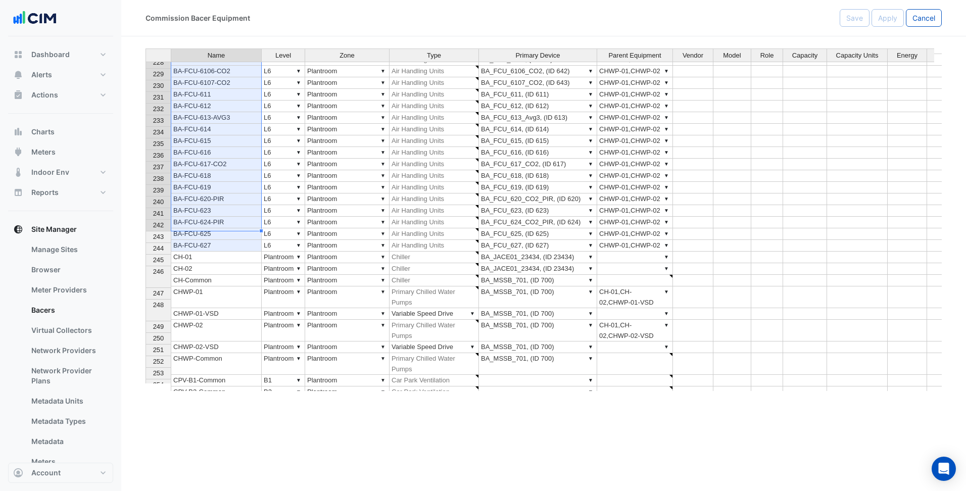
drag, startPoint x: 213, startPoint y: 116, endPoint x: 232, endPoint y: 221, distance: 106.8
click at [83, 175] on button "Indoor Env" at bounding box center [60, 172] width 105 height 20
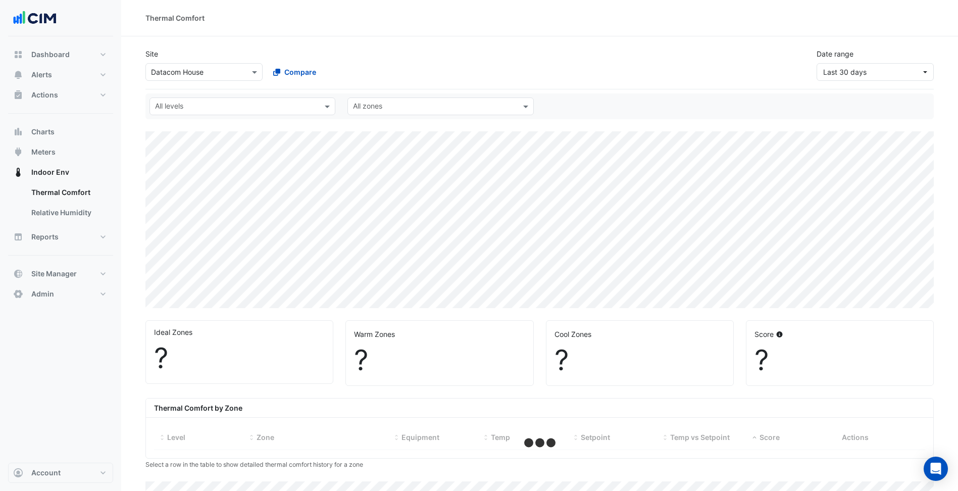
select select "***"
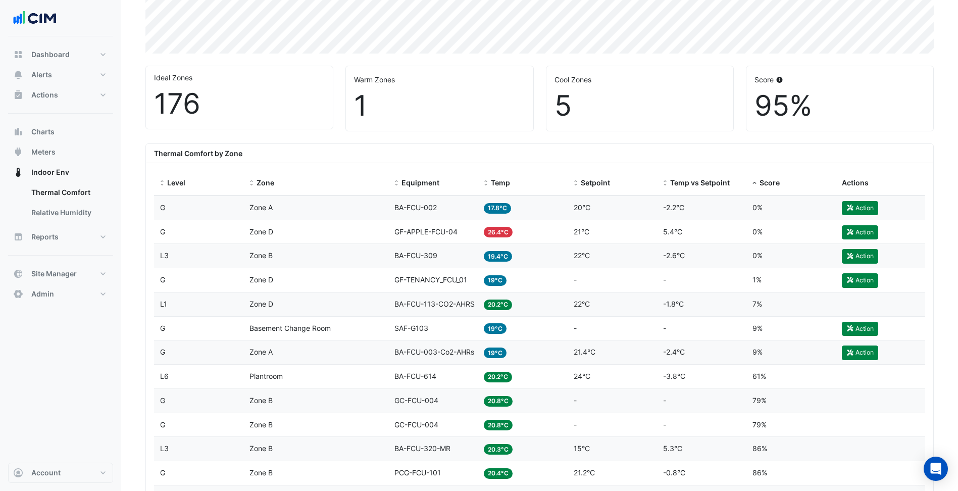
scroll to position [255, 0]
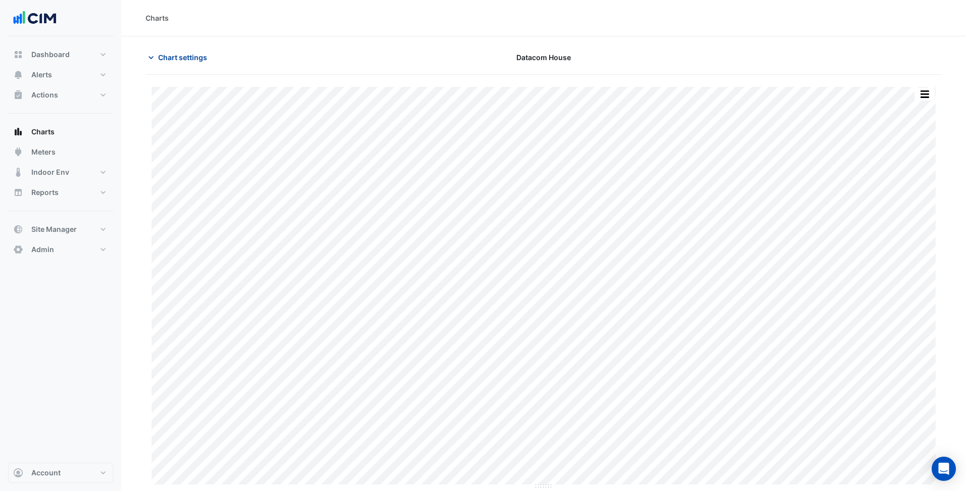
type input "**********"
click at [191, 55] on span "Chart settings" at bounding box center [182, 57] width 49 height 11
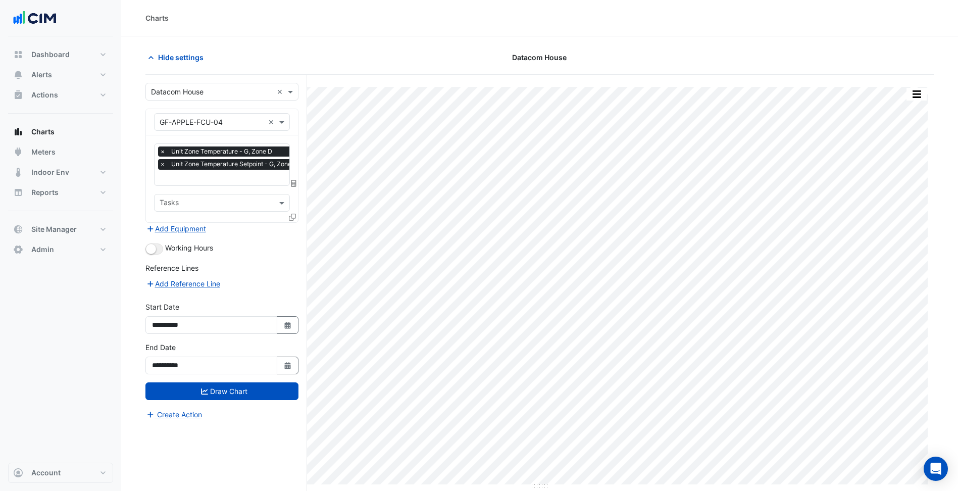
scroll to position [0, 5]
click at [240, 175] on input "text" at bounding box center [226, 178] width 143 height 11
type input "****"
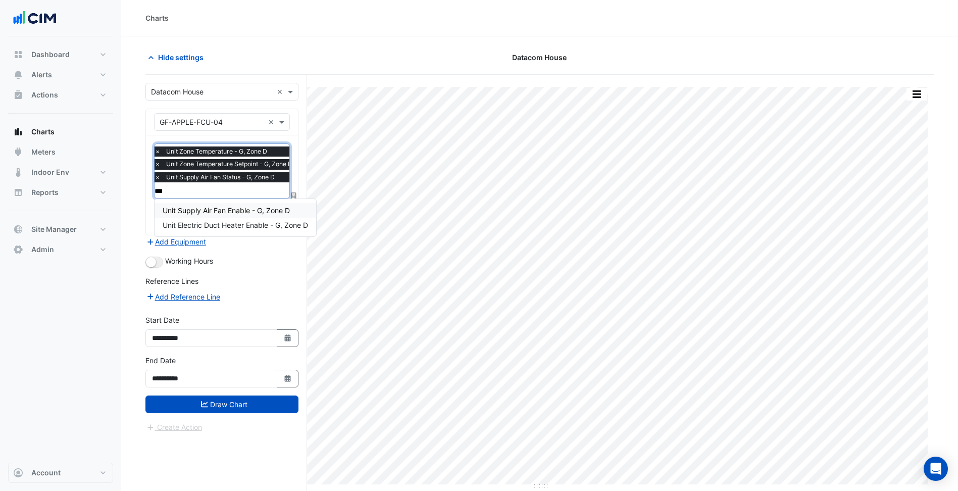
type input "****"
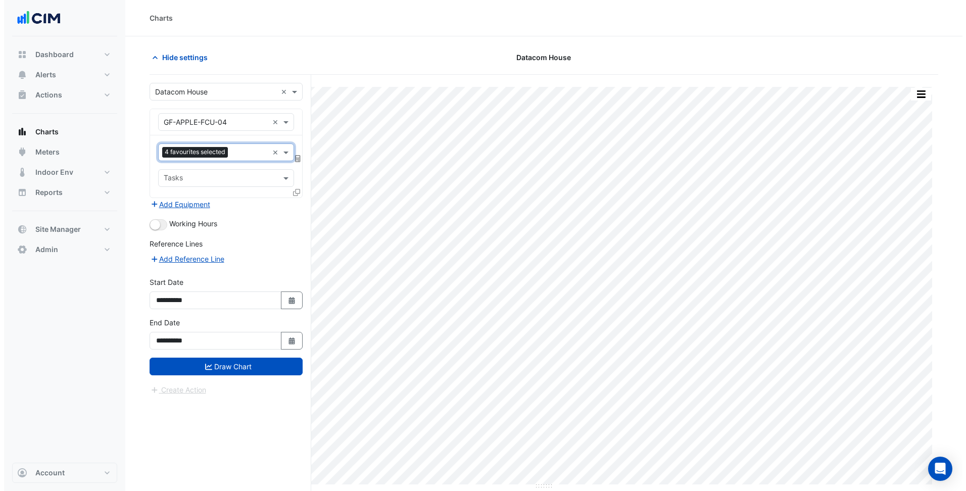
scroll to position [0, 0]
click at [152, 224] on small "button" at bounding box center [151, 225] width 10 height 10
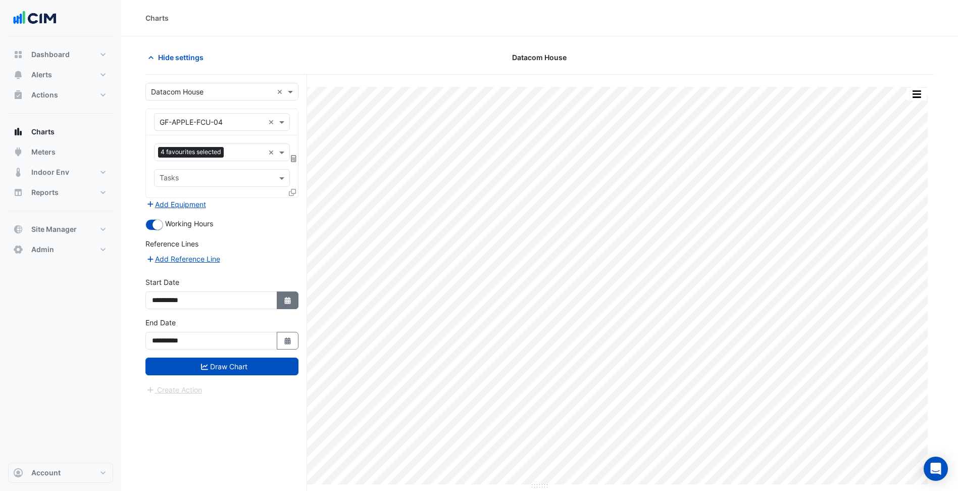
click at [285, 298] on icon "Select Date" at bounding box center [287, 300] width 9 height 7
select select "*"
select select "****"
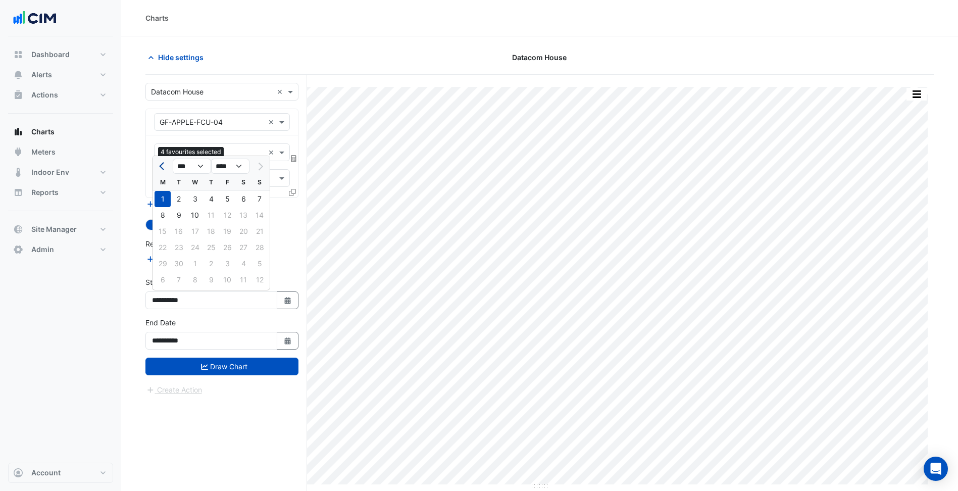
click at [165, 169] on button "Previous month" at bounding box center [163, 166] width 12 height 16
select select "*"
drag, startPoint x: 222, startPoint y: 196, endPoint x: 224, endPoint y: 207, distance: 11.2
click at [223, 196] on div "1" at bounding box center [227, 199] width 16 height 16
type input "**********"
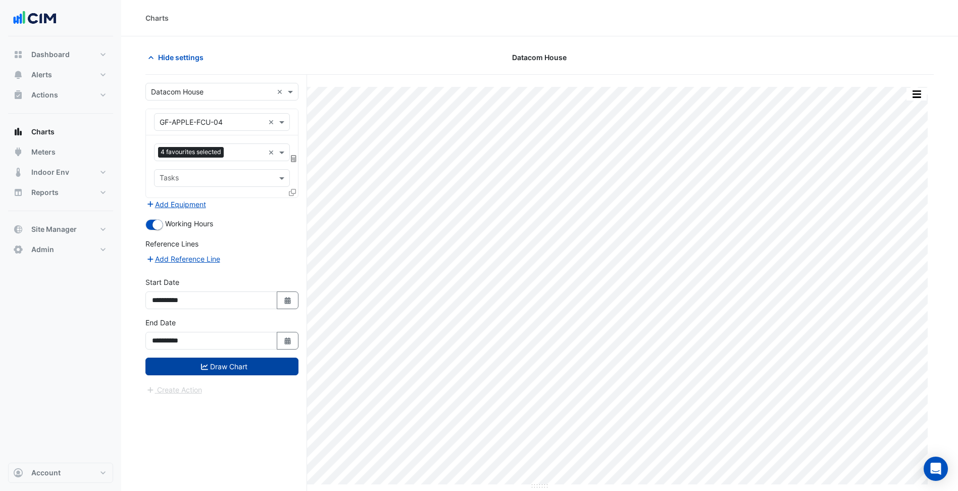
click at [237, 366] on button "Draw Chart" at bounding box center [221, 367] width 153 height 18
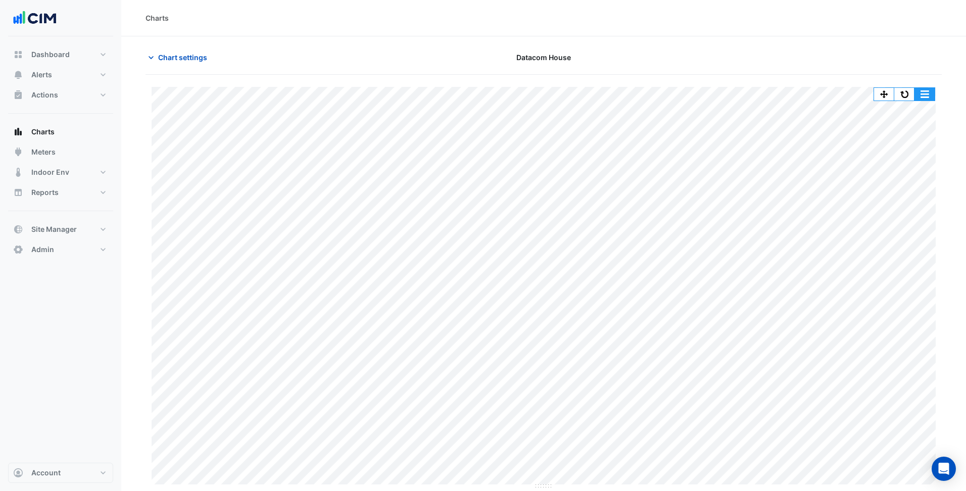
click at [931, 96] on button "button" at bounding box center [924, 94] width 20 height 13
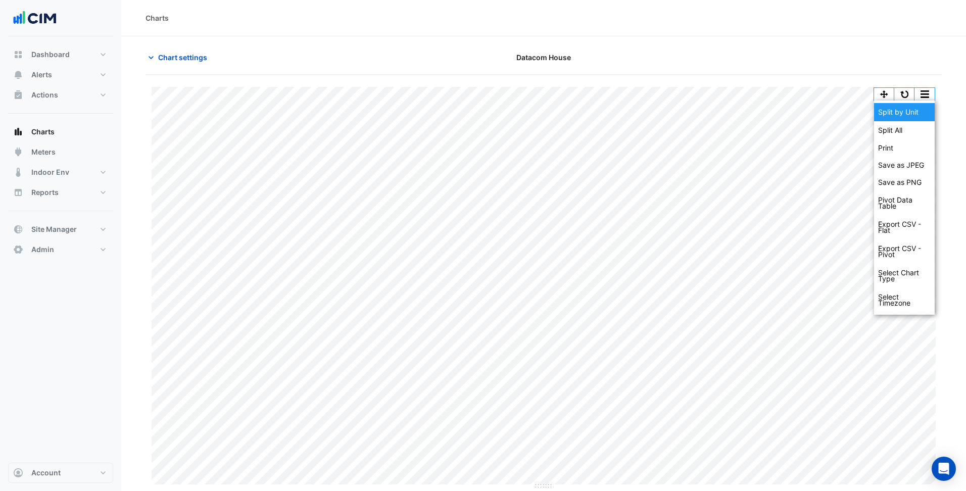
click at [912, 119] on div "Split by Unit" at bounding box center [904, 112] width 61 height 18
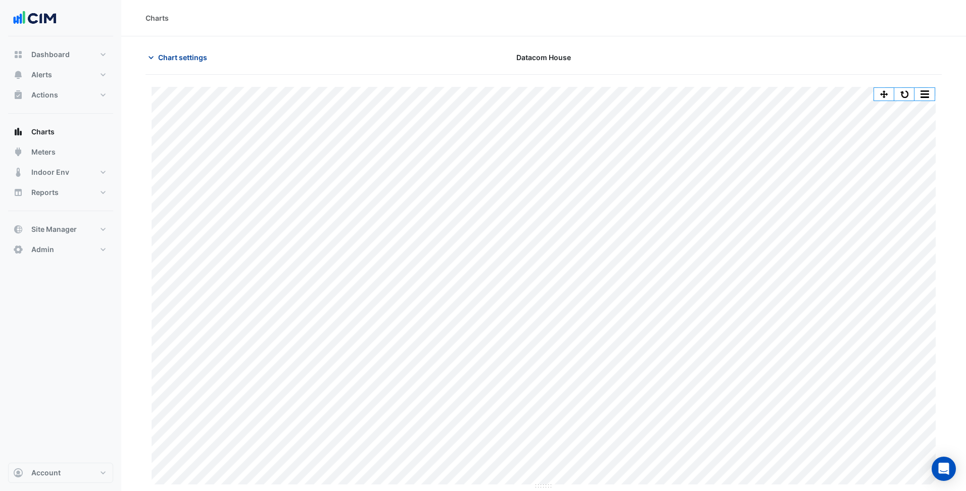
click at [184, 57] on span "Chart settings" at bounding box center [182, 57] width 49 height 11
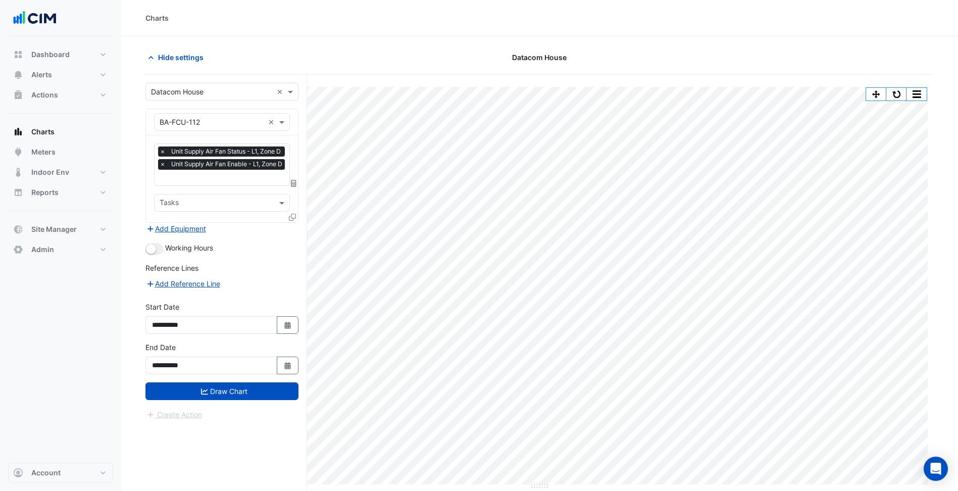
click at [290, 216] on icon at bounding box center [292, 217] width 7 height 7
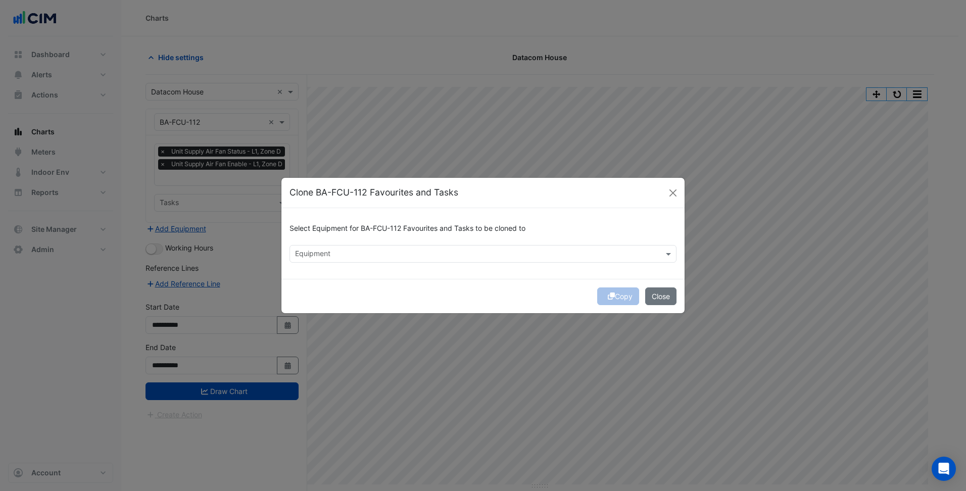
click at [379, 258] on input "text" at bounding box center [477, 255] width 364 height 11
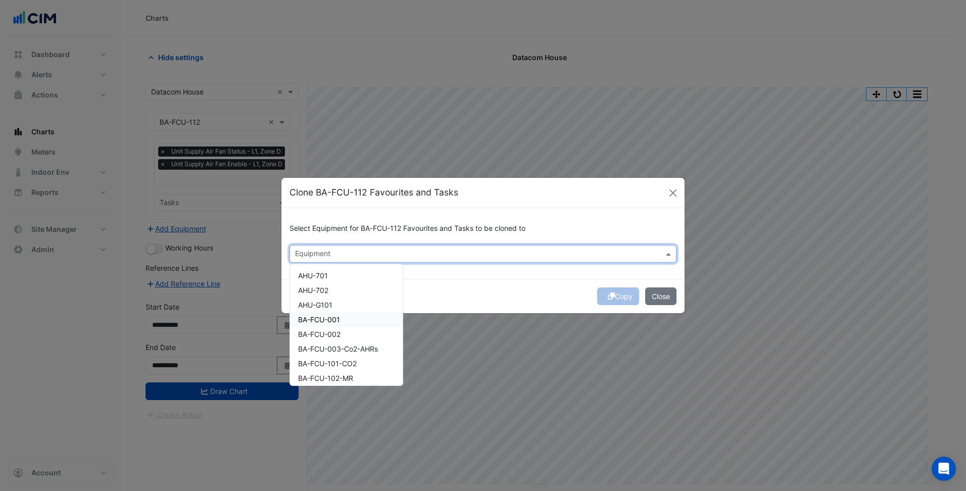
click at [349, 320] on div "BA-FCU-001" at bounding box center [346, 319] width 113 height 15
click at [346, 331] on div "BA-FCU-002" at bounding box center [346, 334] width 113 height 15
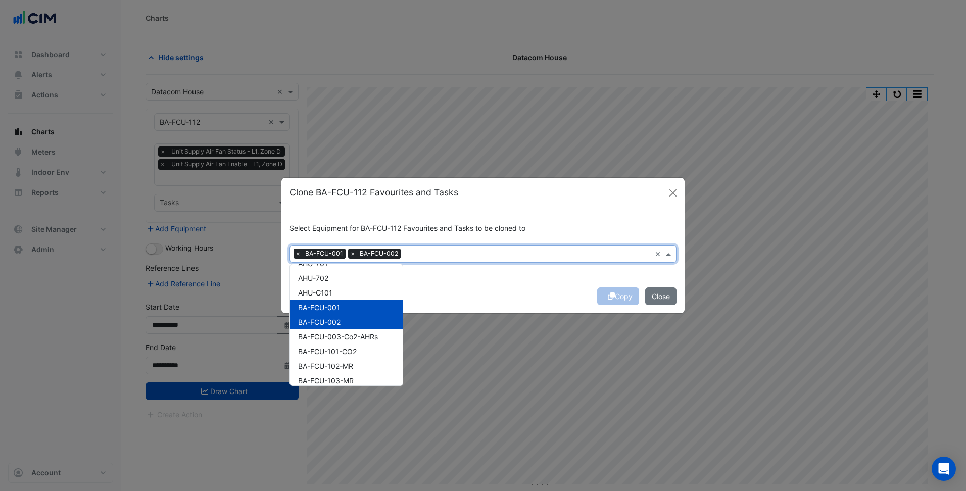
click at [346, 331] on div "BA-FCU-003-Co2-AHRs" at bounding box center [346, 336] width 113 height 15
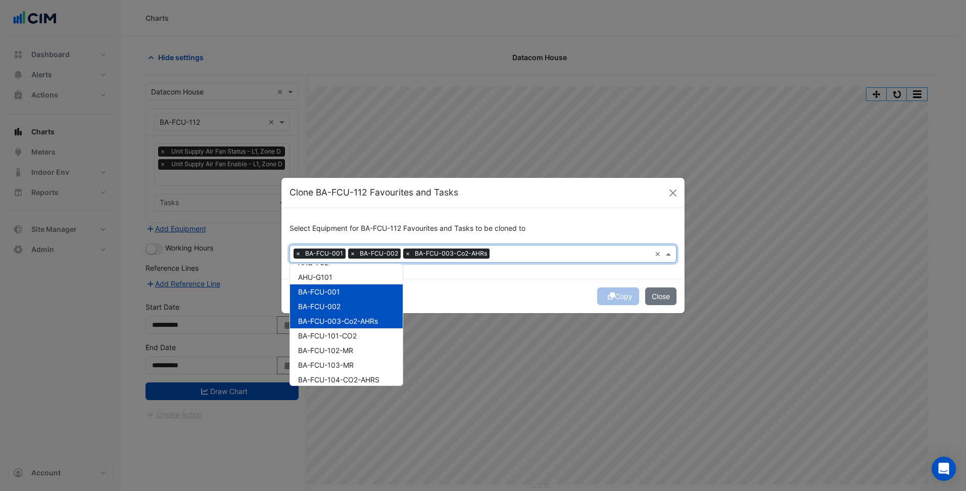
click at [346, 331] on div "BA-FCU-101-CO2" at bounding box center [346, 335] width 113 height 15
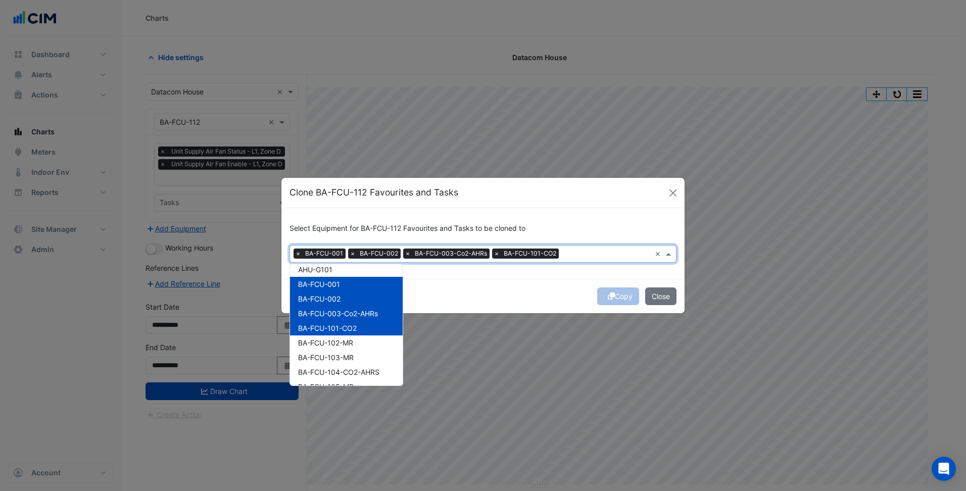
click at [346, 331] on span "BA-FCU-101-CO2" at bounding box center [327, 328] width 59 height 9
click at [346, 331] on span "BA-FCU-101-CO2" at bounding box center [327, 327] width 59 height 9
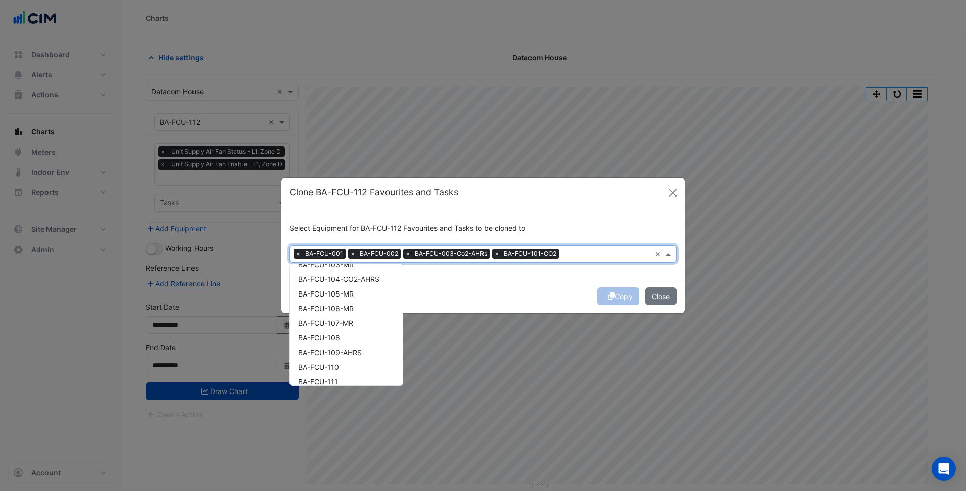
click at [345, 337] on div "BA-FCU-108" at bounding box center [346, 337] width 113 height 15
click at [345, 337] on div "BA-FCU-111" at bounding box center [346, 341] width 113 height 15
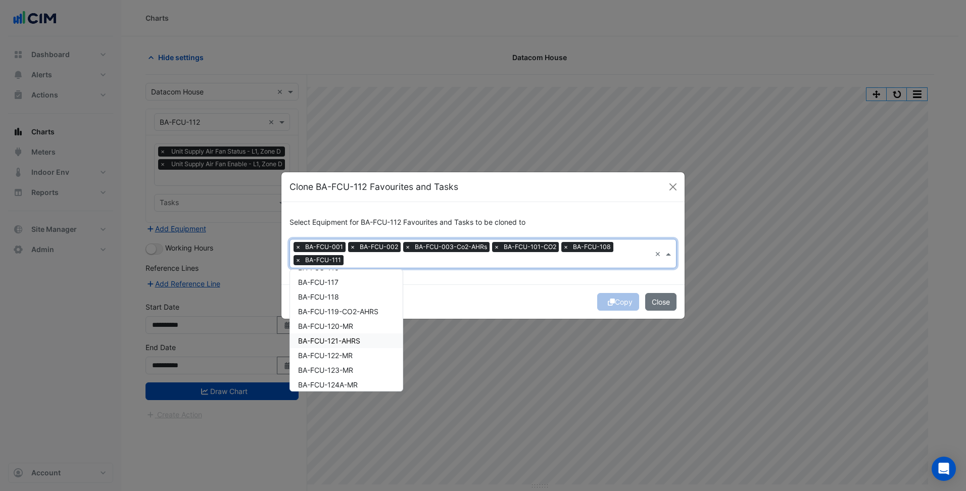
click at [345, 337] on span "BA-FCU-121-AHRS" at bounding box center [329, 340] width 62 height 9
click at [345, 337] on span "BA-FCU-125A-MR" at bounding box center [328, 337] width 60 height 9
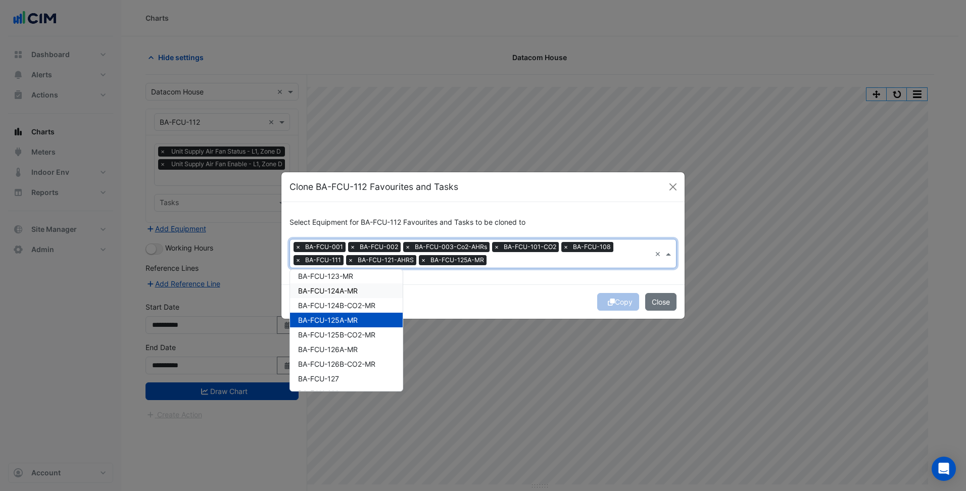
click at [357, 288] on span "BA-FCU-124A-MR" at bounding box center [328, 290] width 60 height 9
drag, startPoint x: 346, startPoint y: 331, endPoint x: 350, endPoint y: 355, distance: 24.0
click at [346, 332] on span "BA-FCU-125B-CO2-MR" at bounding box center [336, 334] width 77 height 9
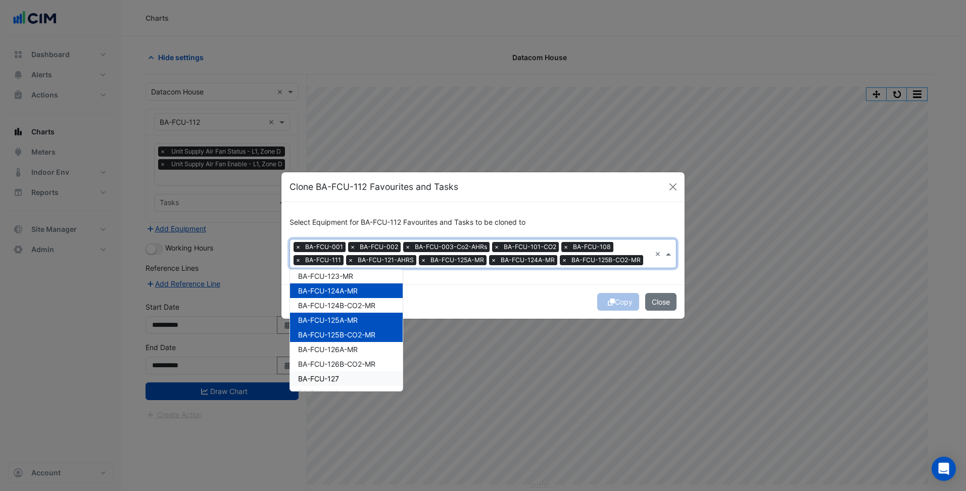
click at [351, 375] on div "BA-FCU-127" at bounding box center [346, 378] width 113 height 15
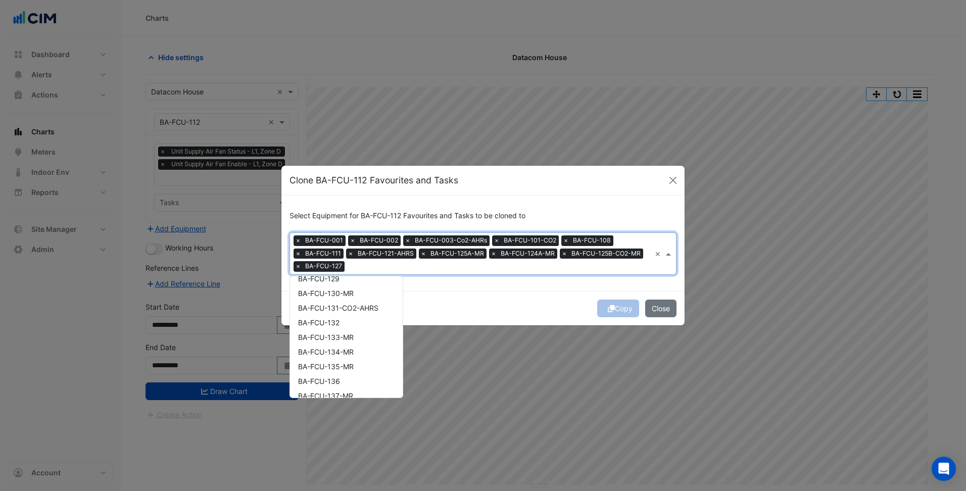
scroll to position [539, 0]
drag, startPoint x: 355, startPoint y: 309, endPoint x: 353, endPoint y: 321, distance: 12.9
click at [354, 309] on div "BA-FCU-131-CO2-AHRS" at bounding box center [346, 305] width 113 height 15
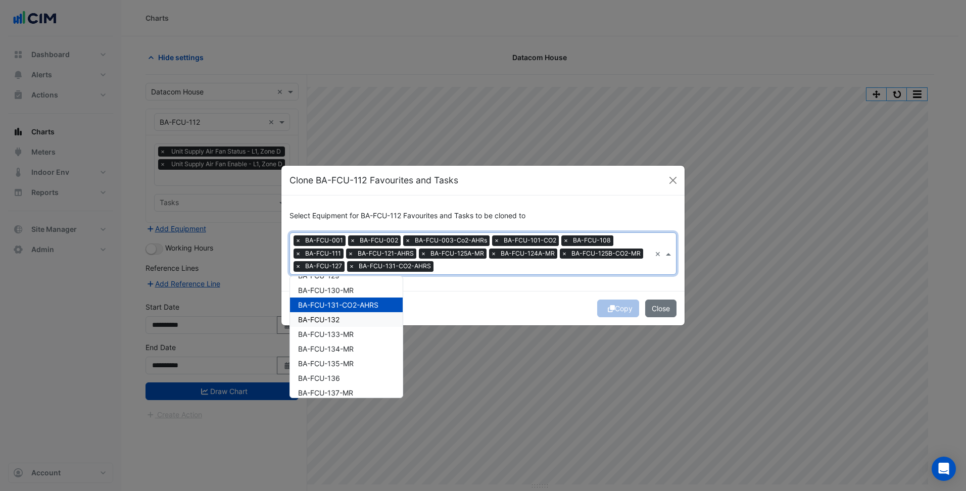
drag, startPoint x: 349, startPoint y: 347, endPoint x: 349, endPoint y: 365, distance: 17.7
click at [349, 348] on span "BA-FCU-134-MR" at bounding box center [326, 348] width 56 height 9
click at [346, 374] on div "BA-FCU-136" at bounding box center [346, 378] width 113 height 15
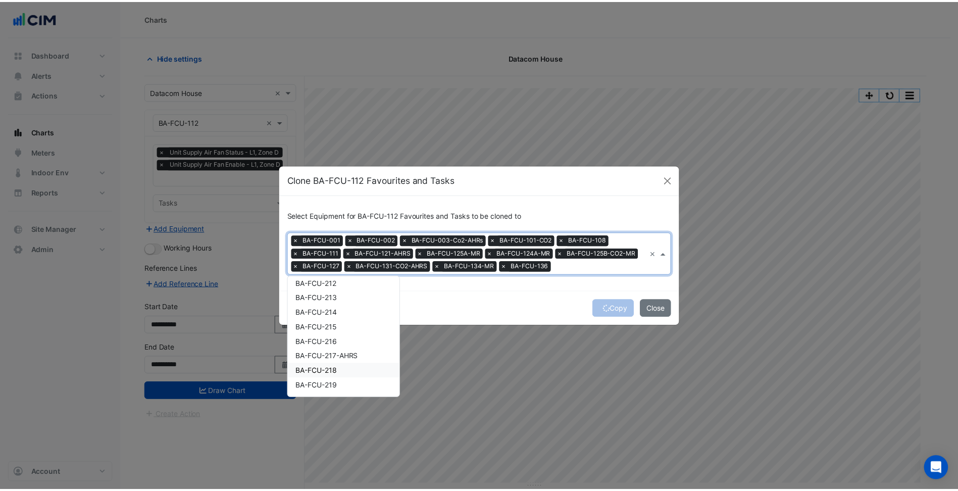
scroll to position [825, 0]
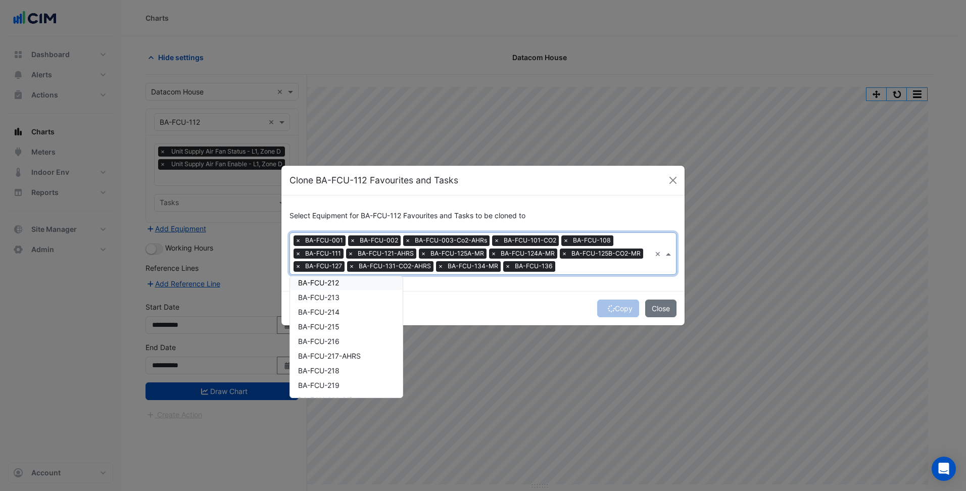
click at [357, 276] on ng-dropdown-panel "AHU-701 AHU-702 AHU-G101 BA-FCU-001 BA-FCU-002 BA-FCU-003-Co2-AHRs BA-FCU-101-C…" at bounding box center [346, 337] width 114 height 122
drag, startPoint x: 343, startPoint y: 295, endPoint x: 339, endPoint y: 307, distance: 11.8
click at [341, 295] on div "BA-FCU-213" at bounding box center [346, 297] width 113 height 15
drag, startPoint x: 338, startPoint y: 310, endPoint x: 338, endPoint y: 320, distance: 10.1
click at [338, 311] on span "BA-FCU-214" at bounding box center [318, 312] width 41 height 9
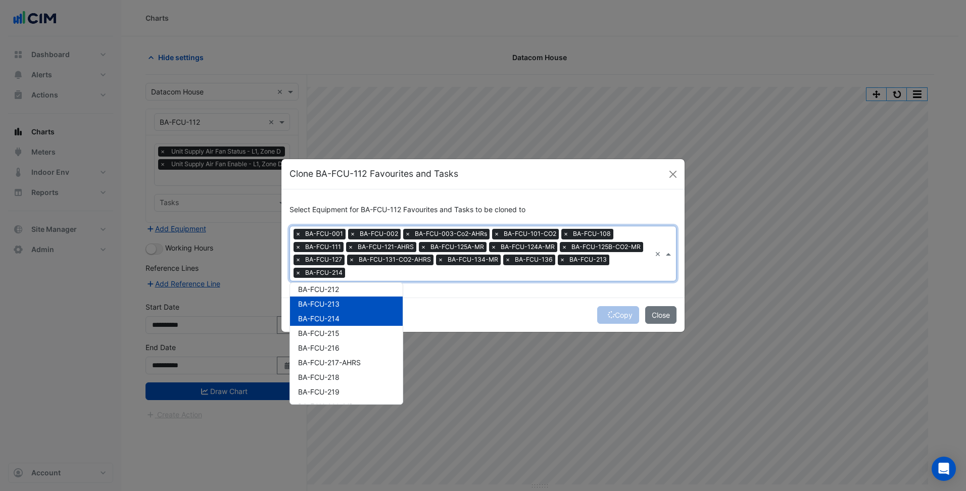
click at [338, 322] on span "BA-FCU-214" at bounding box center [318, 318] width 41 height 9
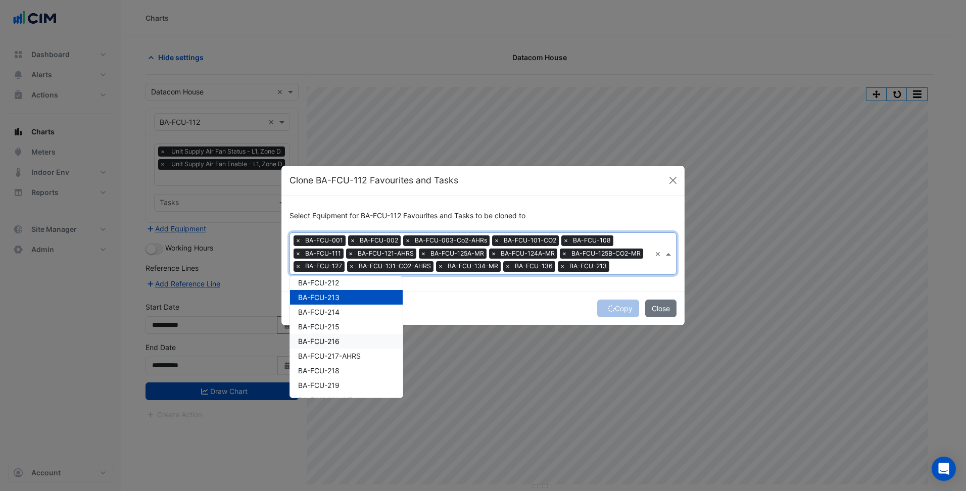
click at [338, 336] on div "BA-FCU-216" at bounding box center [346, 341] width 113 height 15
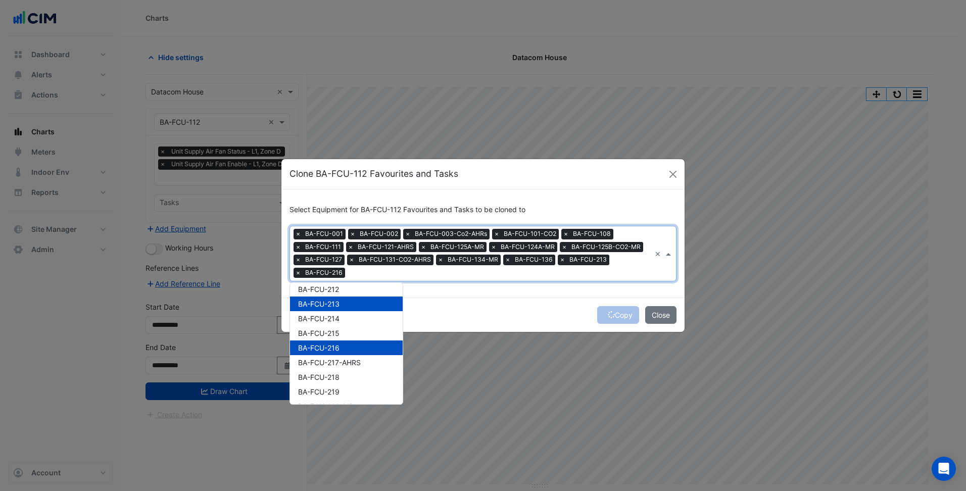
click at [340, 350] on div "BA-FCU-216" at bounding box center [346, 347] width 113 height 15
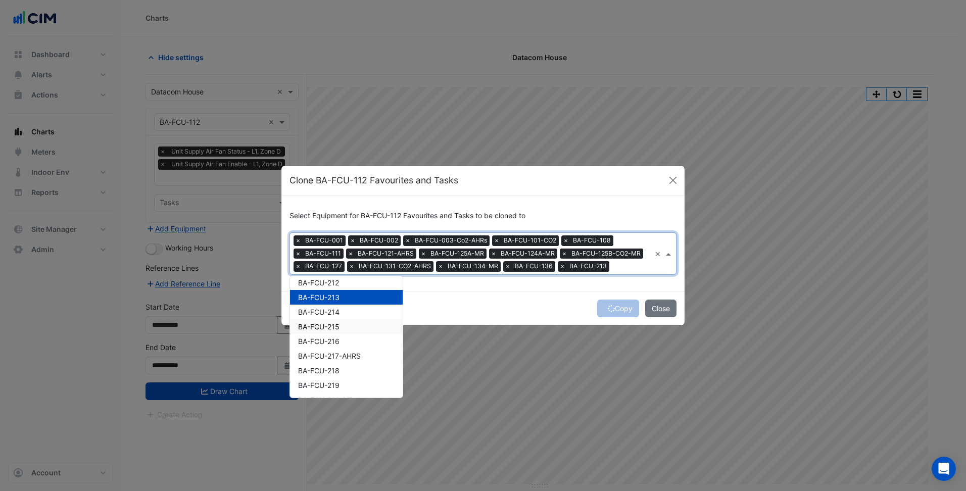
click at [346, 326] on div "BA-FCU-215" at bounding box center [346, 326] width 113 height 15
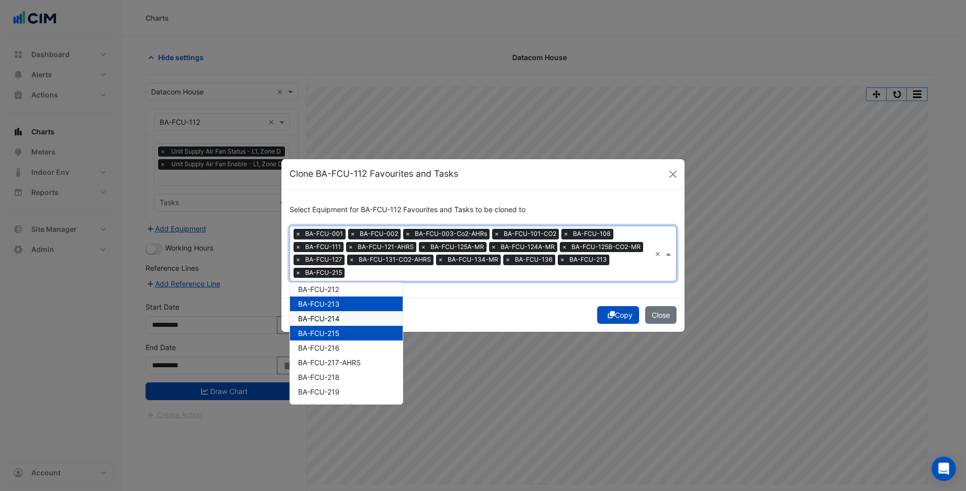
click at [351, 311] on div "BA-FCU-214" at bounding box center [346, 318] width 113 height 15
click at [342, 346] on div "BA-FCU-216" at bounding box center [346, 347] width 113 height 15
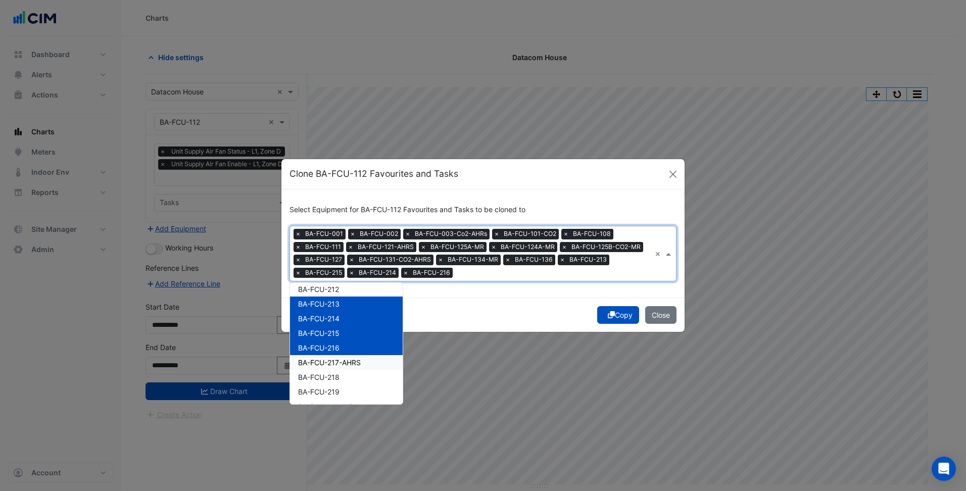
click at [341, 366] on span "BA-FCU-217-AHRS" at bounding box center [329, 362] width 63 height 9
click at [342, 390] on div "BA-FCU-219" at bounding box center [346, 391] width 113 height 15
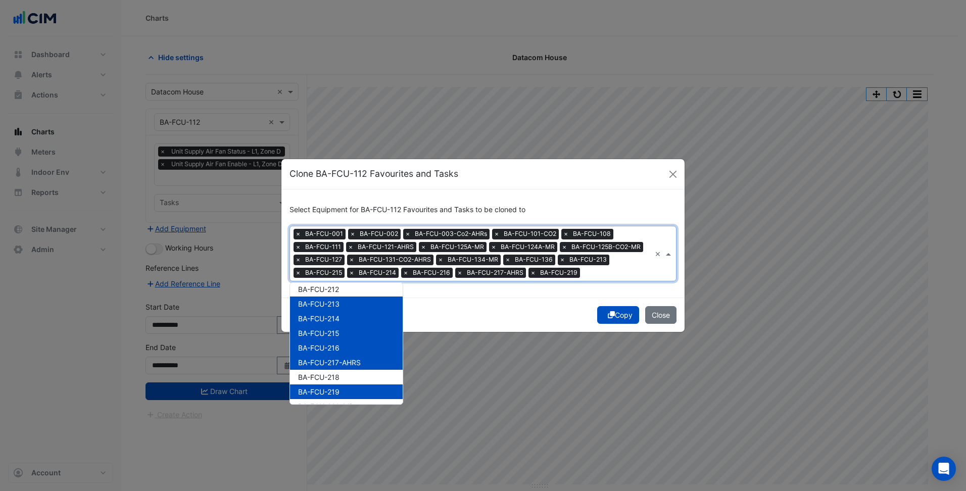
click at [348, 381] on div "BA-FCU-218" at bounding box center [346, 377] width 113 height 15
click at [501, 333] on ngb-modal-window "Clone BA-FCU-112 Favourites and Tasks Select Equipment for BA-FCU-112 Favourite…" at bounding box center [483, 245] width 966 height 491
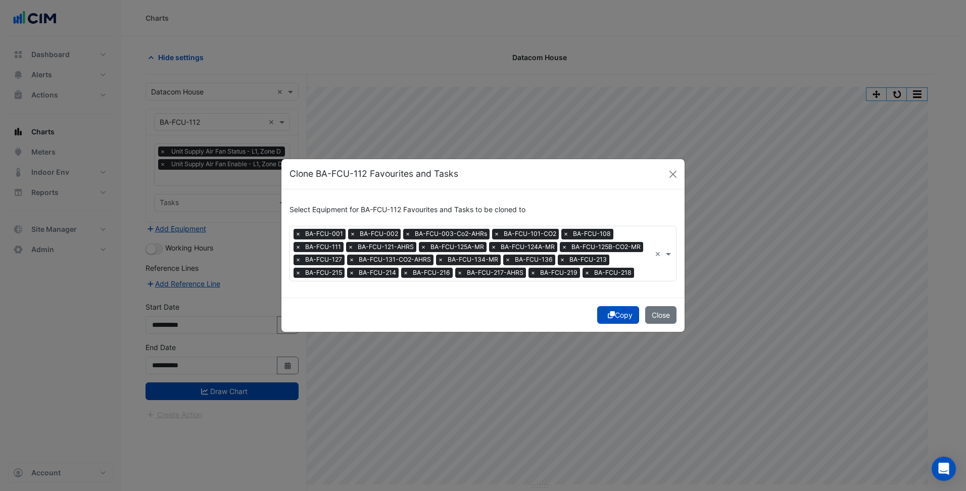
click at [618, 316] on button "Copy" at bounding box center [618, 315] width 42 height 18
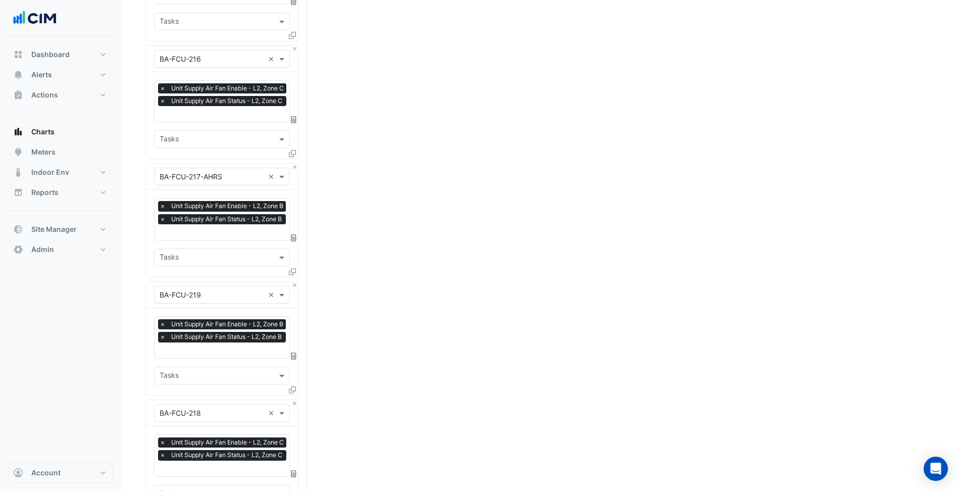
scroll to position [2395, 0]
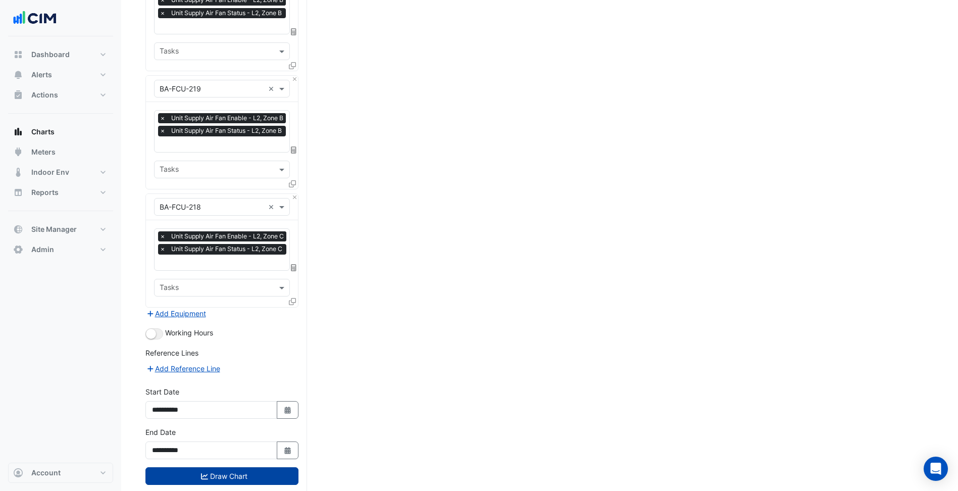
click at [256, 467] on button "Draw Chart" at bounding box center [221, 476] width 153 height 18
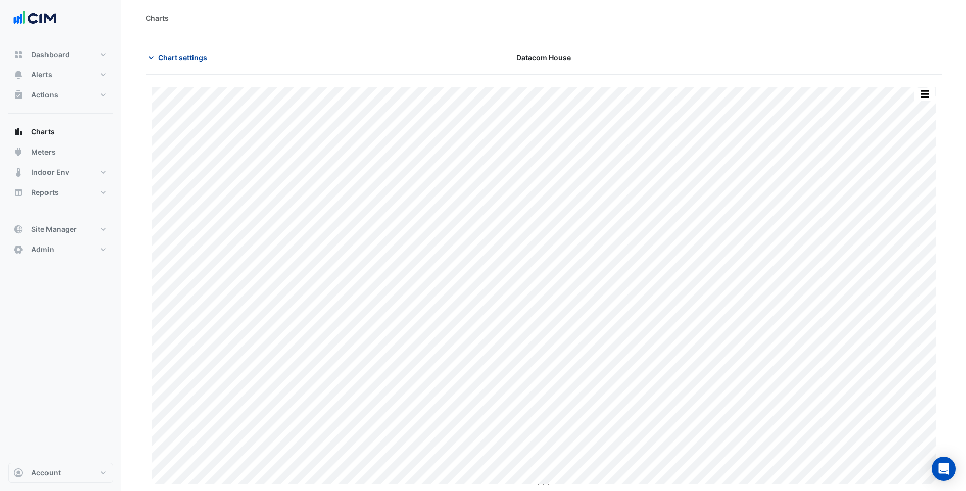
drag, startPoint x: 145, startPoint y: 58, endPoint x: 158, endPoint y: 55, distance: 13.5
click at [145, 57] on div "Chart settings" at bounding box center [273, 57] width 269 height 18
click at [162, 55] on span "Chart settings" at bounding box center [182, 57] width 49 height 11
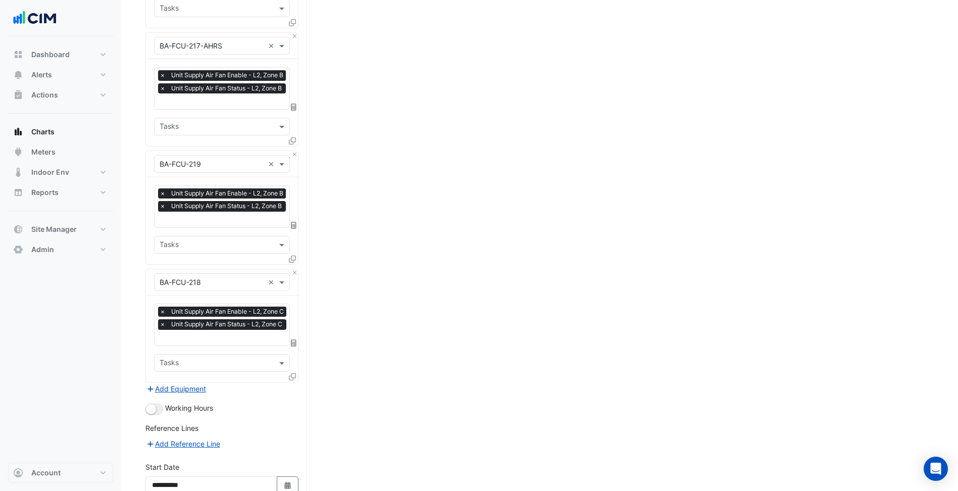
scroll to position [2395, 0]
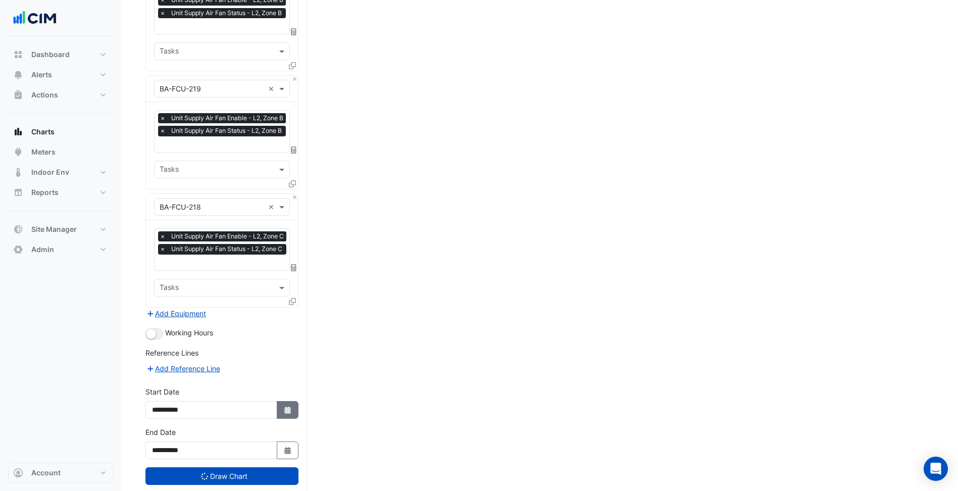
click at [283, 407] on icon "Select Date" at bounding box center [287, 410] width 9 height 7
select select "*"
select select "****"
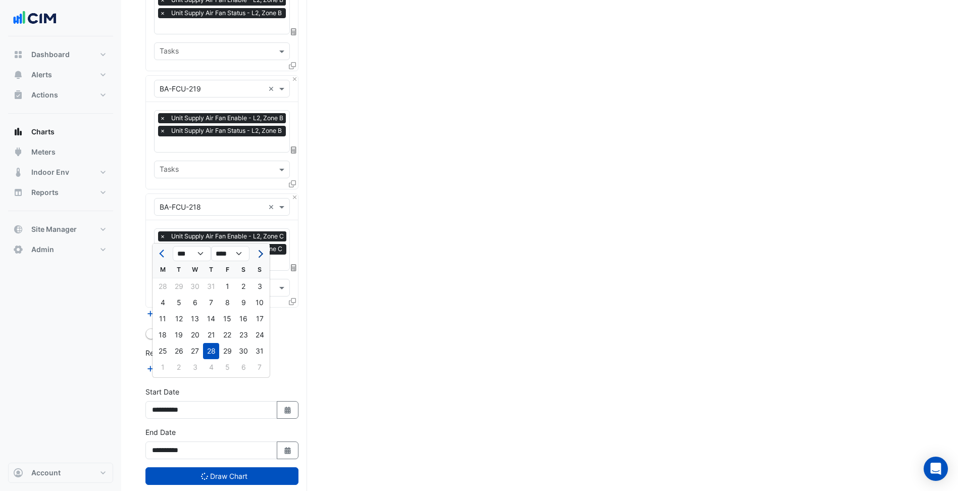
click at [259, 255] on span "Next month" at bounding box center [260, 254] width 8 height 8
select select "*"
click at [209, 289] on div "4" at bounding box center [211, 286] width 16 height 16
type input "**********"
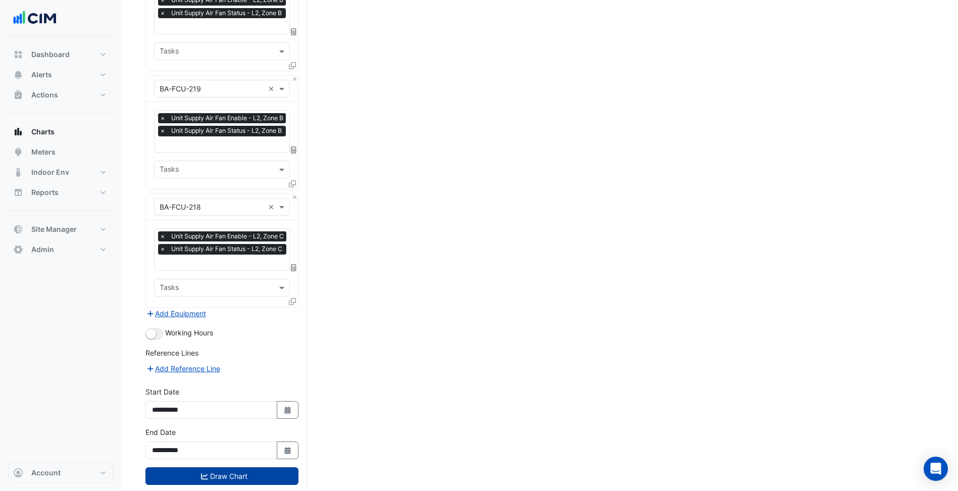
click at [236, 467] on button "Draw Chart" at bounding box center [221, 476] width 153 height 18
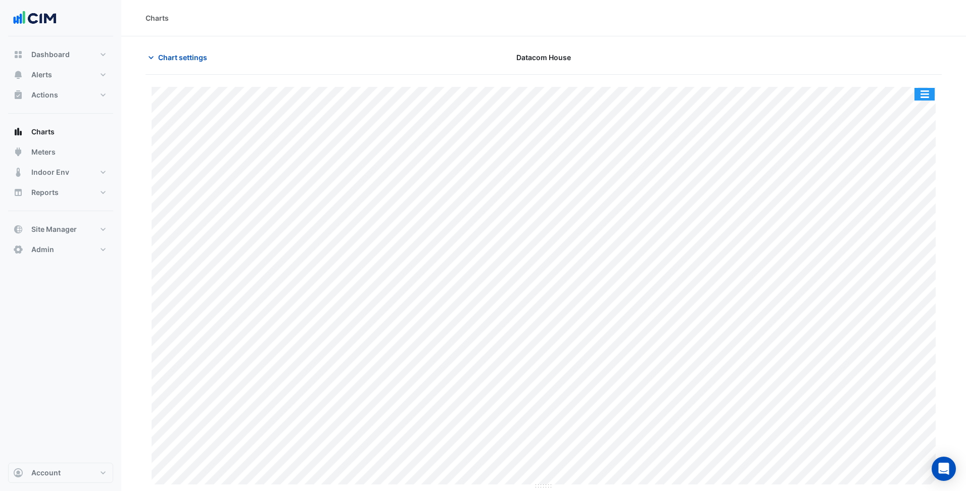
click at [925, 94] on button "button" at bounding box center [924, 94] width 20 height 13
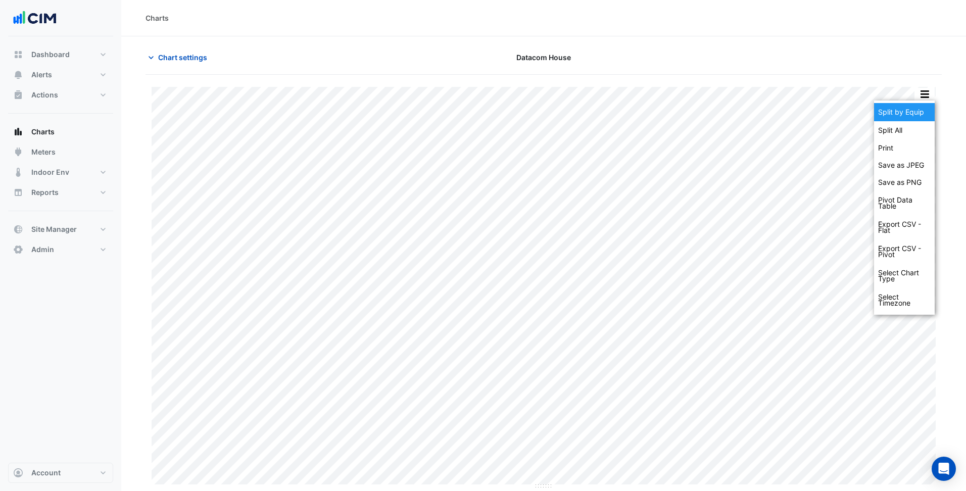
click at [913, 109] on div "Split by Equip" at bounding box center [904, 112] width 61 height 18
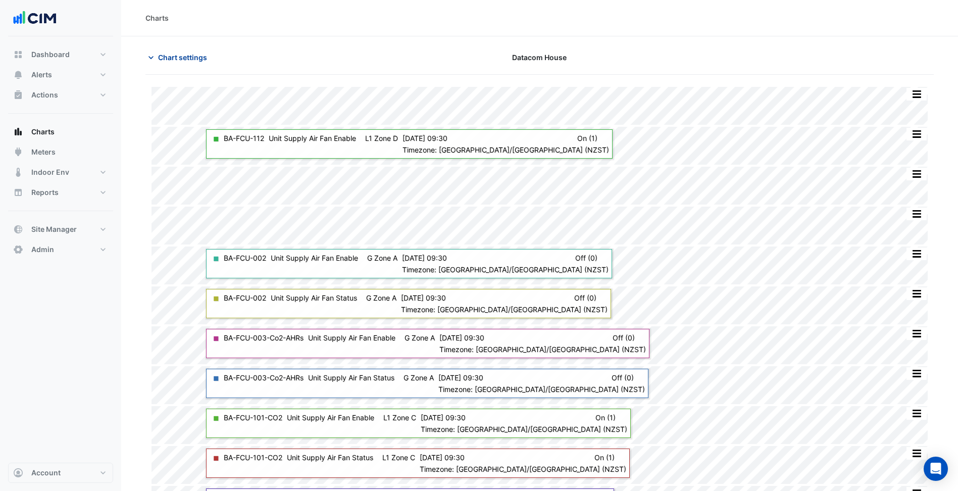
click at [201, 61] on span "Chart settings" at bounding box center [182, 57] width 49 height 11
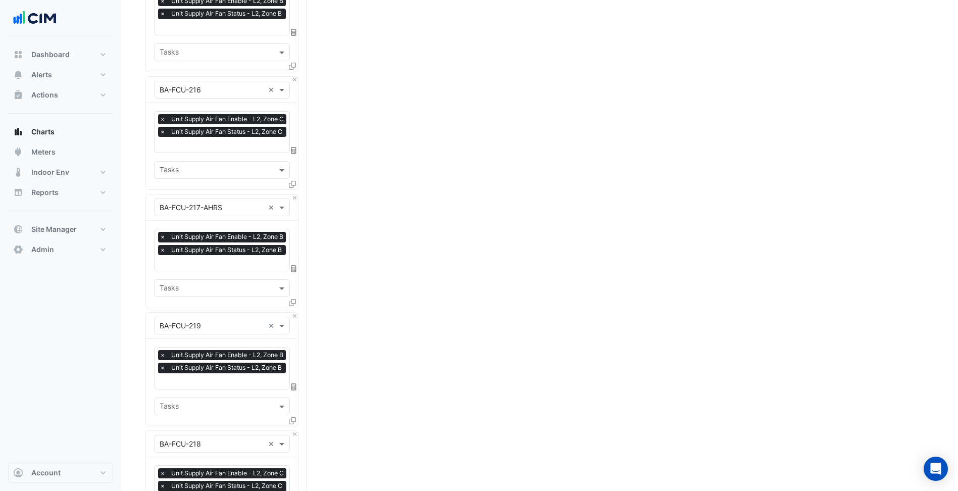
scroll to position [2395, 0]
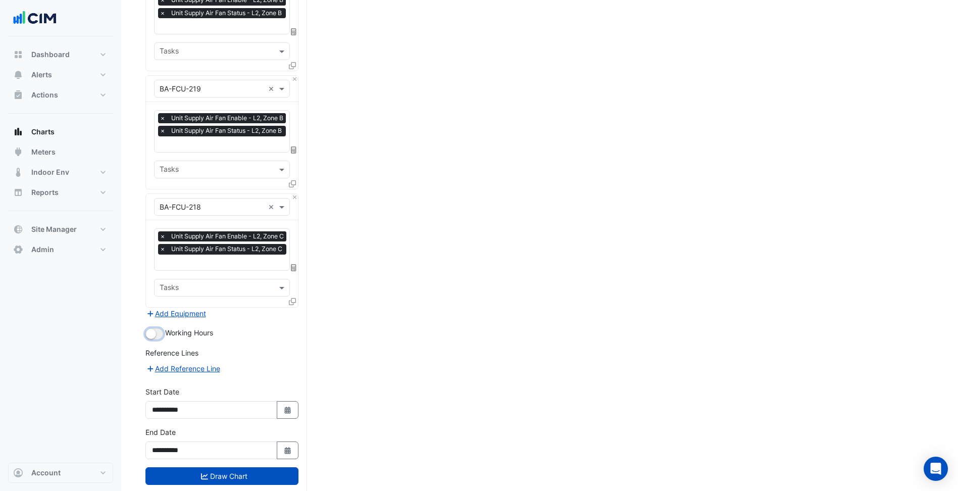
click at [152, 329] on small "button" at bounding box center [151, 334] width 10 height 10
click at [215, 467] on button "Draw Chart" at bounding box center [221, 476] width 153 height 18
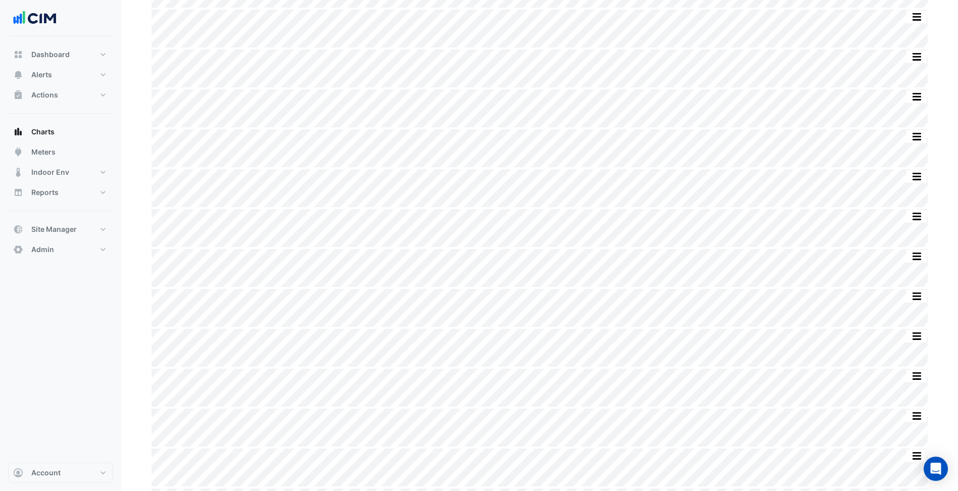
scroll to position [955, 0]
